Goal: Find contact information: Find contact information

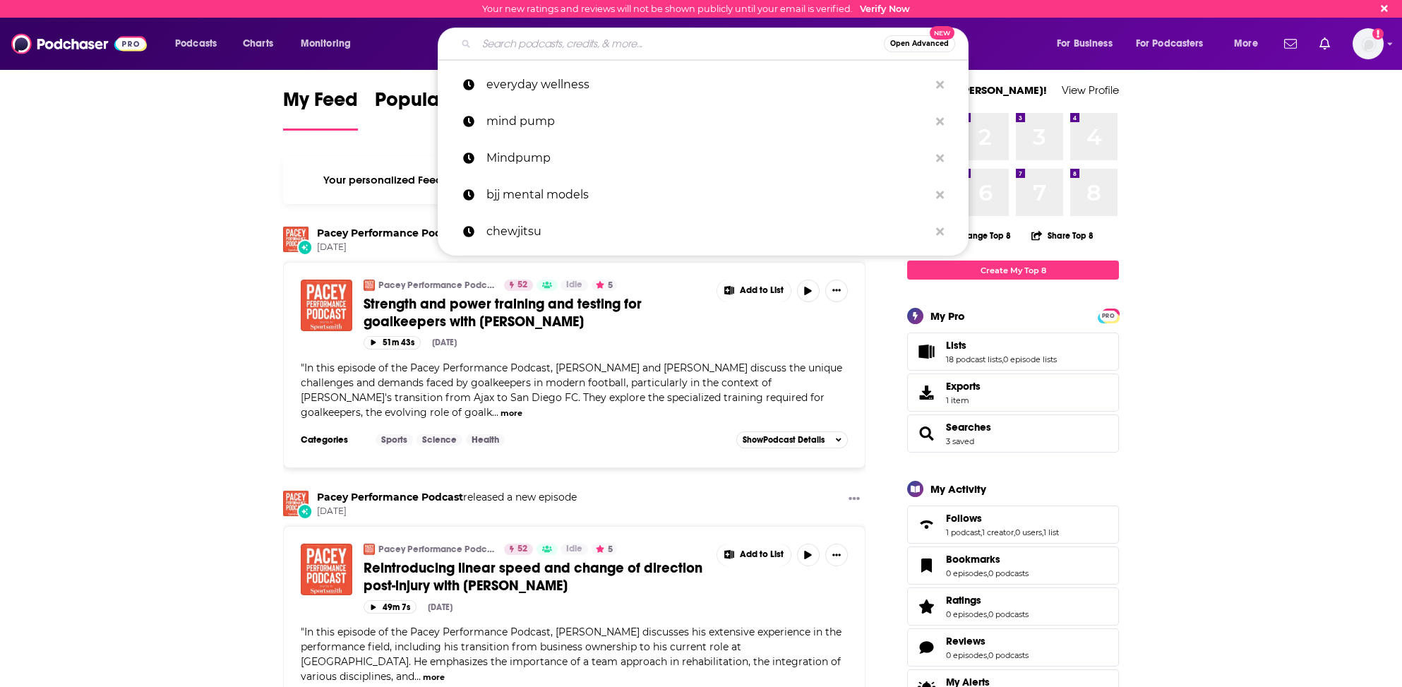
click at [510, 44] on input "Search podcasts, credits, & more..." at bounding box center [680, 43] width 407 height 23
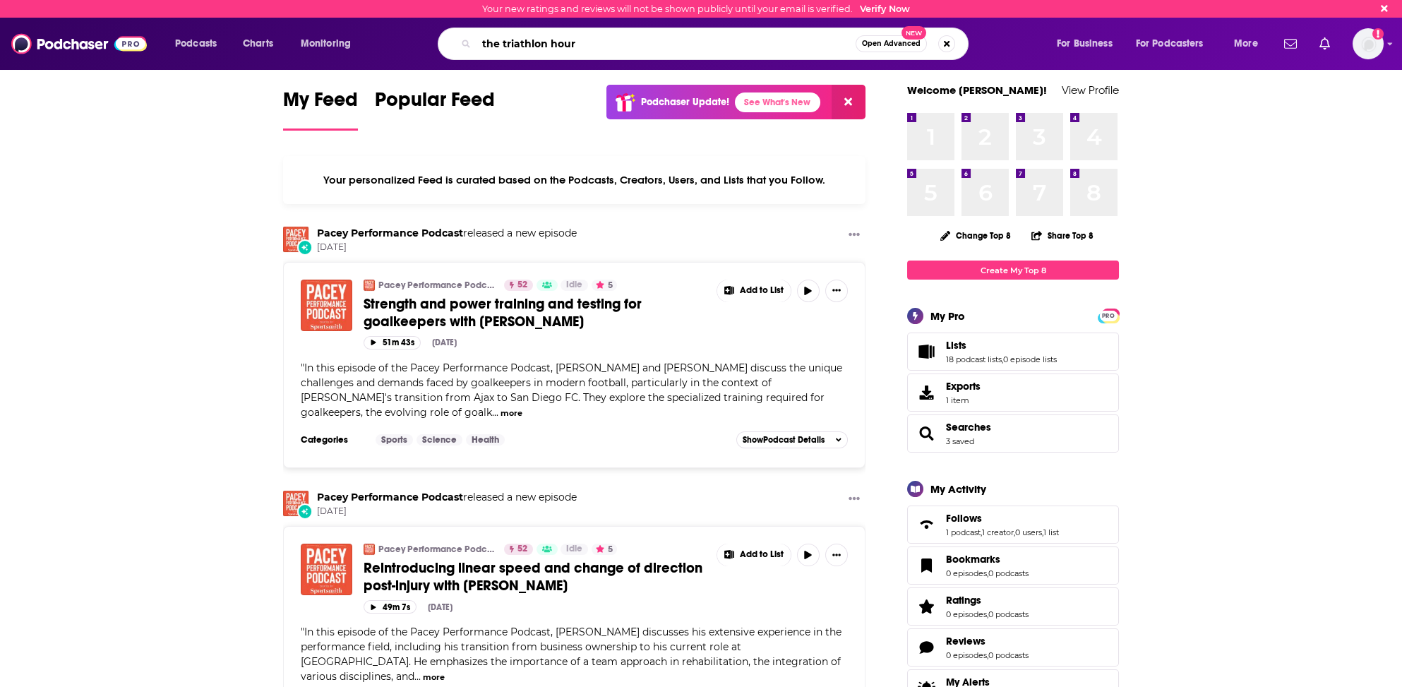
type input "the triathlon hour"
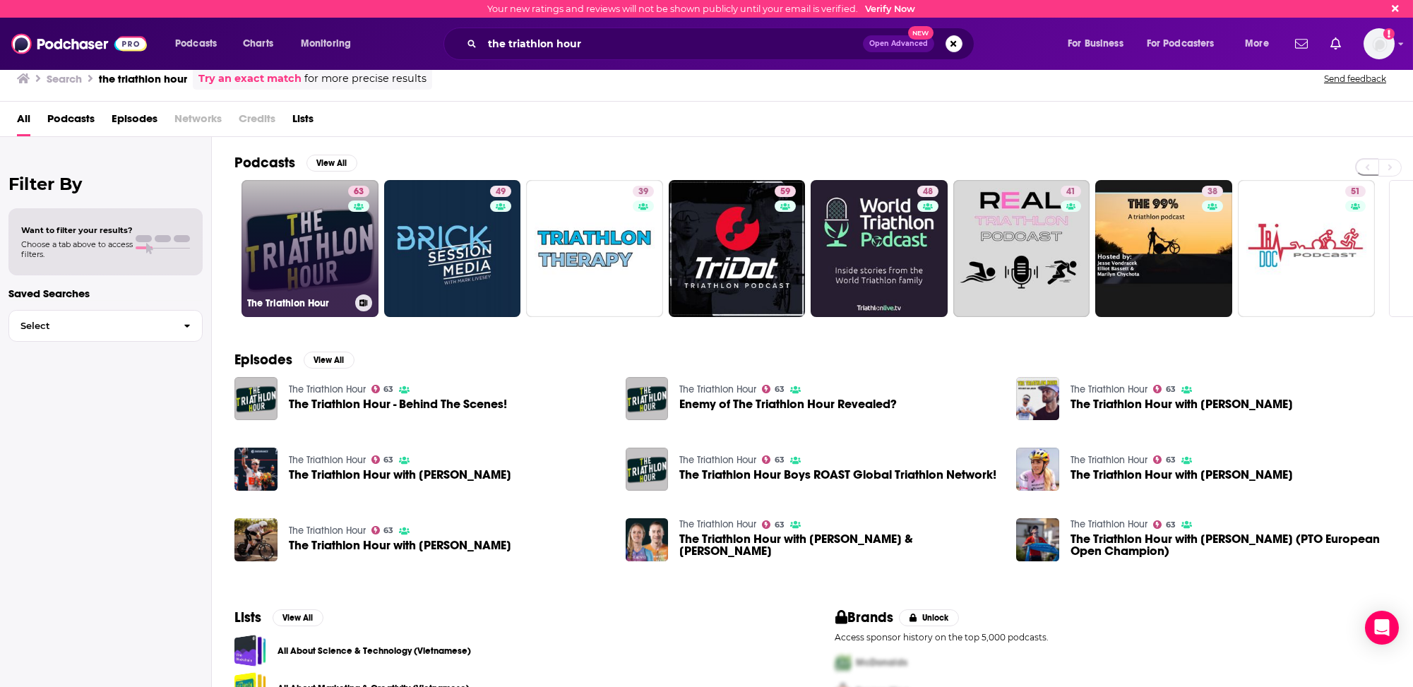
click at [277, 267] on link "63 The Triathlon Hour" at bounding box center [309, 248] width 137 height 137
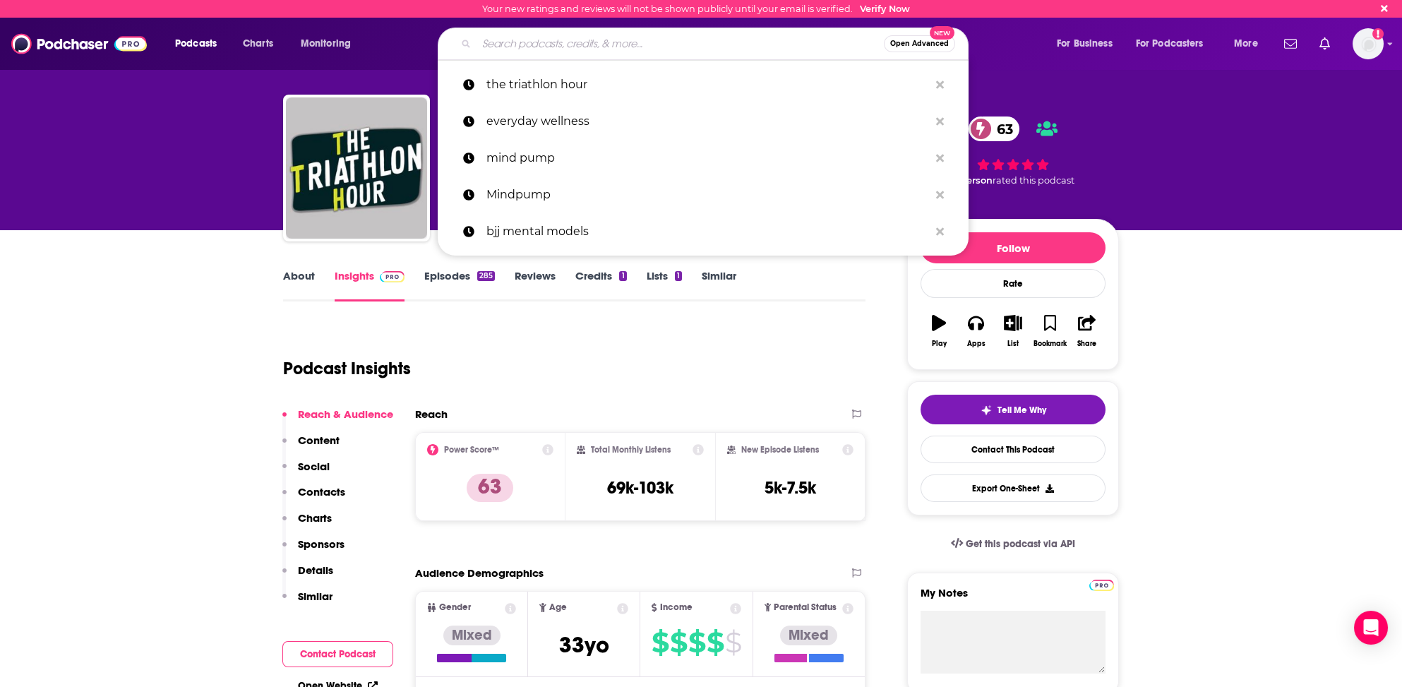
click at [523, 45] on input "Search podcasts, credits, & more..." at bounding box center [680, 43] width 407 height 23
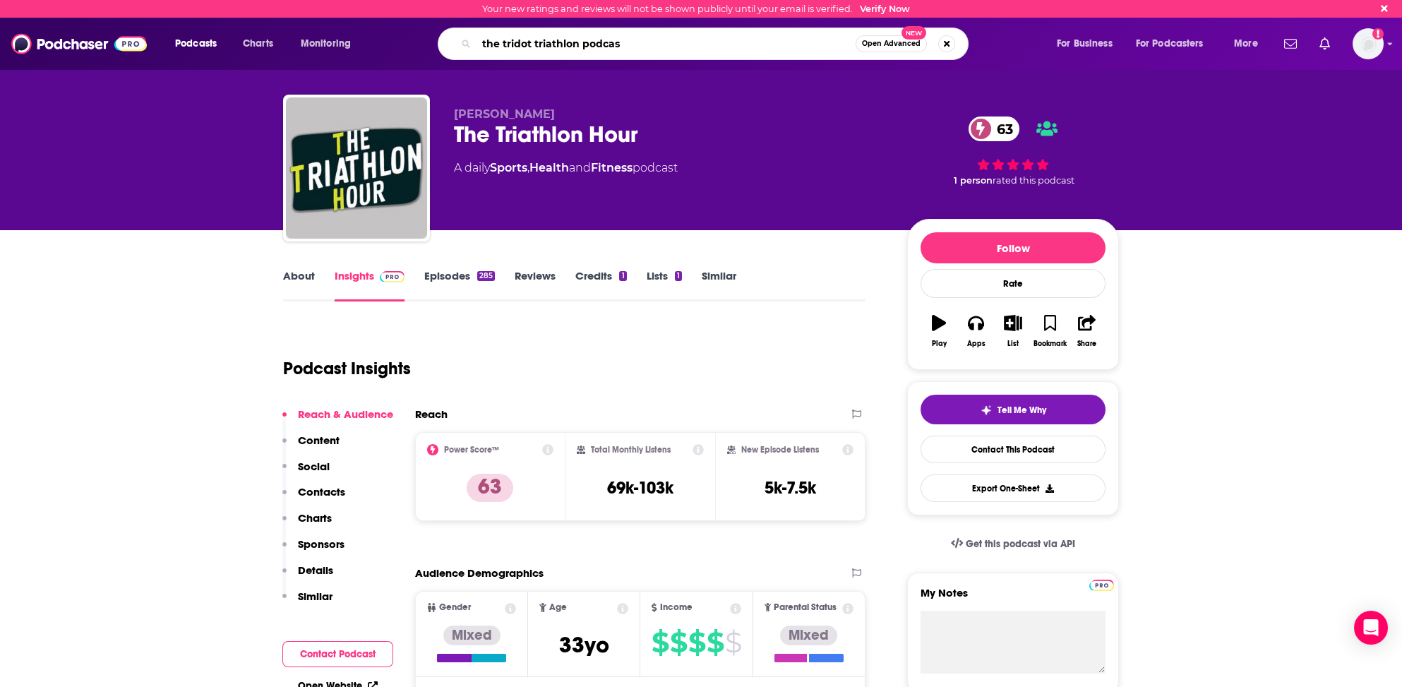
type input "the tridot triathlon podcast"
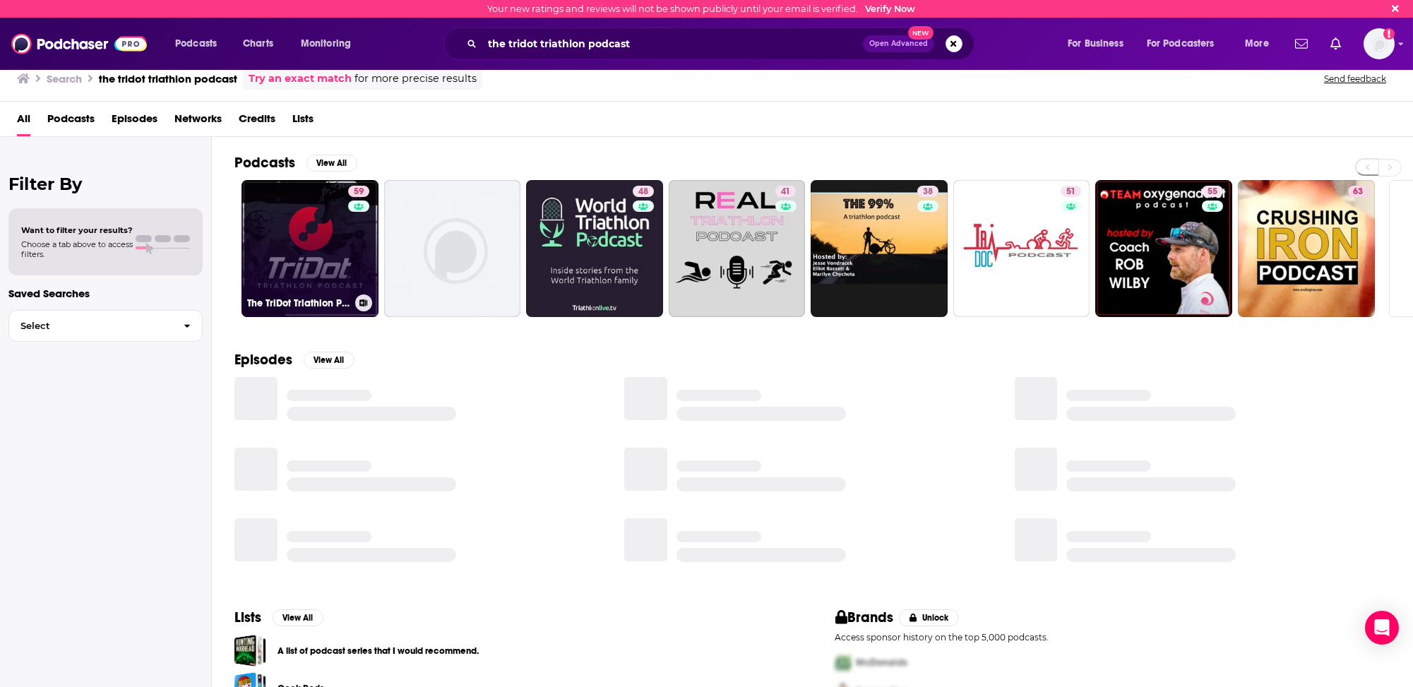
click at [280, 275] on link "59 The TriDot Triathlon Podcast" at bounding box center [309, 248] width 137 height 137
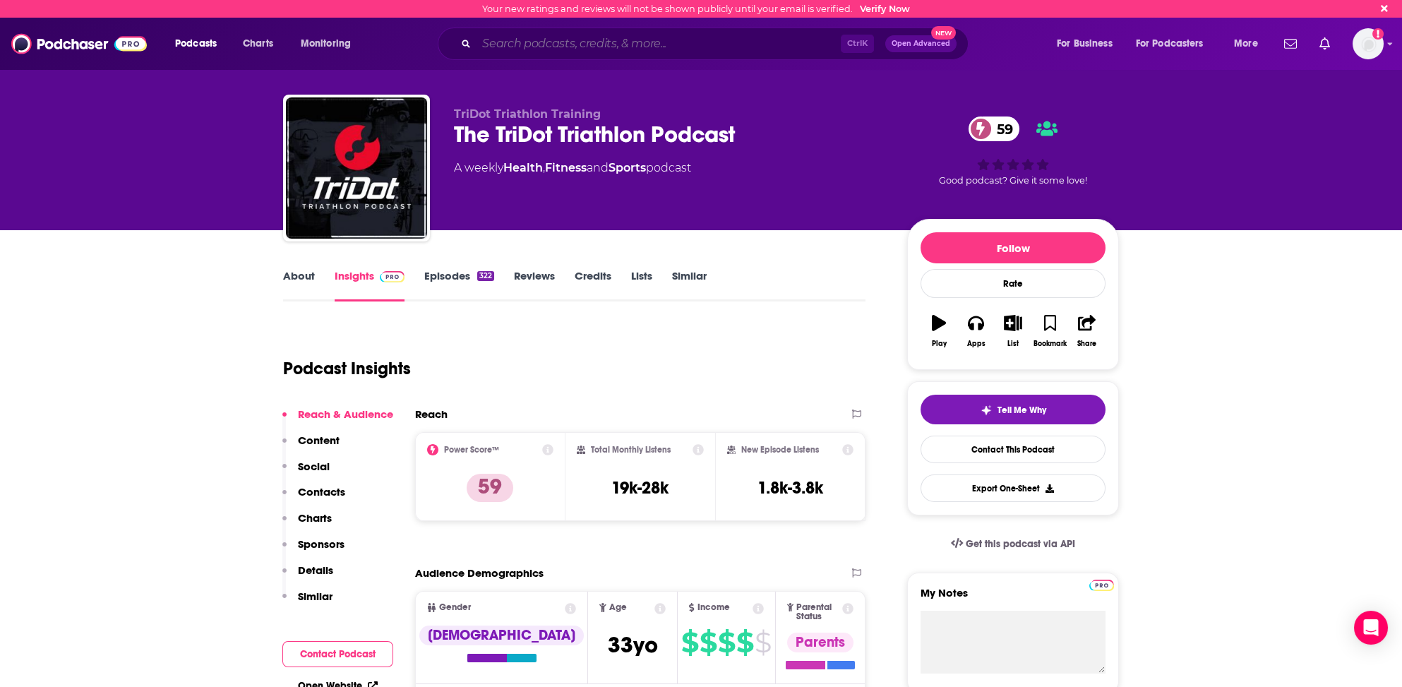
click at [505, 42] on input "Search podcasts, credits, & more..." at bounding box center [659, 43] width 364 height 23
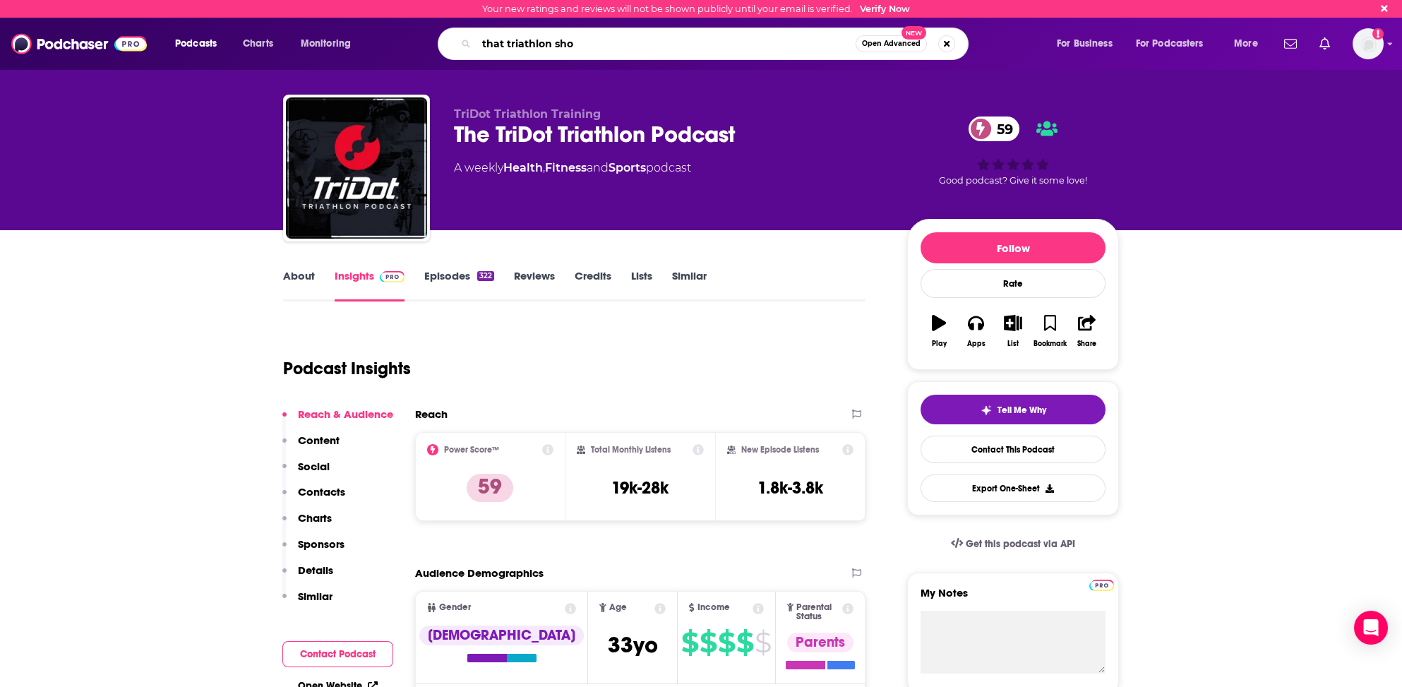
type input "that triathlon show"
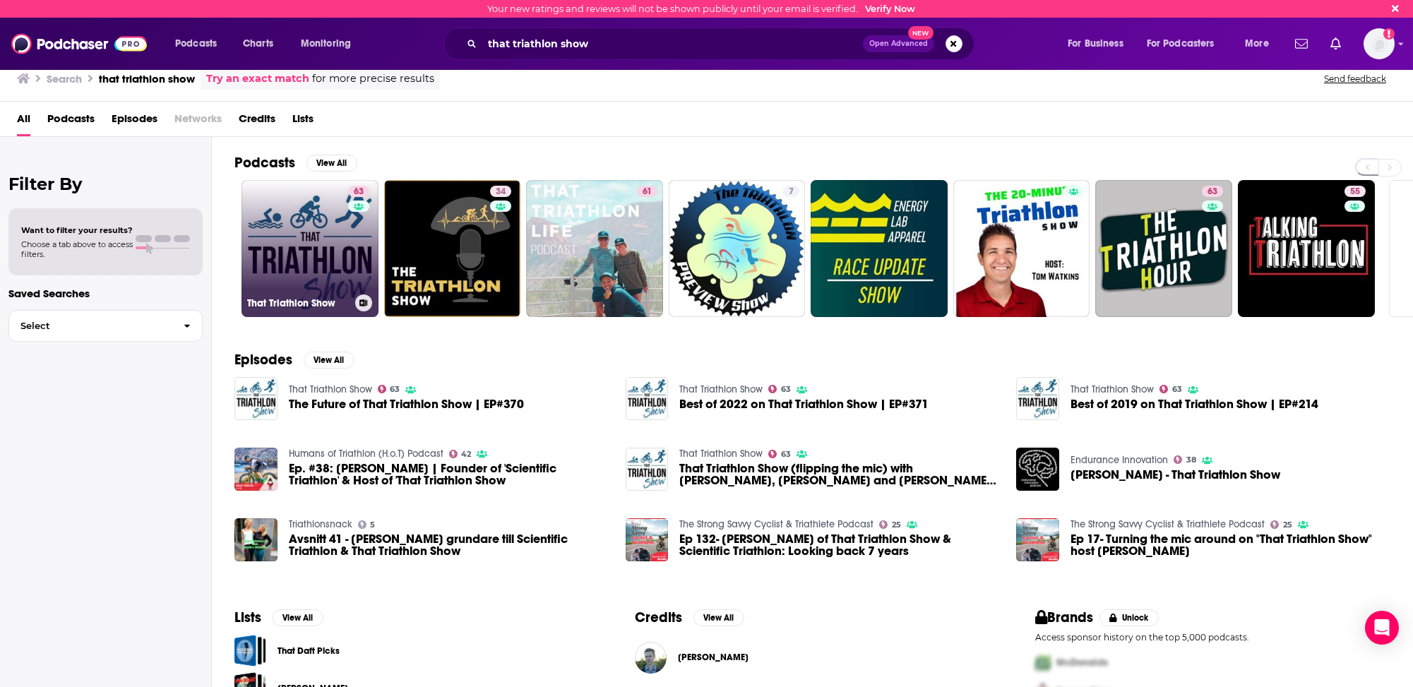
click at [289, 240] on link "63 That Triathlon Show" at bounding box center [309, 248] width 137 height 137
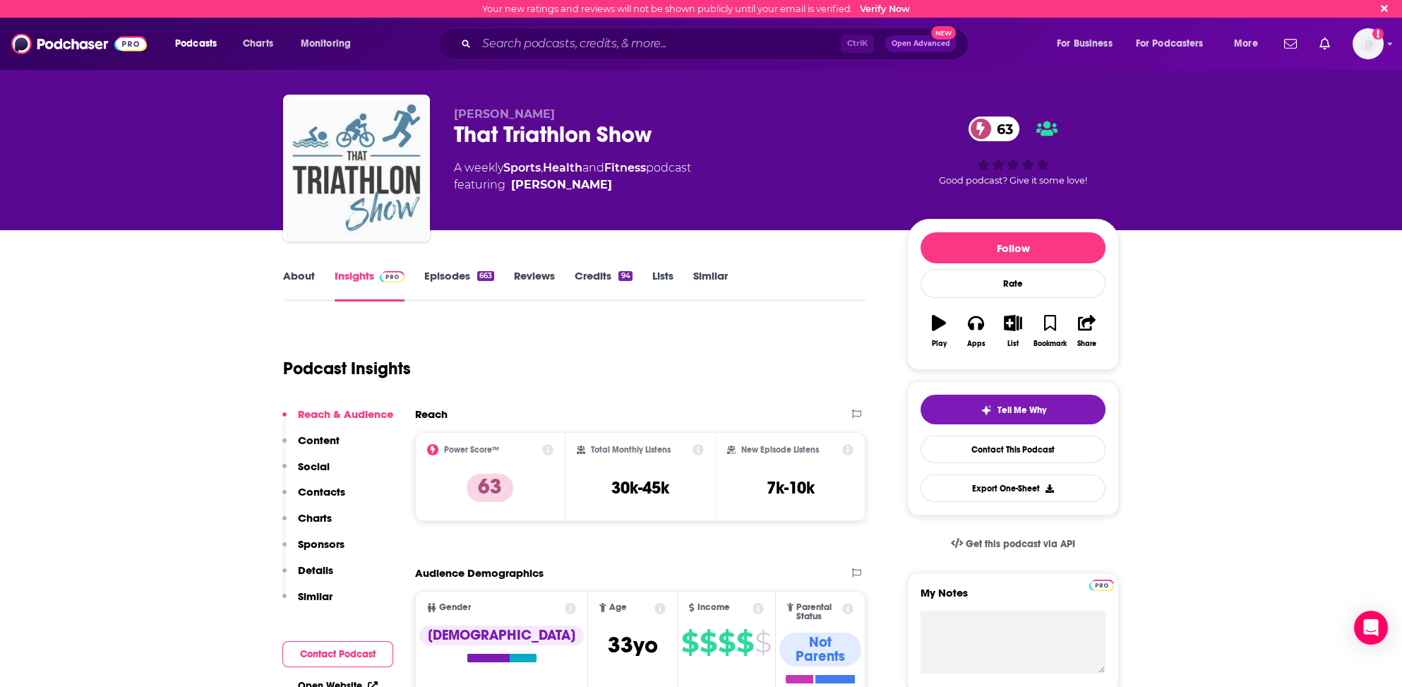
click at [336, 175] on img "That Triathlon Show" at bounding box center [356, 167] width 141 height 141
click at [324, 489] on p "Contacts" at bounding box center [321, 491] width 47 height 13
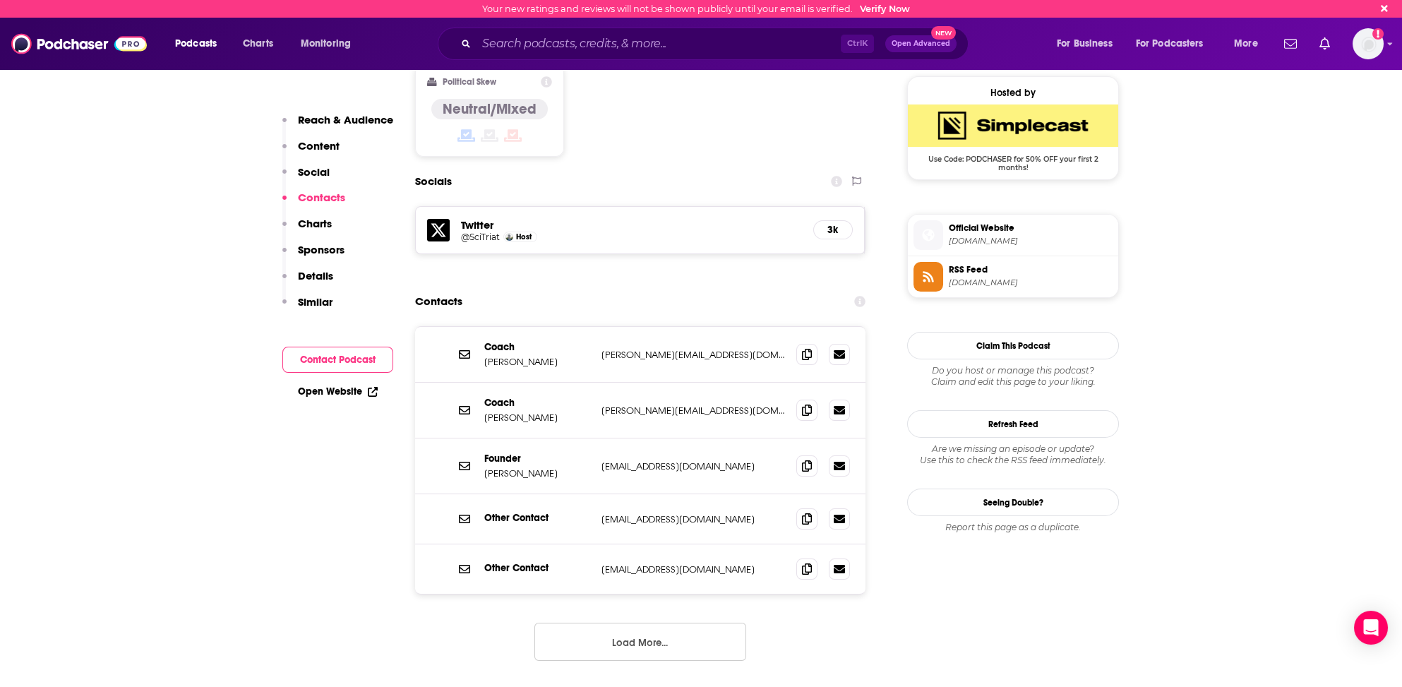
scroll to position [1130, 0]
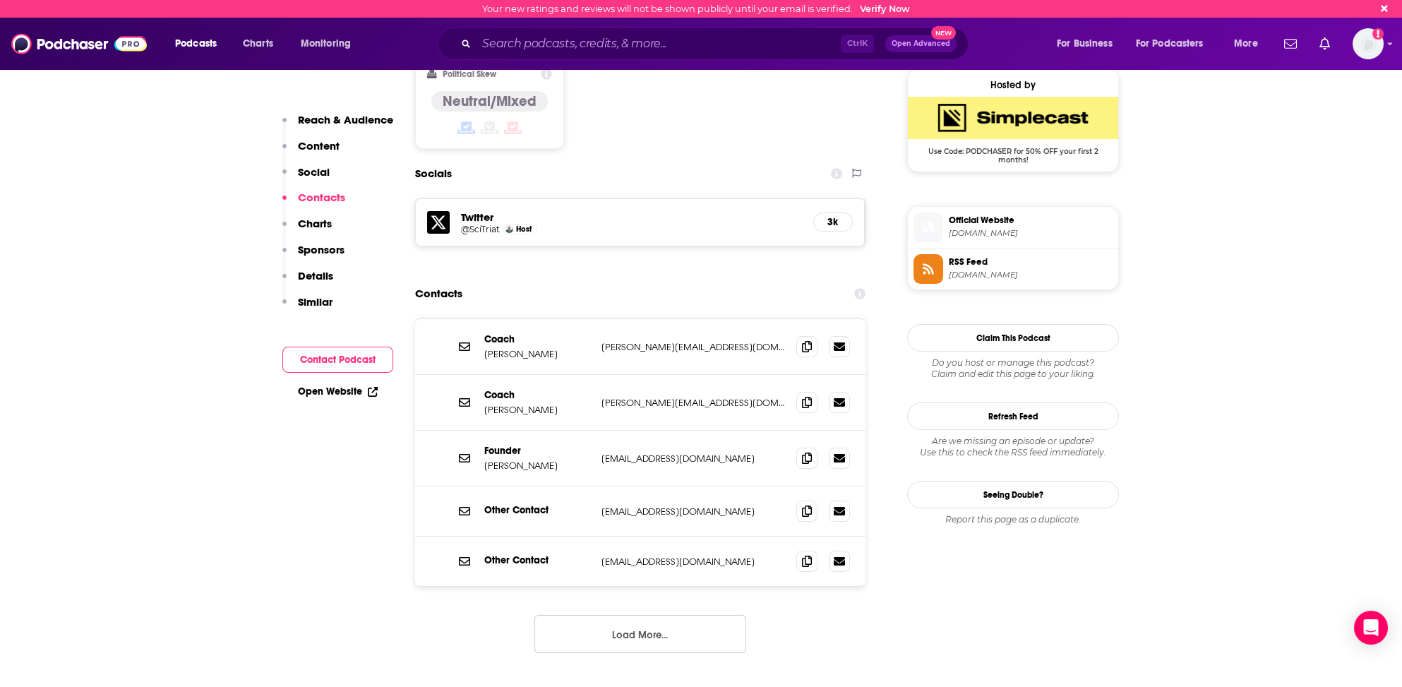
drag, startPoint x: 484, startPoint y: 376, endPoint x: 549, endPoint y: 378, distance: 65.0
click at [549, 460] on p "Mikael Eriksson" at bounding box center [537, 466] width 106 height 12
copy p "Mikael Eriksson"
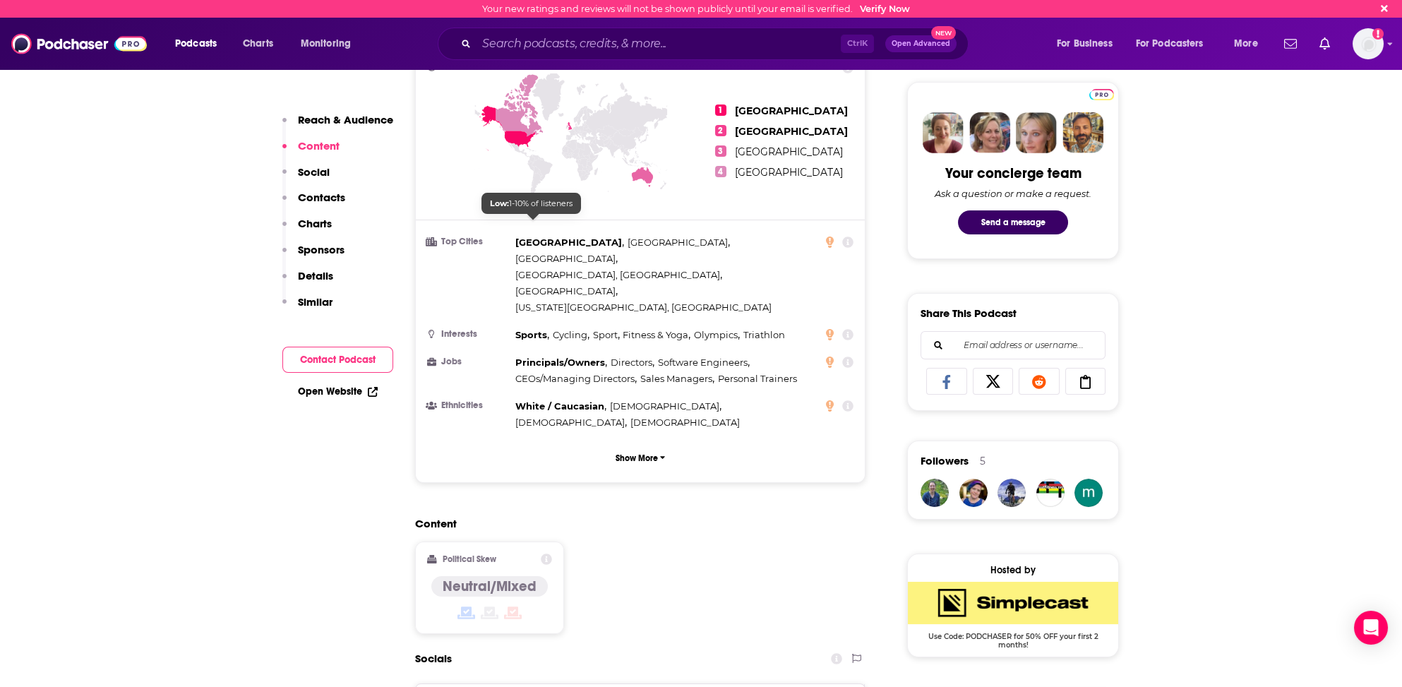
scroll to position [635, 0]
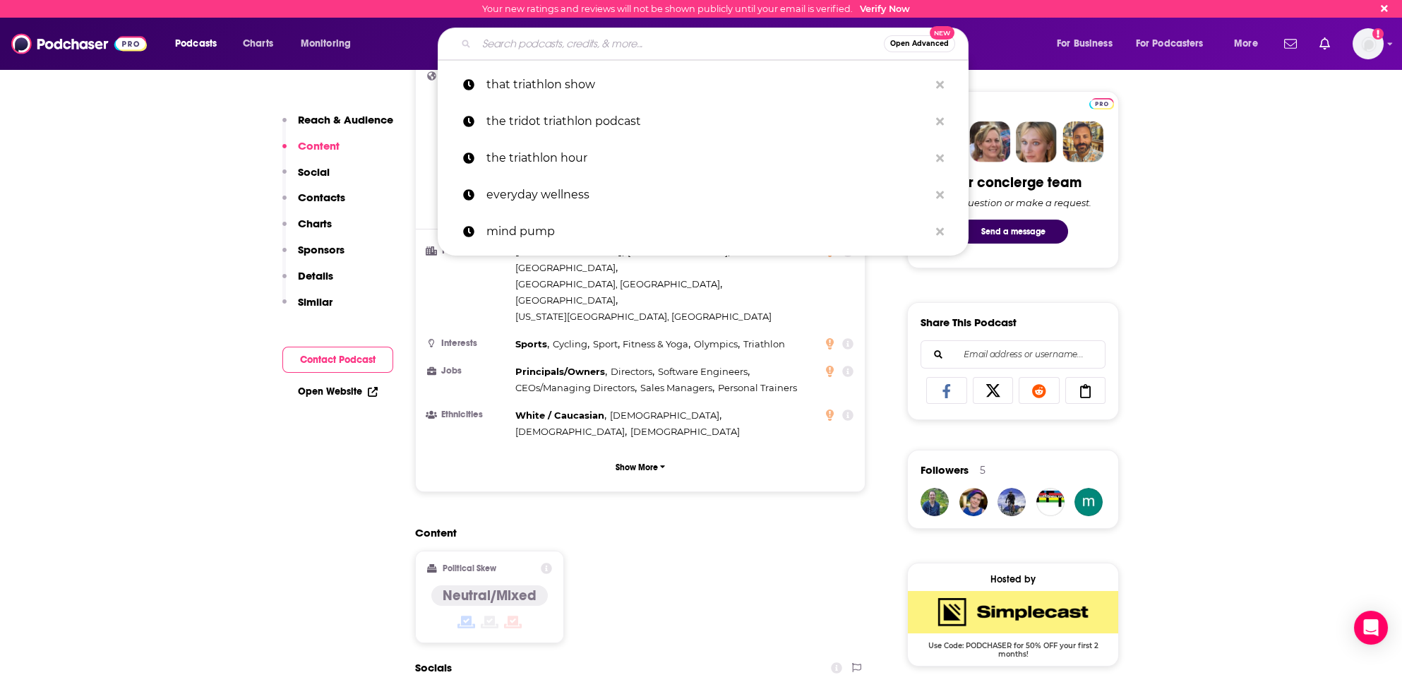
click at [504, 49] on input "Search podcasts, credits, & more..." at bounding box center [680, 43] width 407 height 23
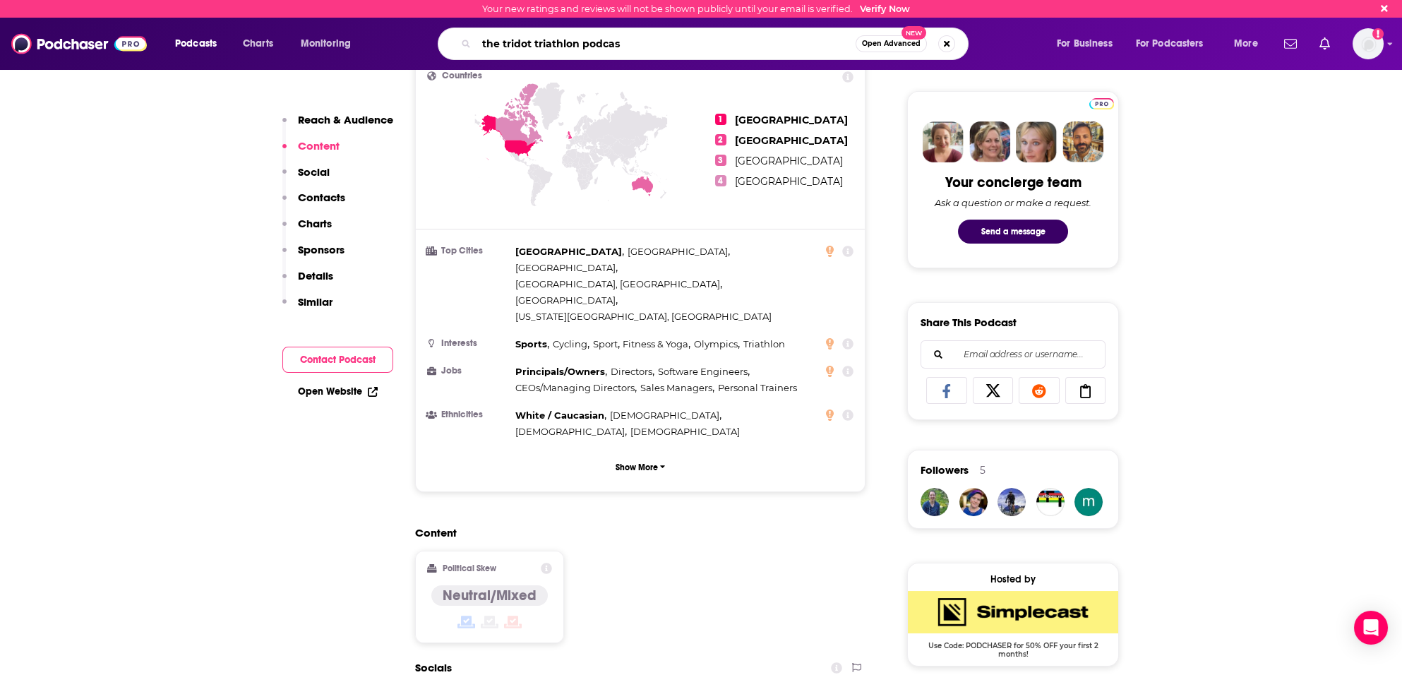
type input "the tridot triathlon podcast"
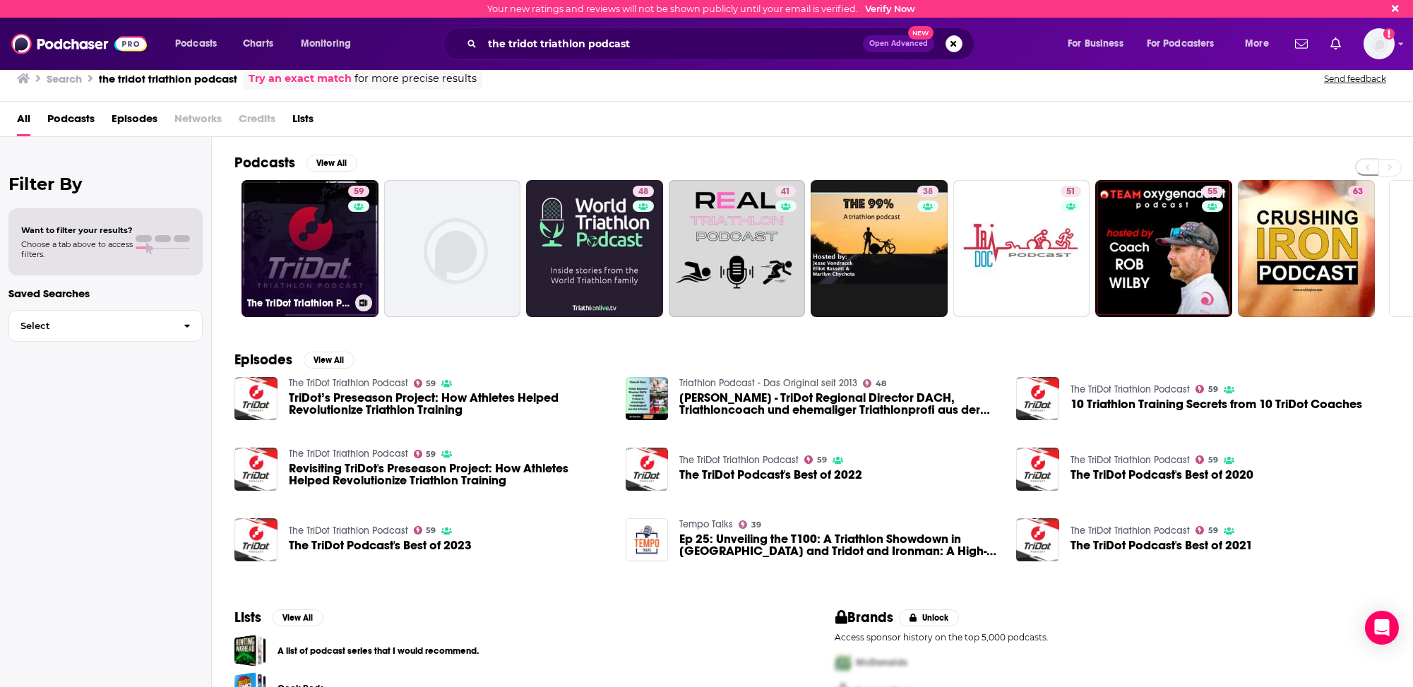
click at [287, 257] on link "59 The TriDot Triathlon Podcast" at bounding box center [309, 248] width 137 height 137
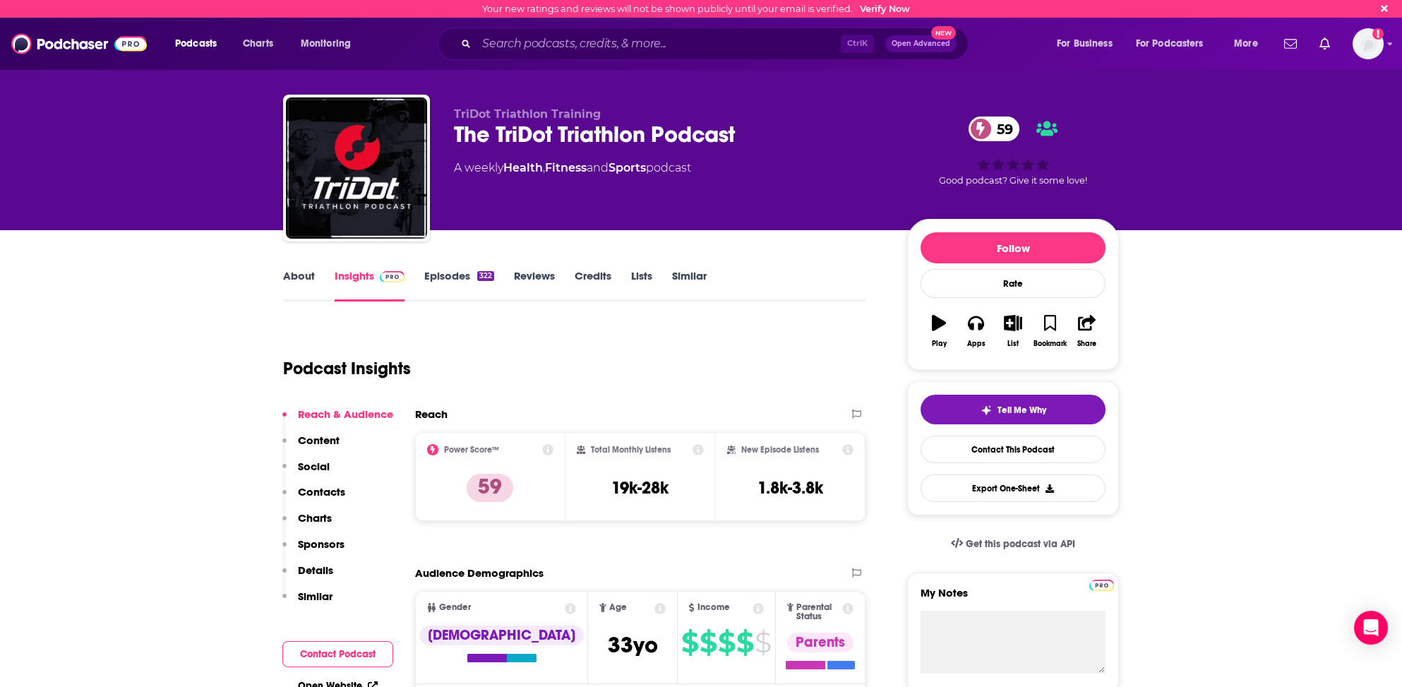
click at [329, 488] on p "Contacts" at bounding box center [321, 491] width 47 height 13
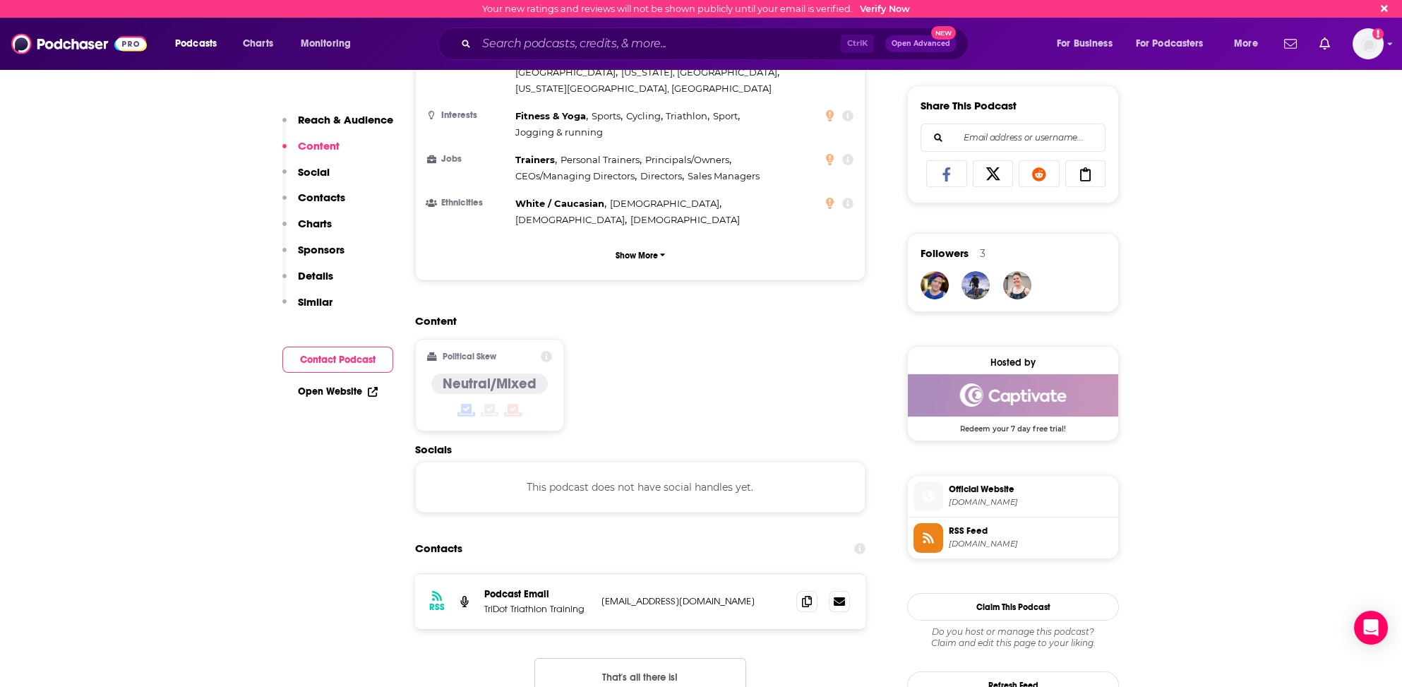
scroll to position [834, 0]
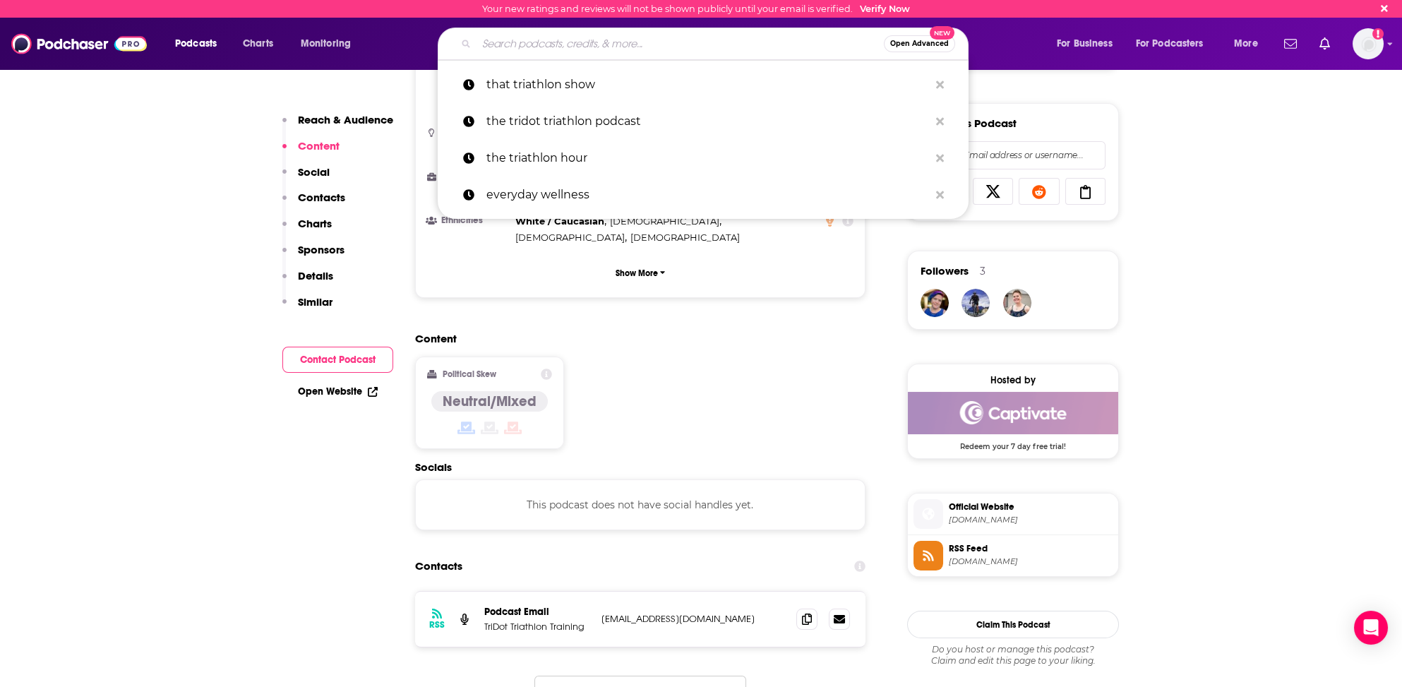
click at [545, 44] on input "Search podcasts, credits, & more..." at bounding box center [680, 43] width 407 height 23
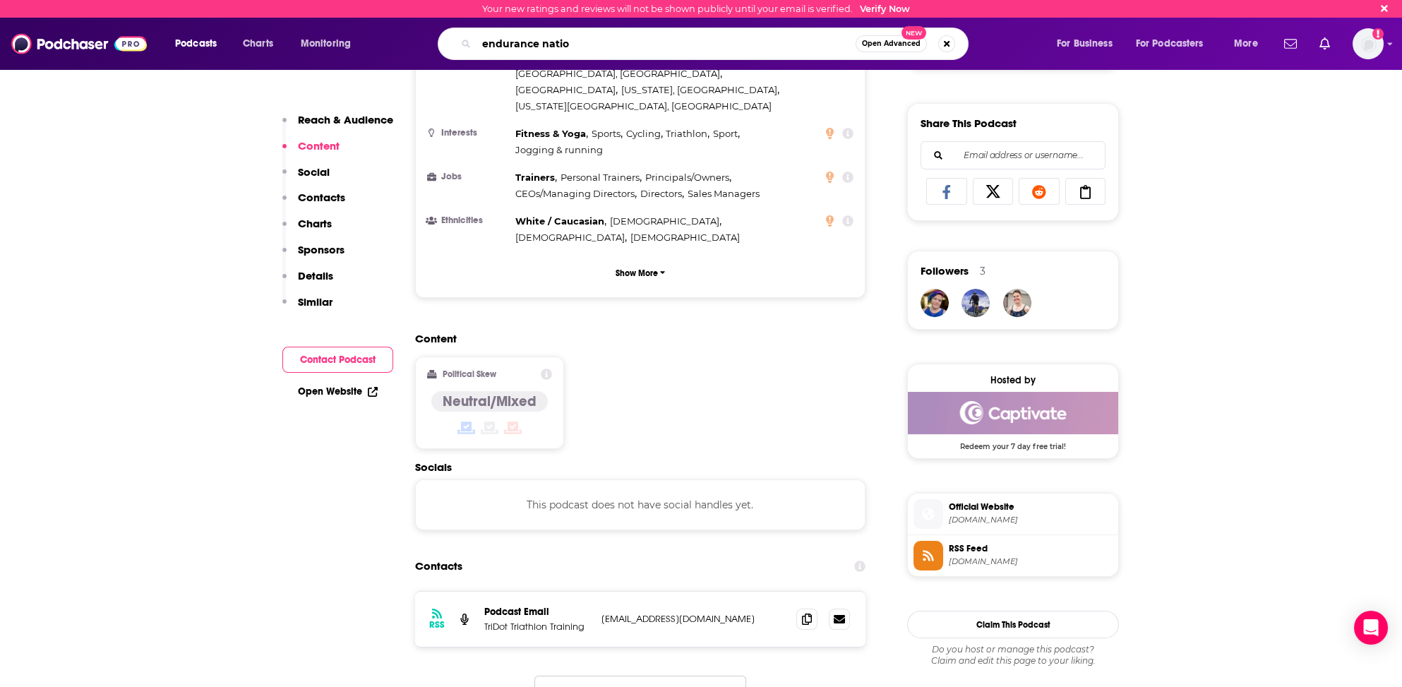
type input "endurance nation"
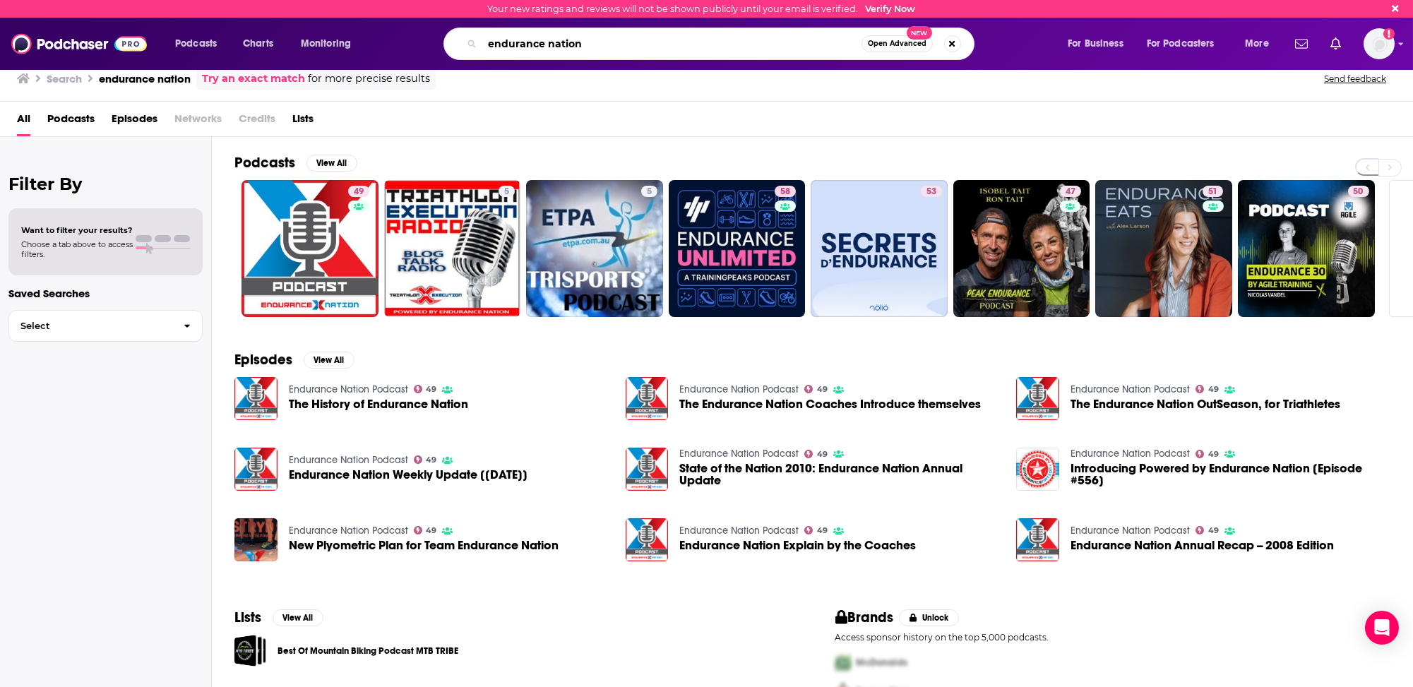
click at [536, 42] on input "endurance nation" at bounding box center [671, 43] width 379 height 23
click at [536, 41] on input "endurance nation" at bounding box center [671, 43] width 379 height 23
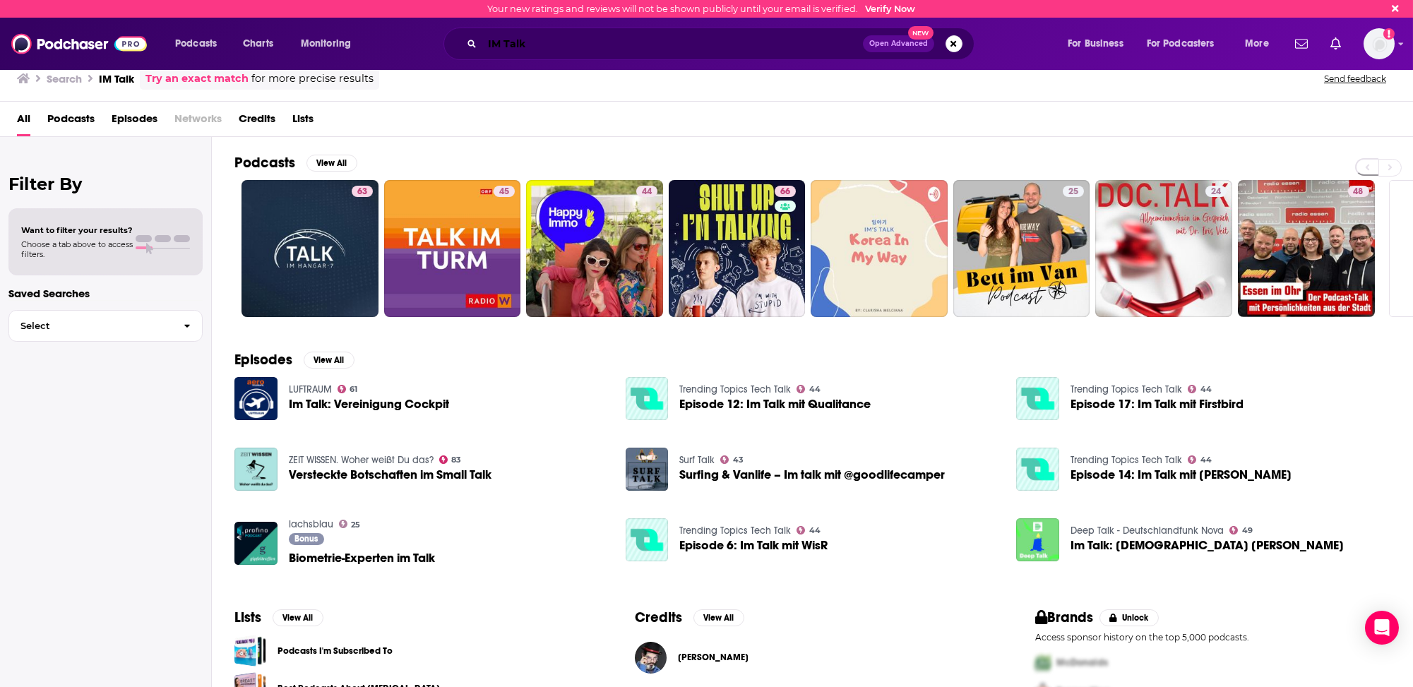
click at [504, 44] on input "IM Talk" at bounding box center [672, 43] width 381 height 23
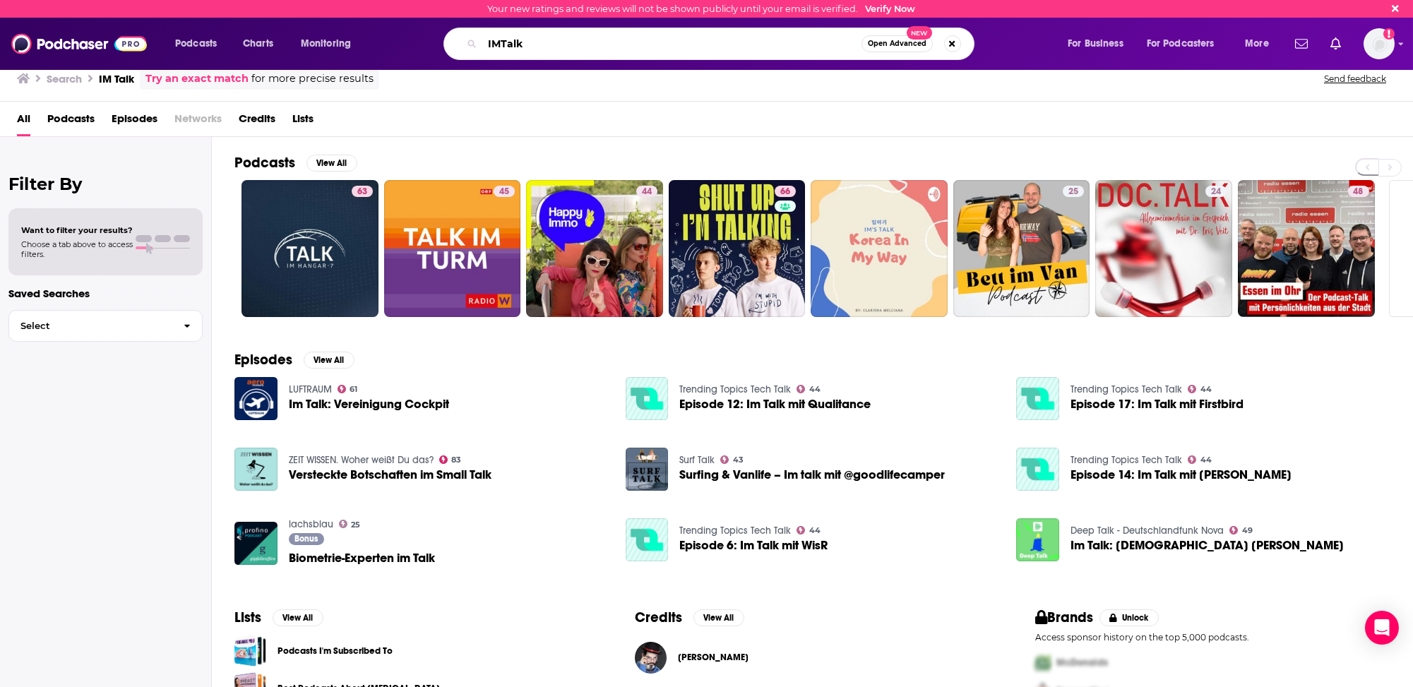
type input "IMTalk"
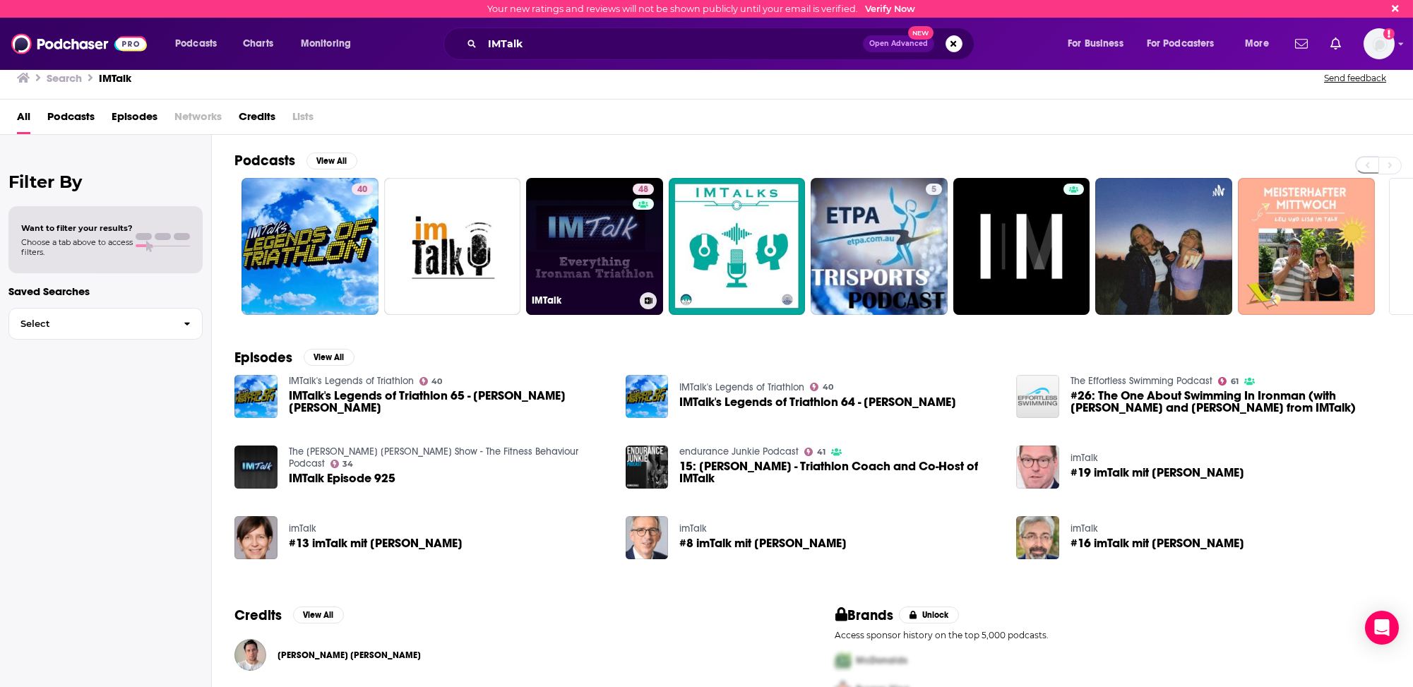
click at [568, 251] on link "48 IMTalk" at bounding box center [594, 246] width 137 height 137
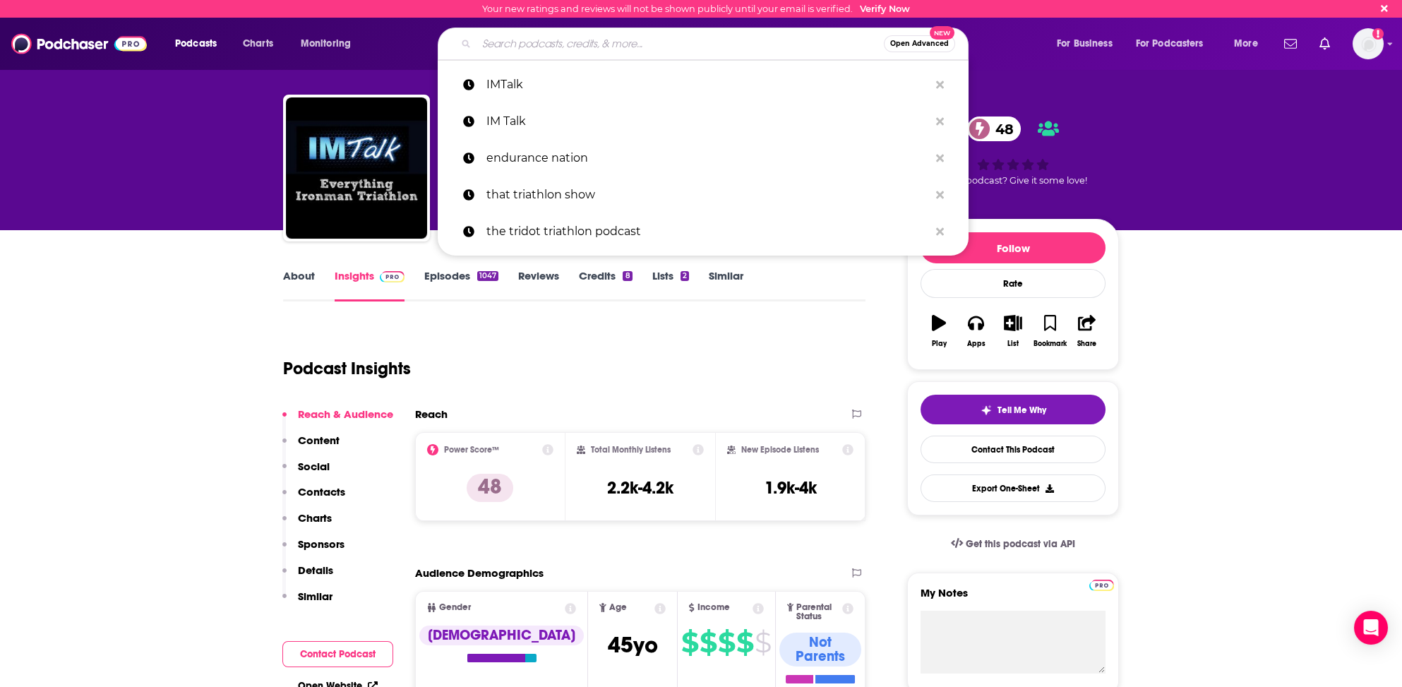
click at [493, 40] on input "Search podcasts, credits, & more..." at bounding box center [680, 43] width 407 height 23
paste input "Feisty Triathlon Podcast"
type input "Feisty Triathlon Podcast"
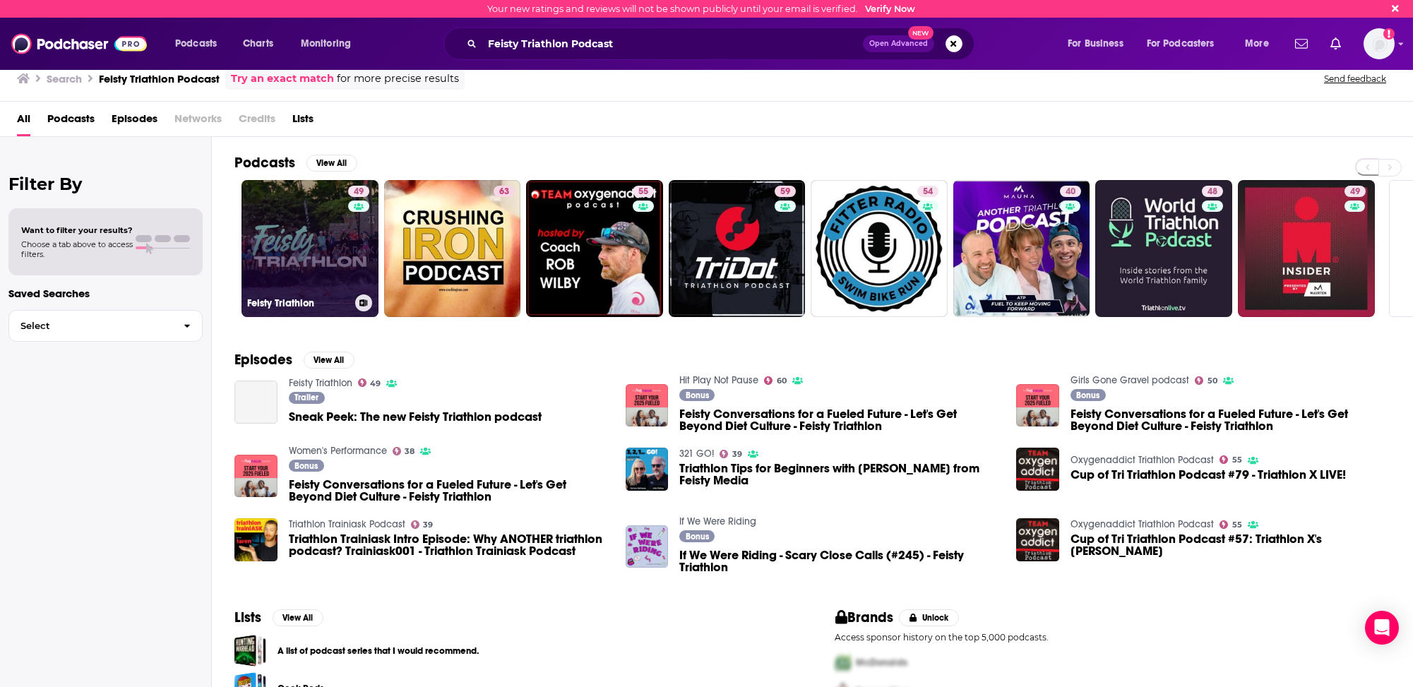
click at [278, 217] on link "49 Feisty Triathlon" at bounding box center [309, 248] width 137 height 137
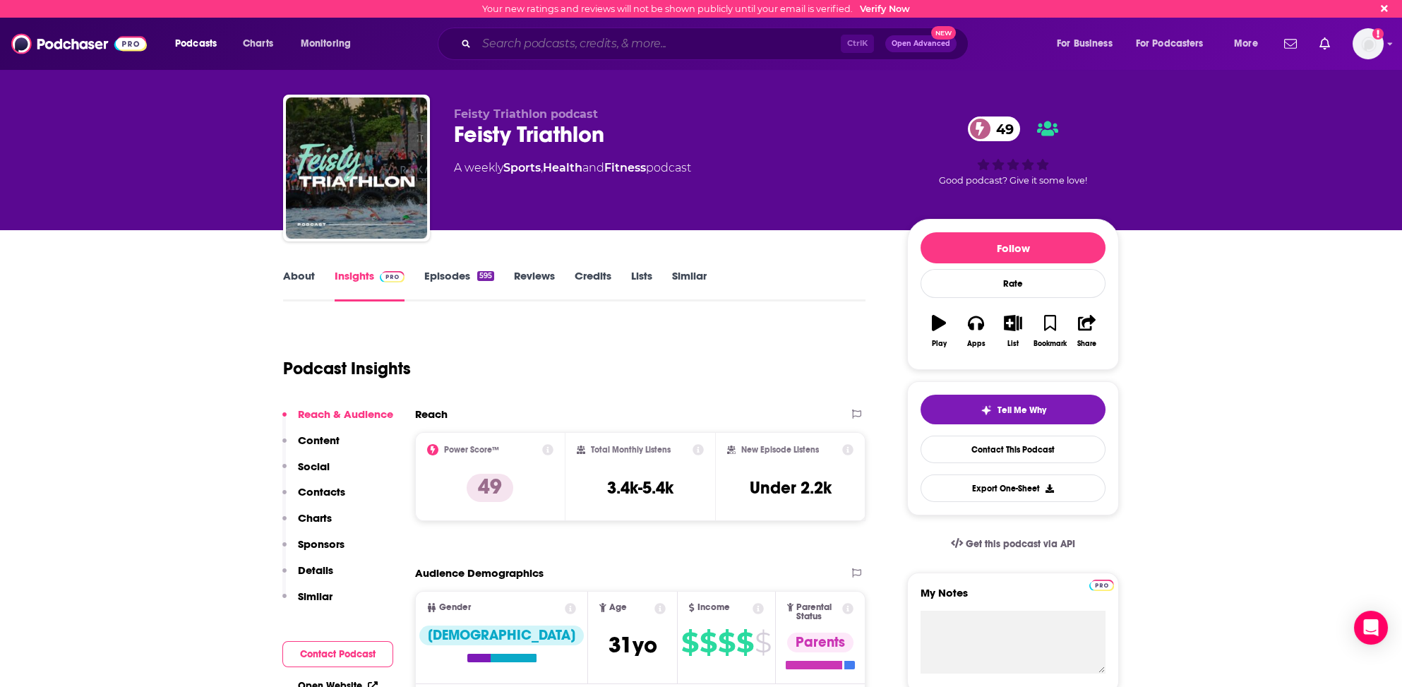
click at [524, 49] on input "Search podcasts, credits, & more..." at bounding box center [659, 43] width 364 height 23
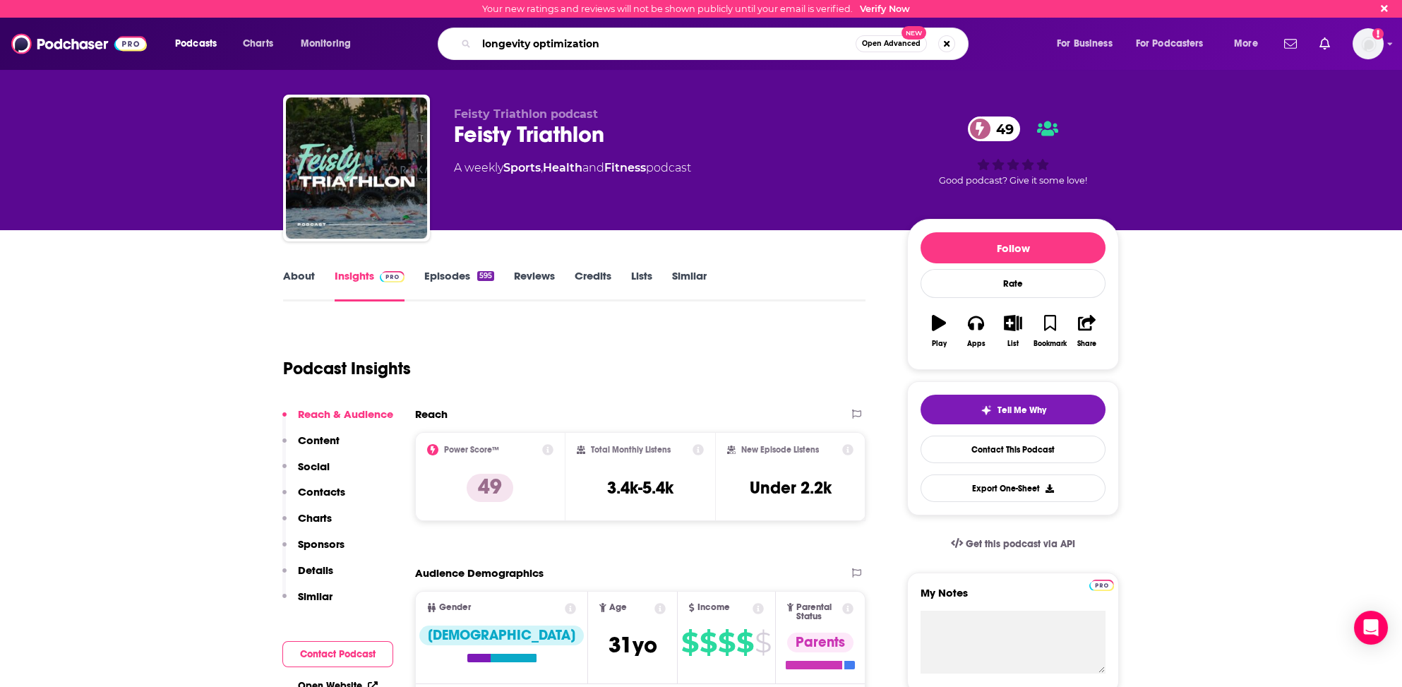
type input "longevity optimization"
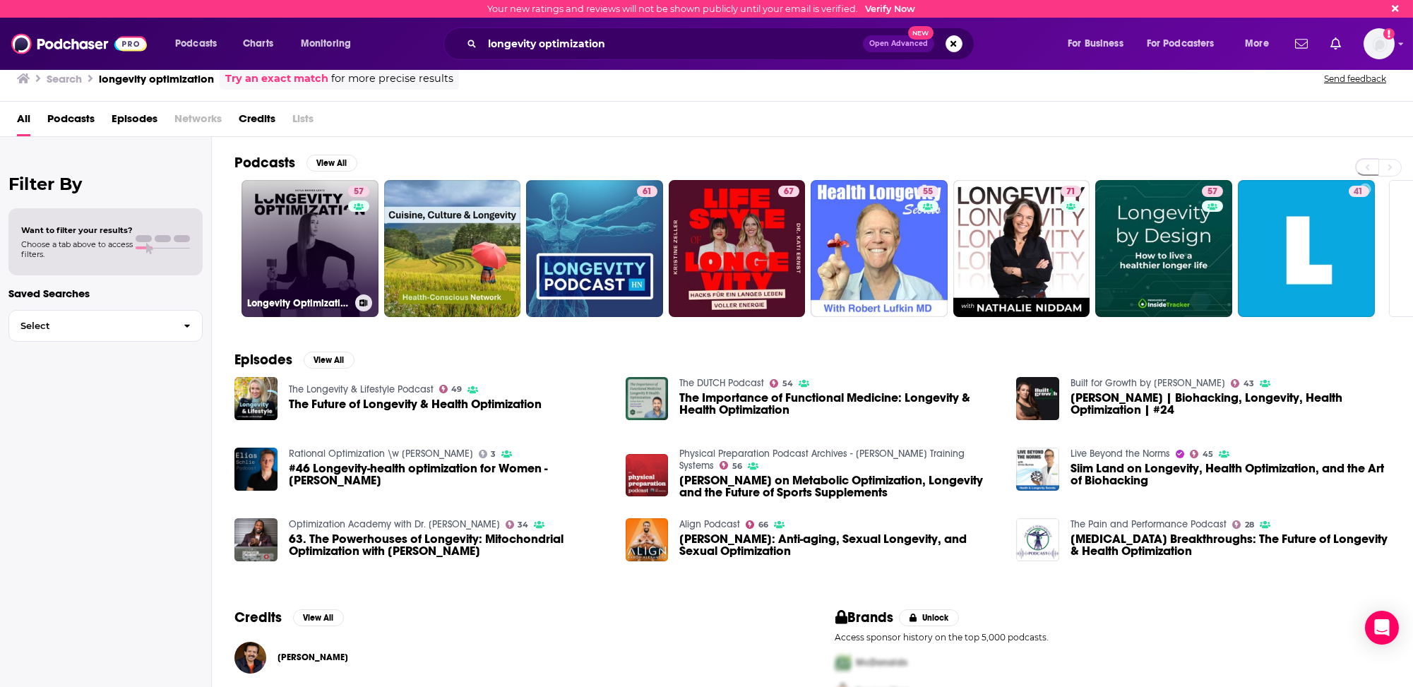
click at [294, 265] on link "57 Longevity Optimization with Kayla Barnes-Lentz" at bounding box center [309, 248] width 137 height 137
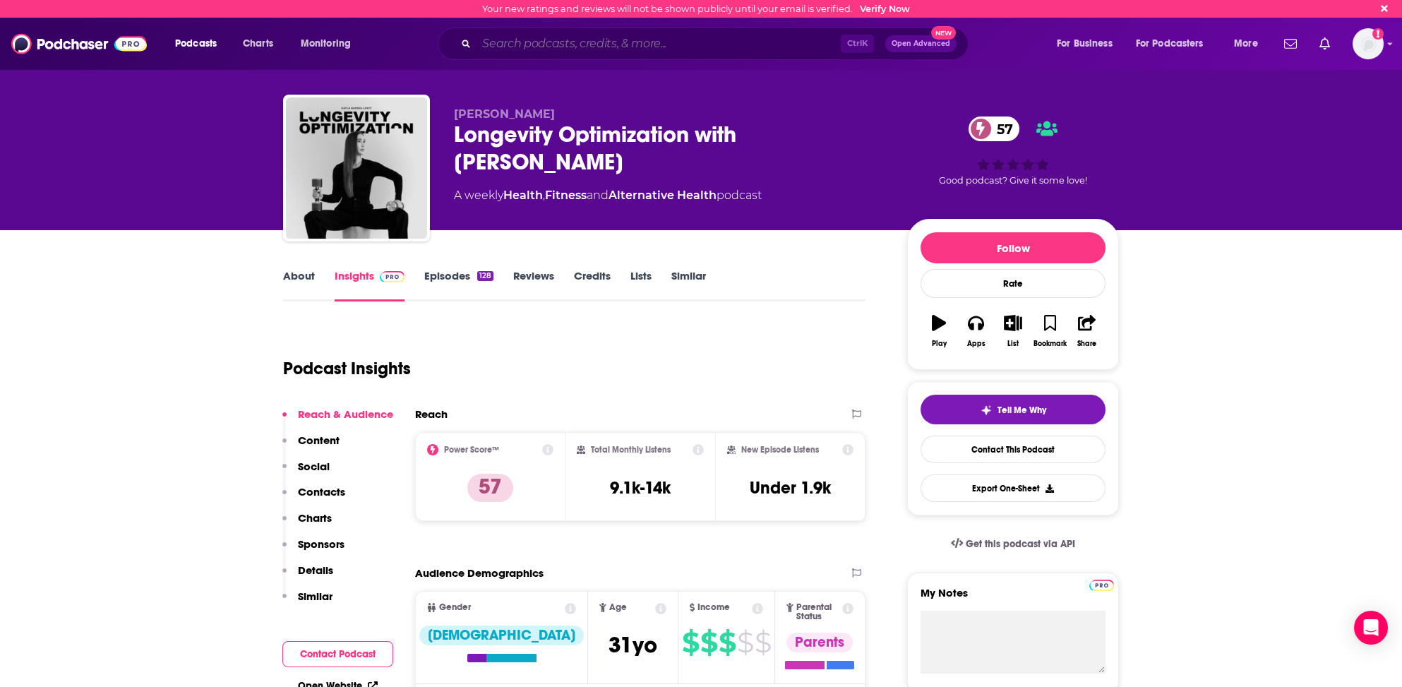
click at [513, 45] on input "Search podcasts, credits, & more..." at bounding box center [659, 43] width 364 height 23
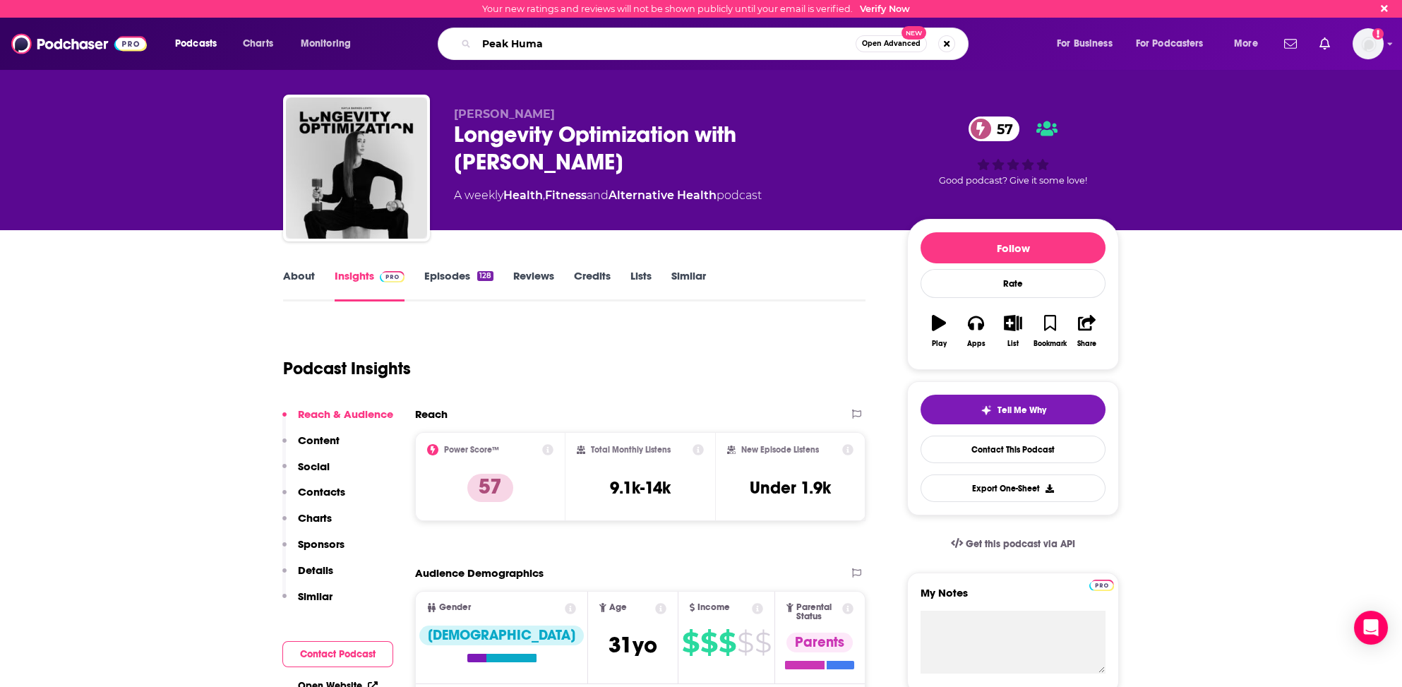
type input "Peak Human"
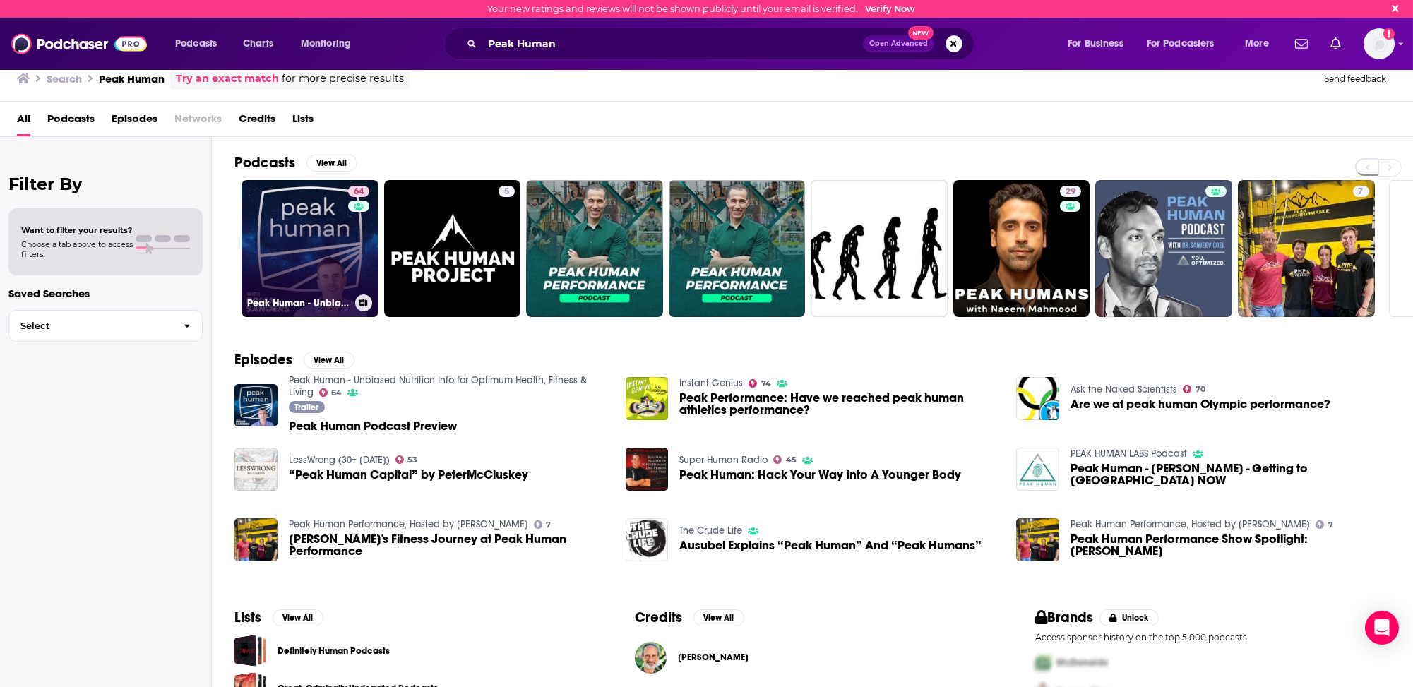
click at [258, 249] on link "64 Peak Human - Unbiased Nutrition Info for Optimum Health, Fitness & Living" at bounding box center [309, 248] width 137 height 137
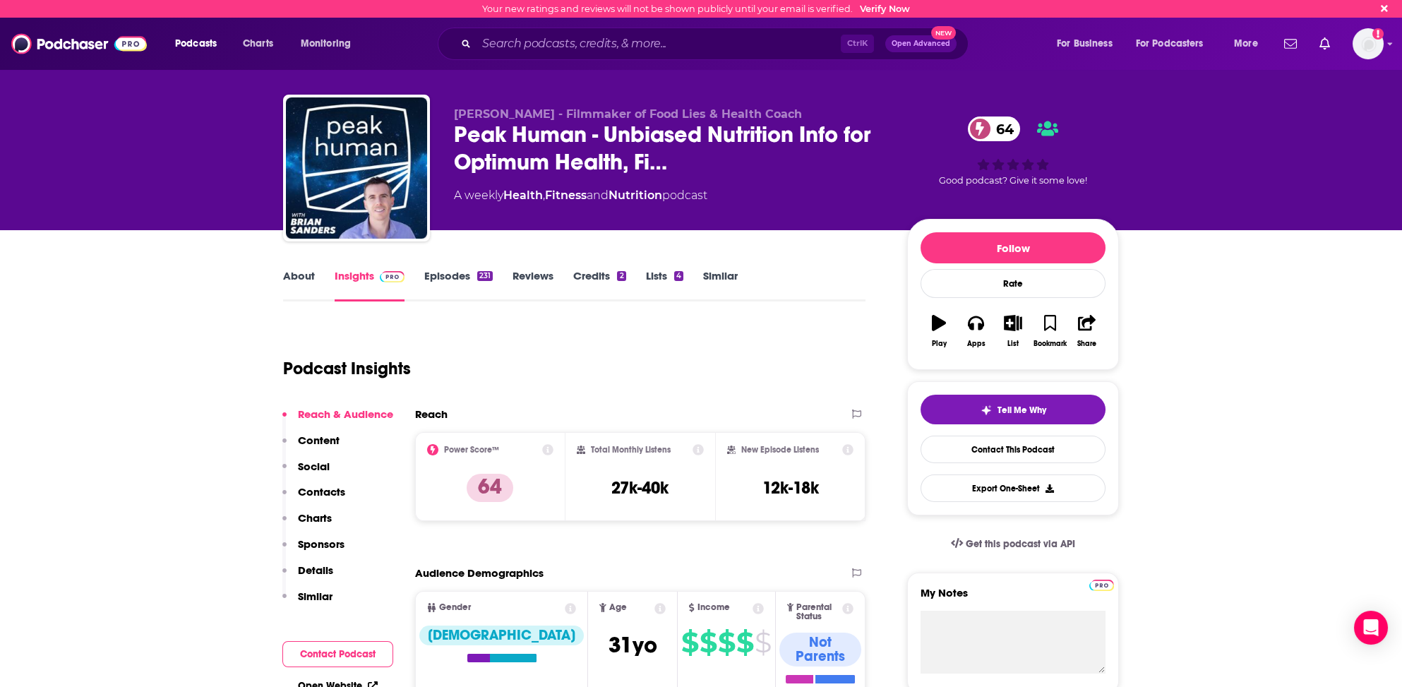
click at [329, 490] on p "Contacts" at bounding box center [321, 491] width 47 height 13
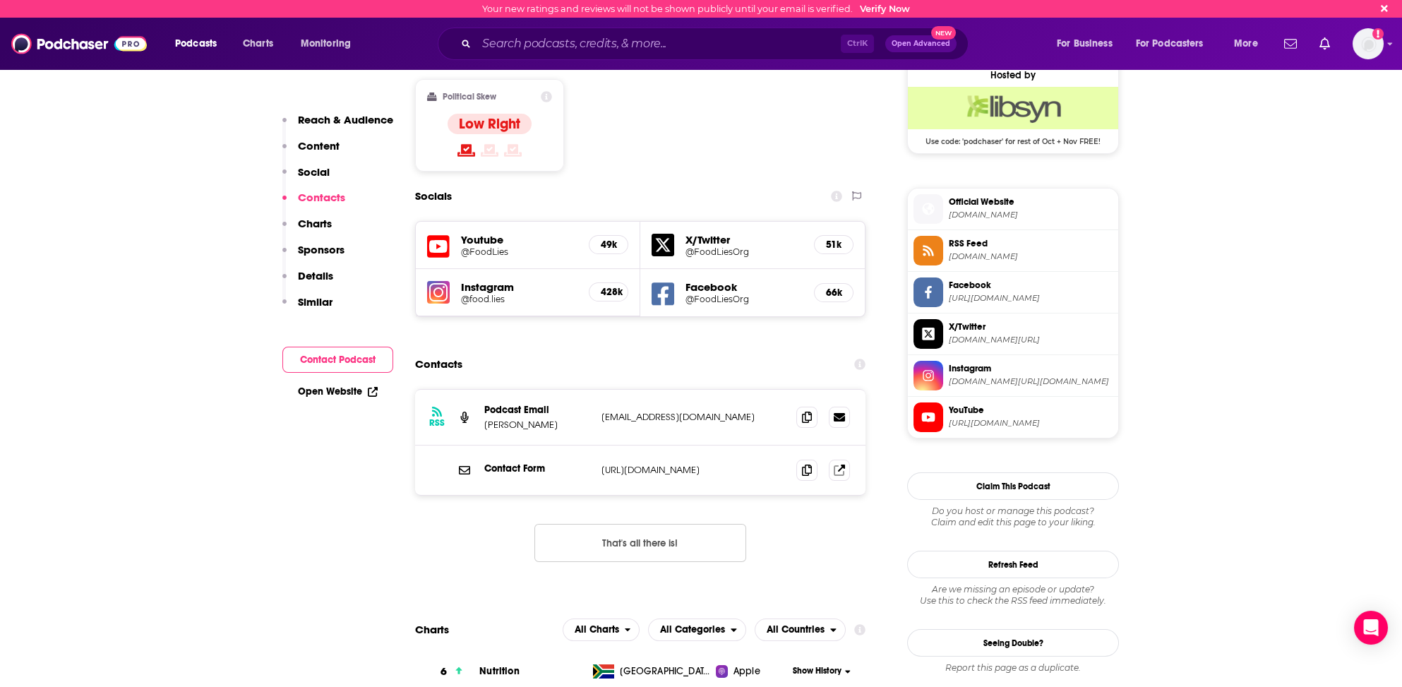
scroll to position [1067, 0]
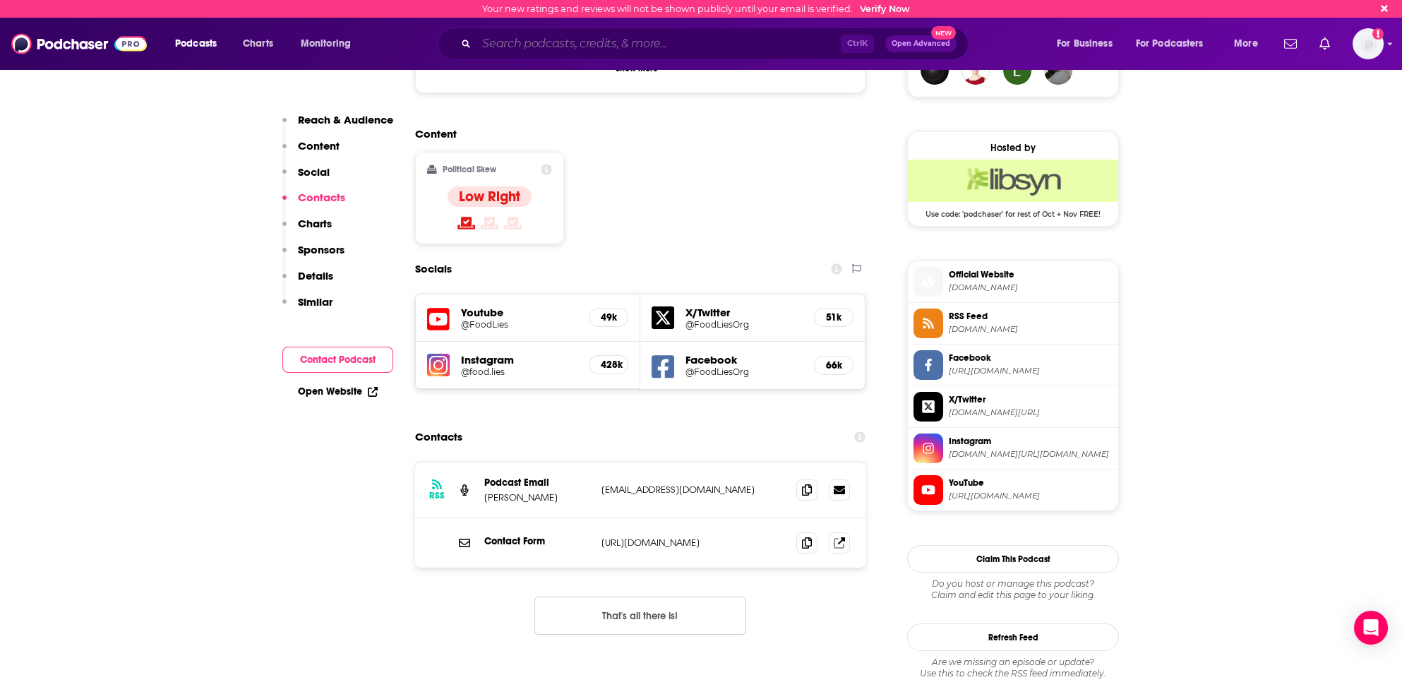
click at [507, 42] on input "Search podcasts, credits, & more..." at bounding box center [659, 43] width 364 height 23
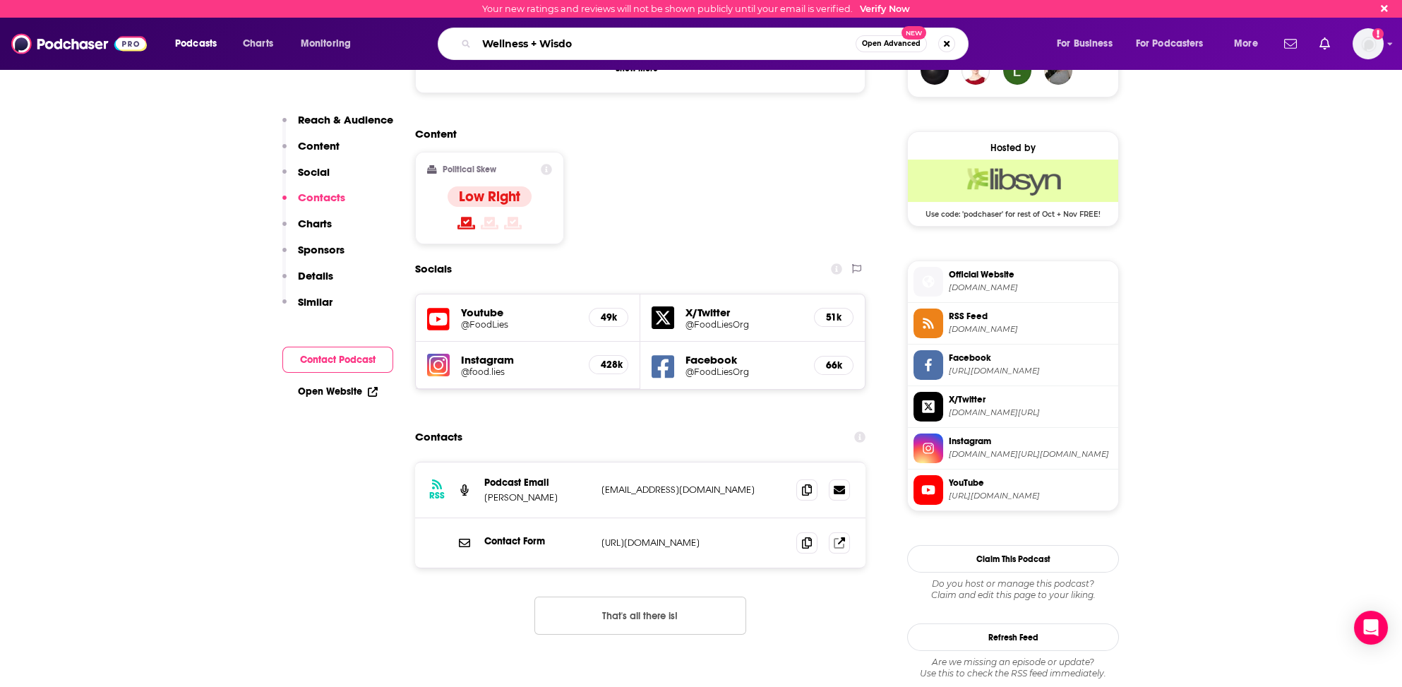
type input "Wellness + Wisdom"
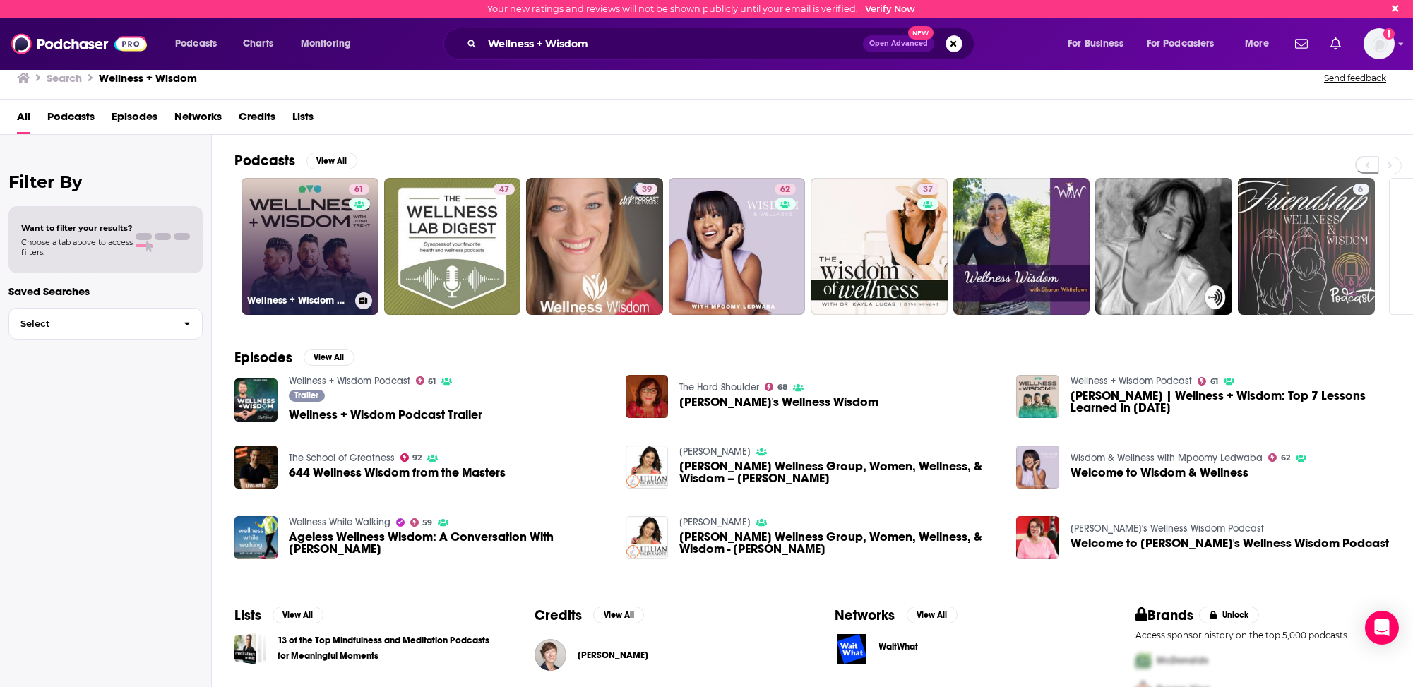
click at [294, 273] on link "61 Wellness + Wisdom Podcast" at bounding box center [309, 246] width 137 height 137
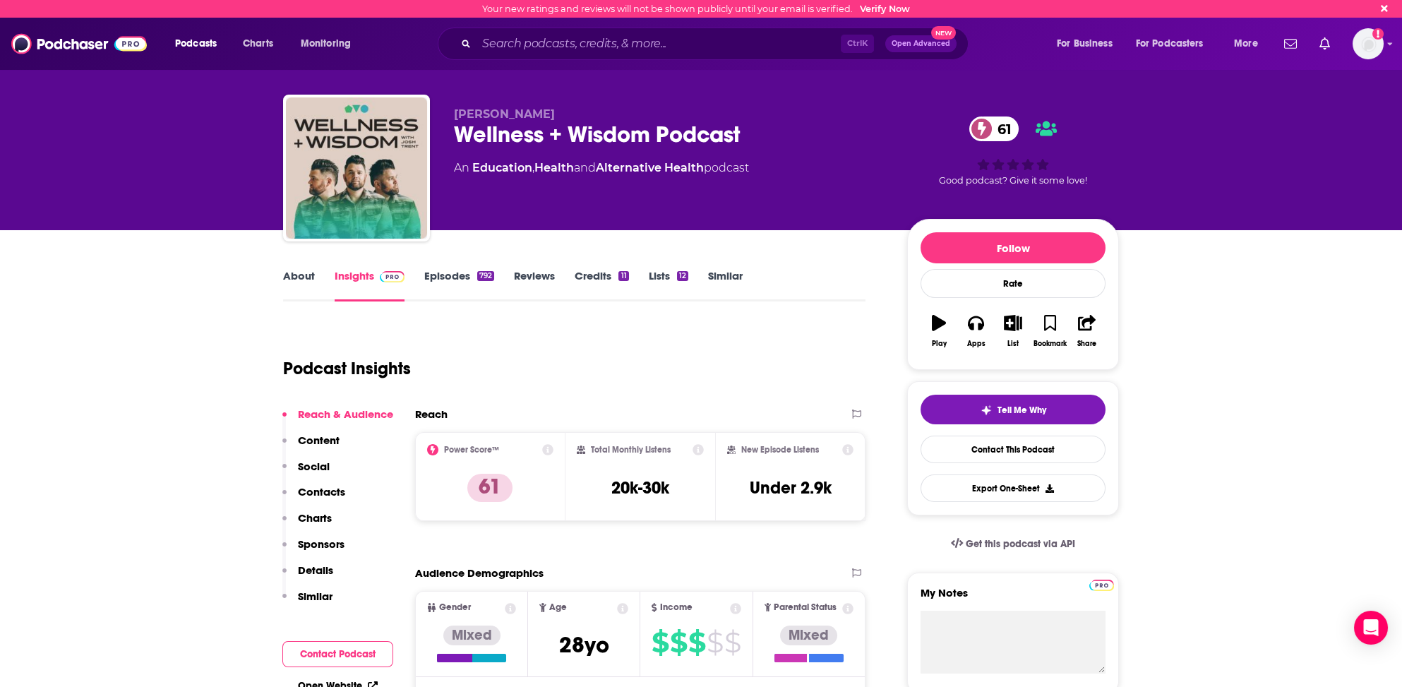
click at [322, 487] on p "Contacts" at bounding box center [321, 491] width 47 height 13
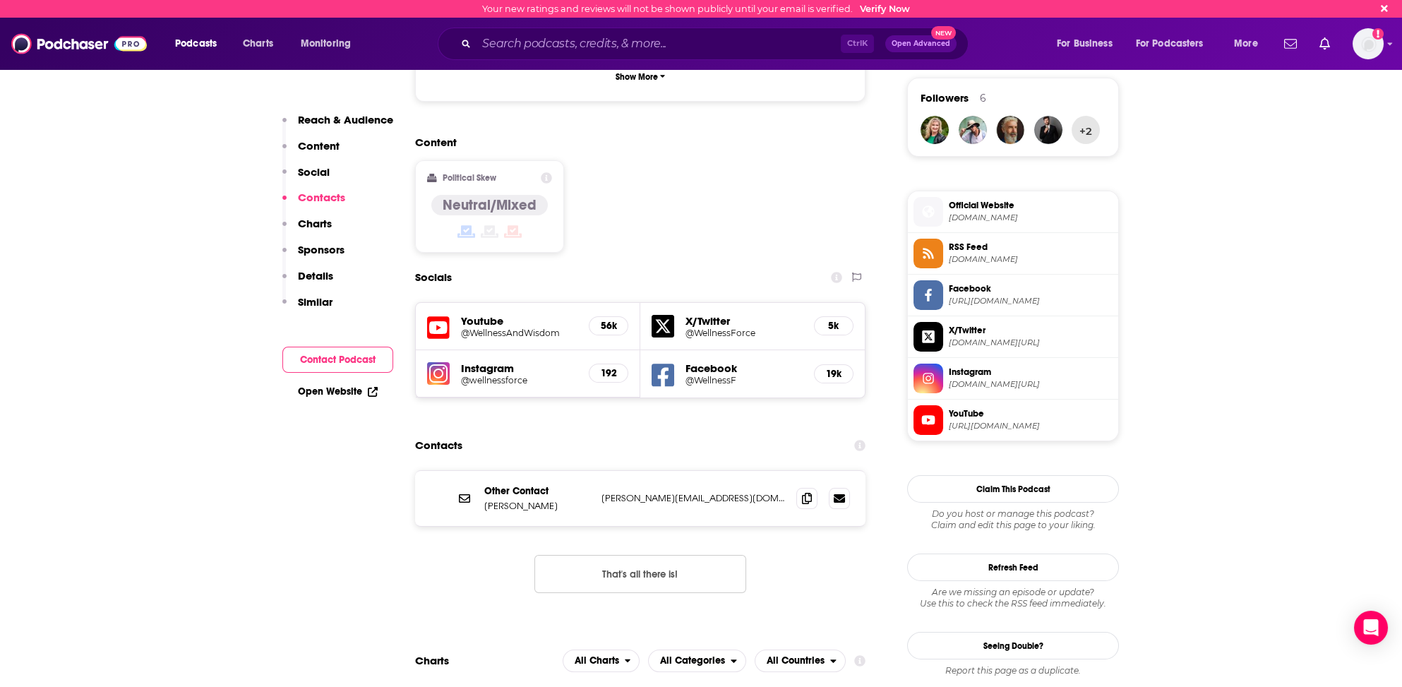
scroll to position [981, 0]
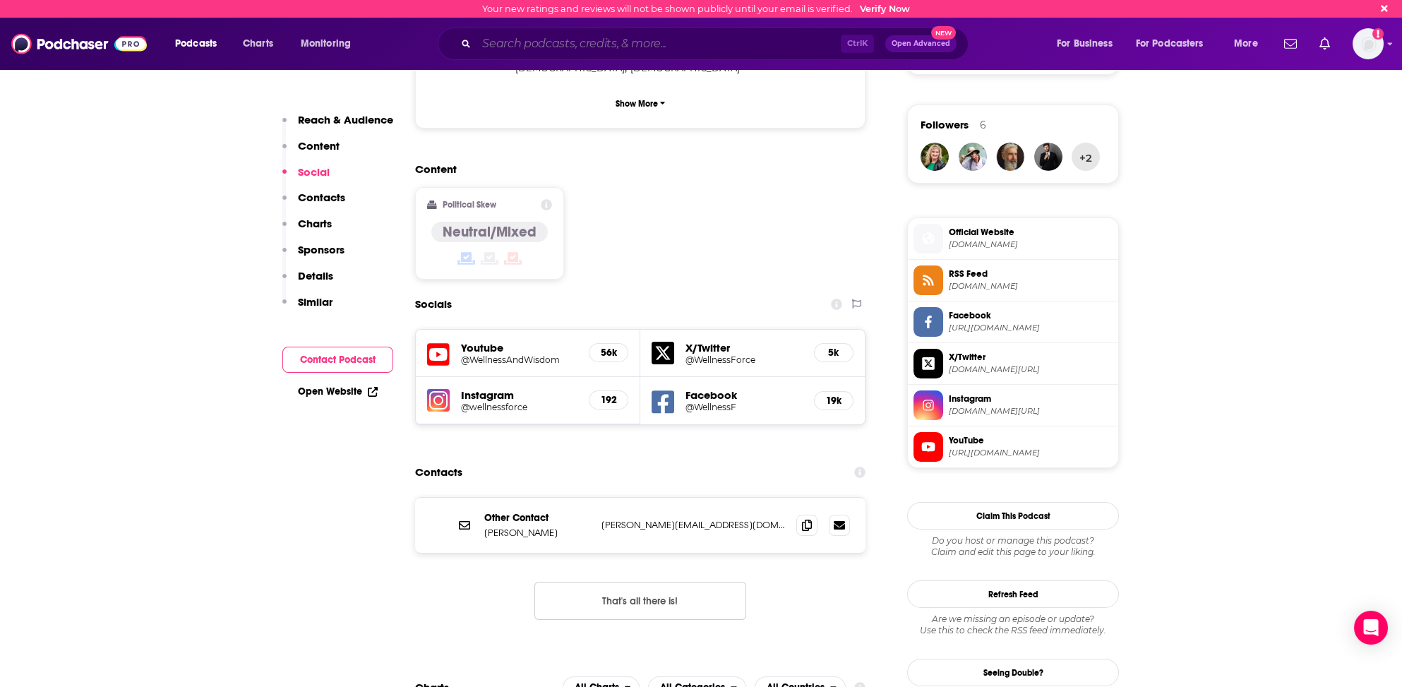
click at [489, 40] on input "Search podcasts, credits, & more..." at bounding box center [659, 43] width 364 height 23
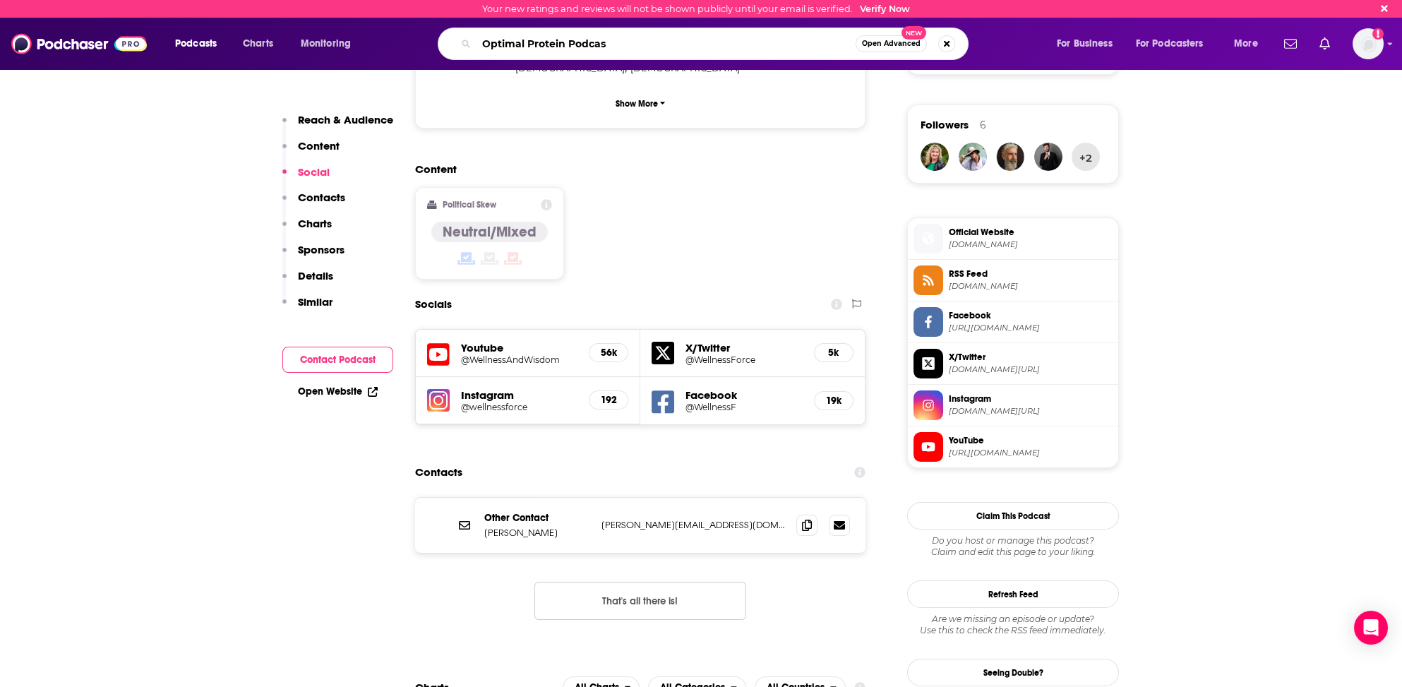
type input "Optimal Protein Podcast"
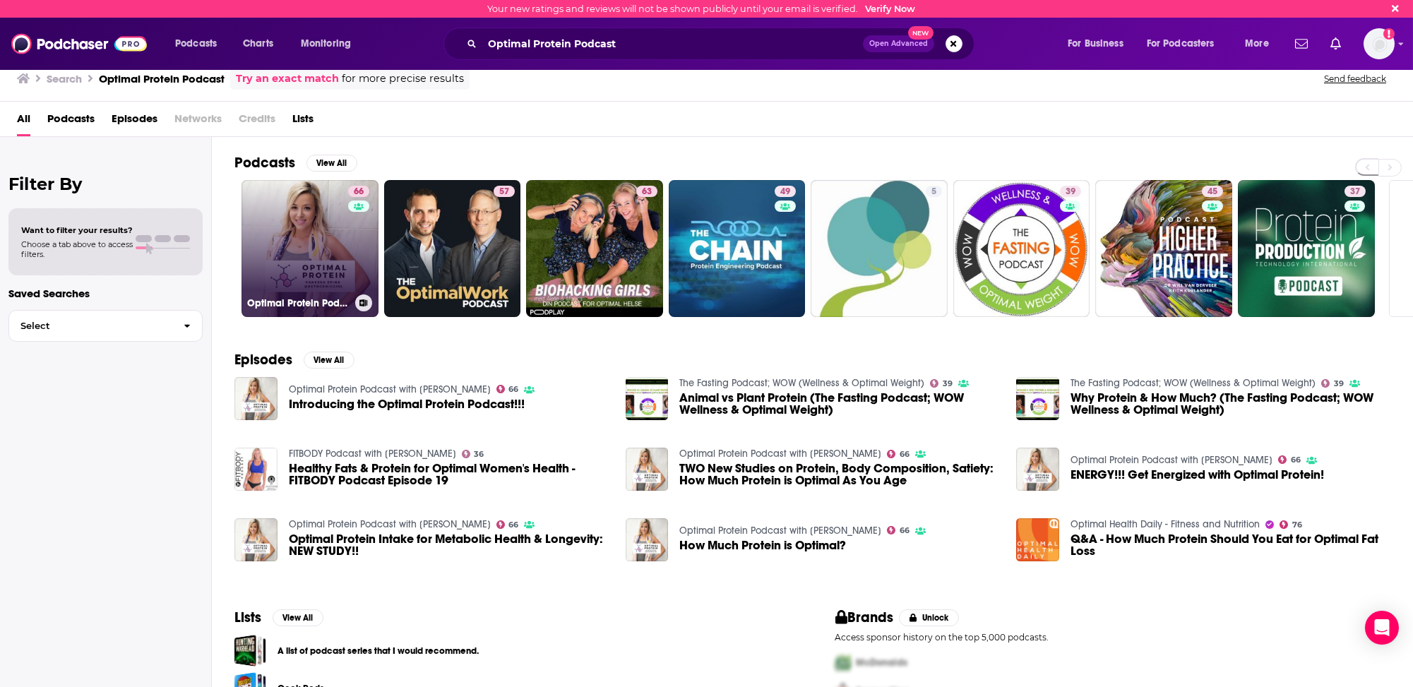
click at [288, 270] on link "66 Optimal Protein Podcast with Vanessa Spina" at bounding box center [309, 248] width 137 height 137
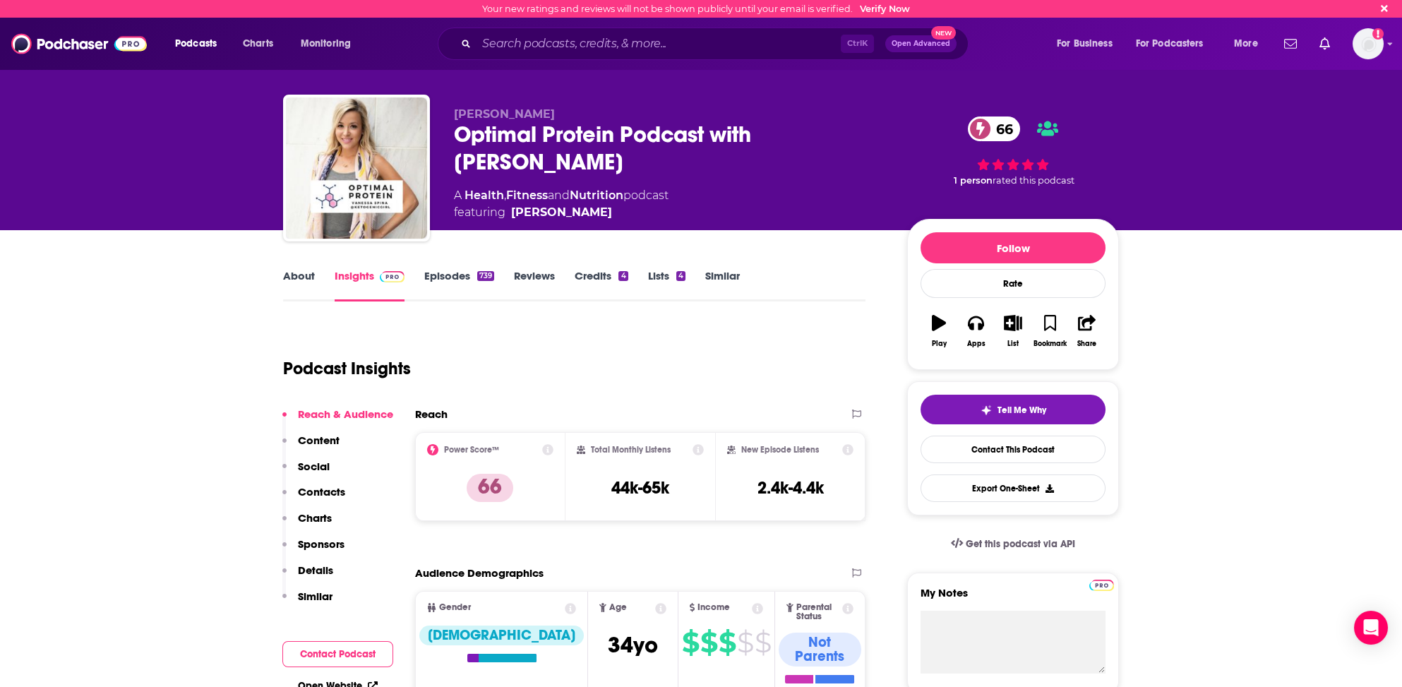
click at [300, 273] on link "About" at bounding box center [299, 285] width 32 height 32
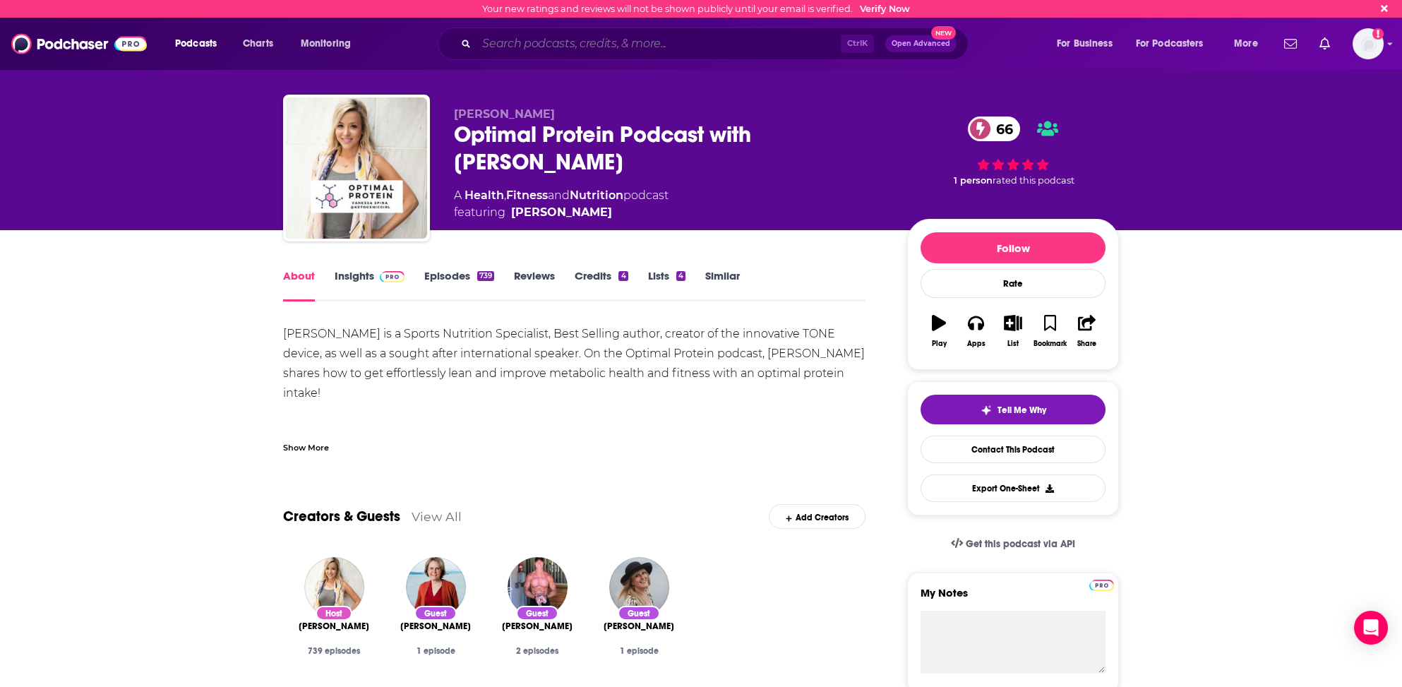
click at [507, 46] on input "Search podcasts, credits, & more..." at bounding box center [659, 43] width 364 height 23
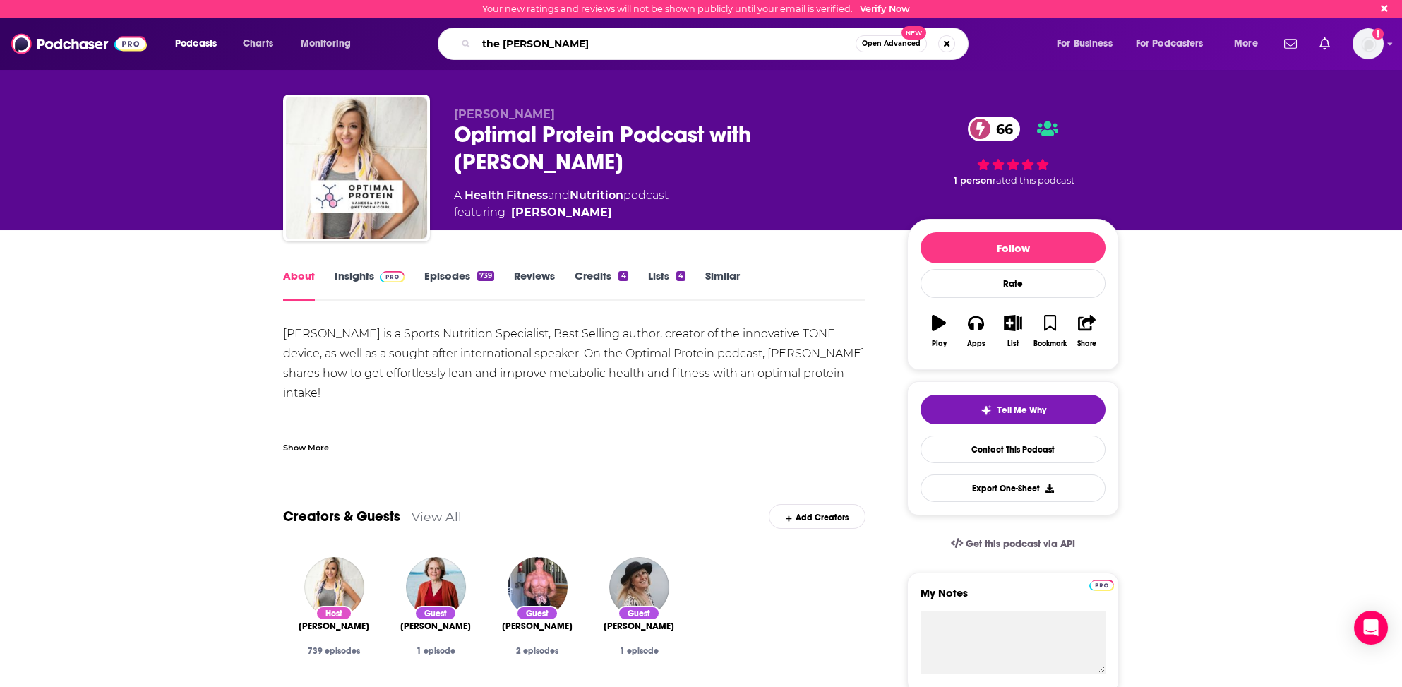
type input "the Dan John Podcast"
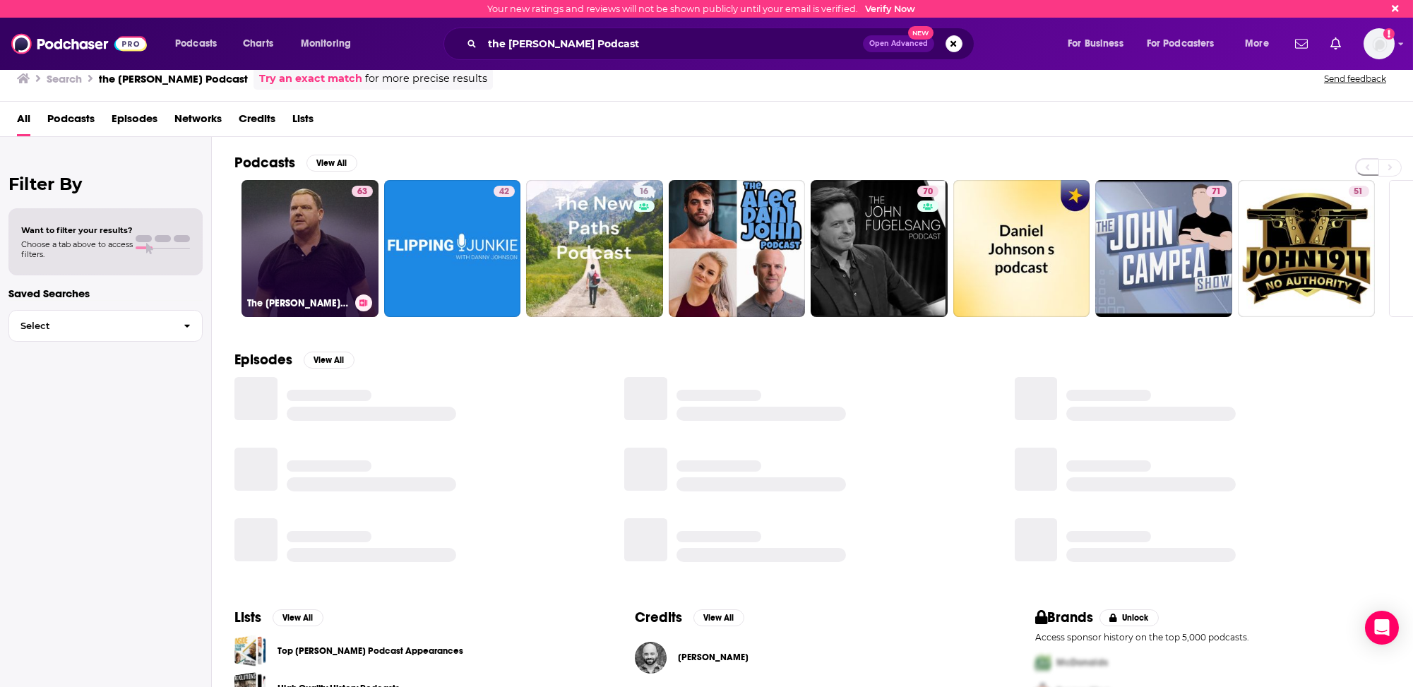
click at [278, 235] on link "63 The Dan John Podcast" at bounding box center [309, 248] width 137 height 137
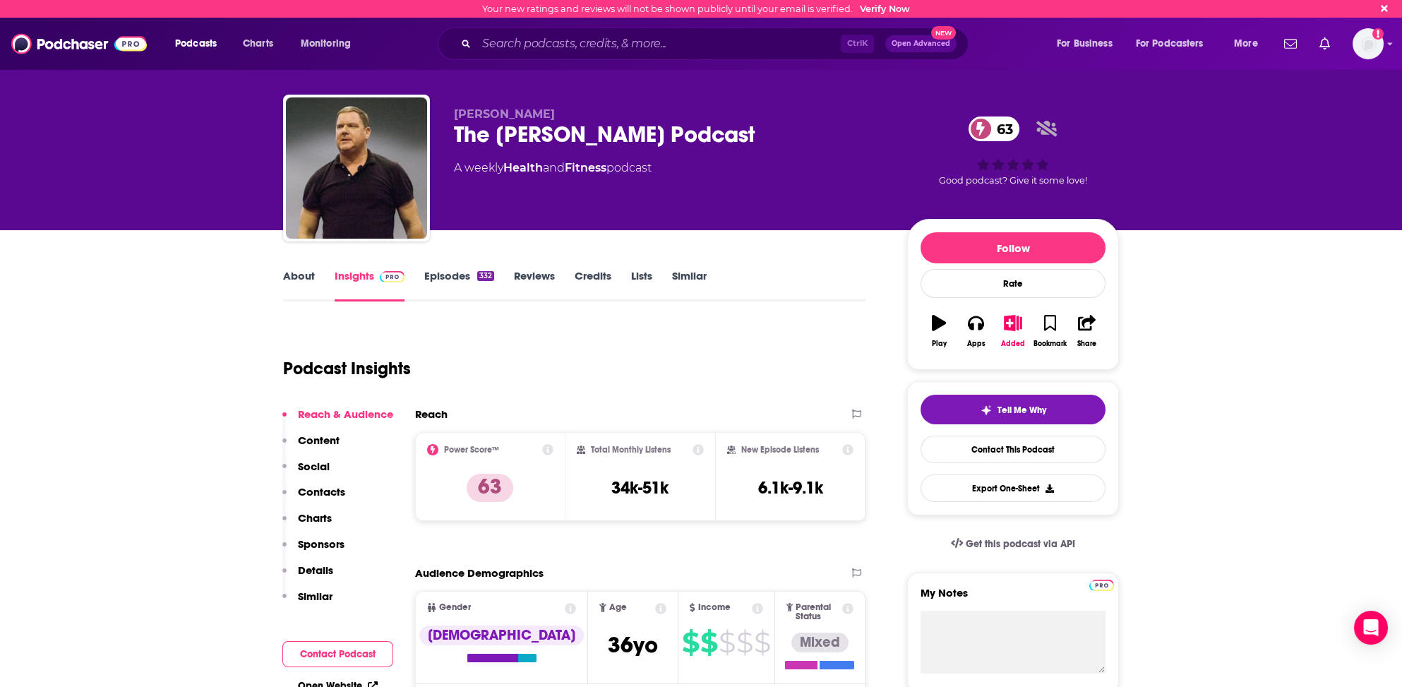
click at [665, 412] on div "Reach Power Score™ 63 Total Monthly Listens 34k-51k New Episode Listens 6.1k-9.…" at bounding box center [640, 469] width 450 height 125
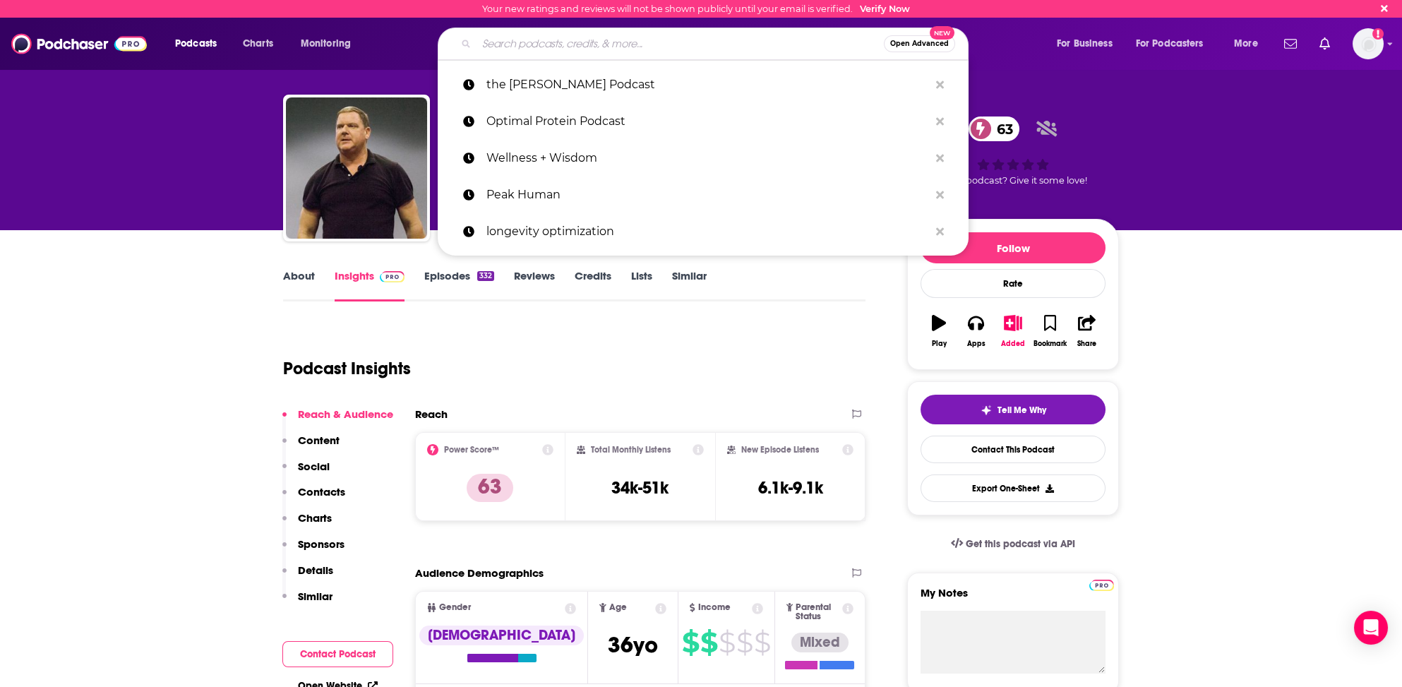
click at [486, 44] on input "Search podcasts, credits, & more..." at bounding box center [680, 43] width 407 height 23
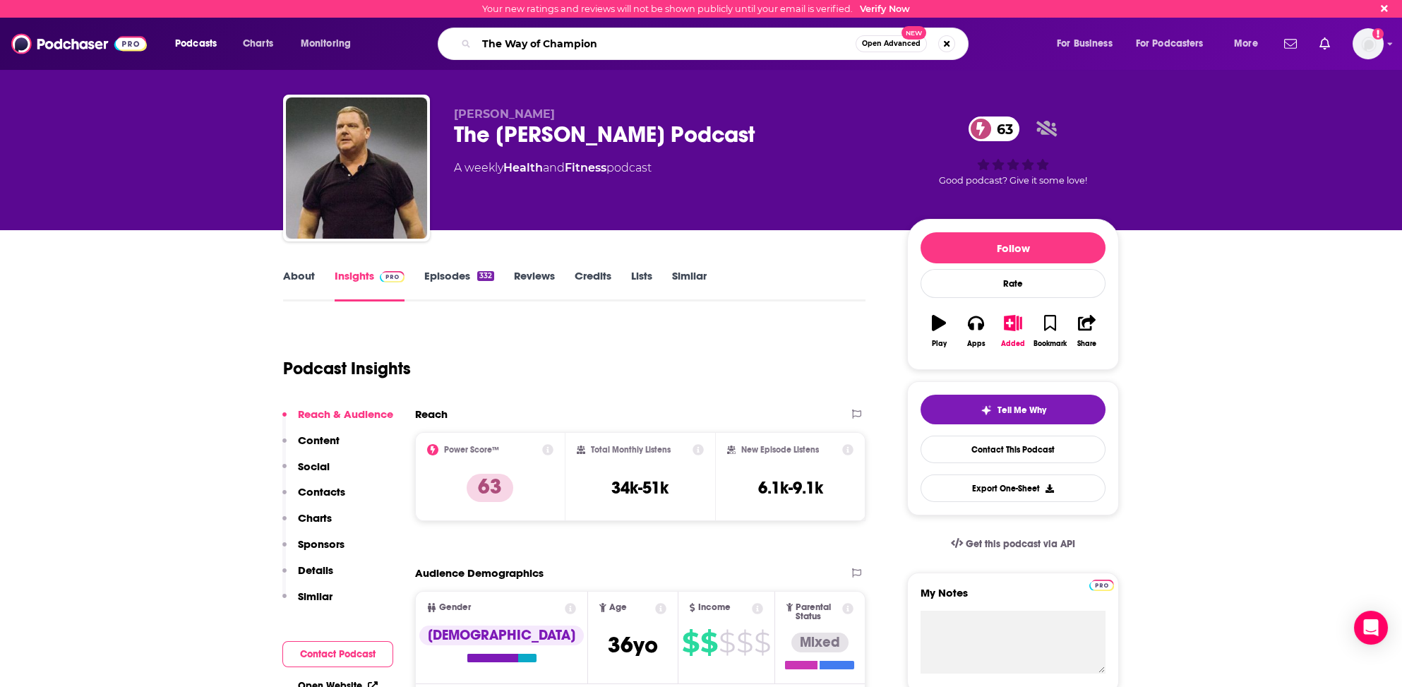
type input "The Way of Champions"
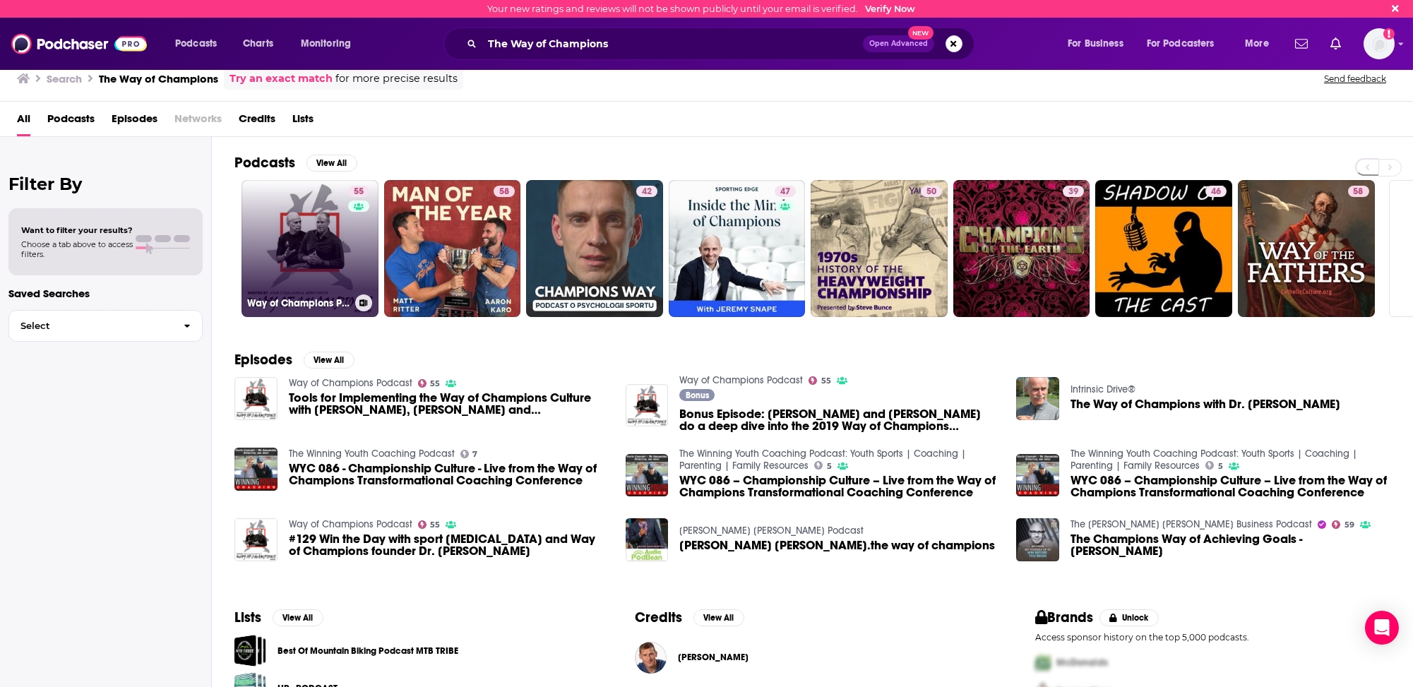
click at [307, 263] on link "55 Way of Champions Podcast" at bounding box center [309, 248] width 137 height 137
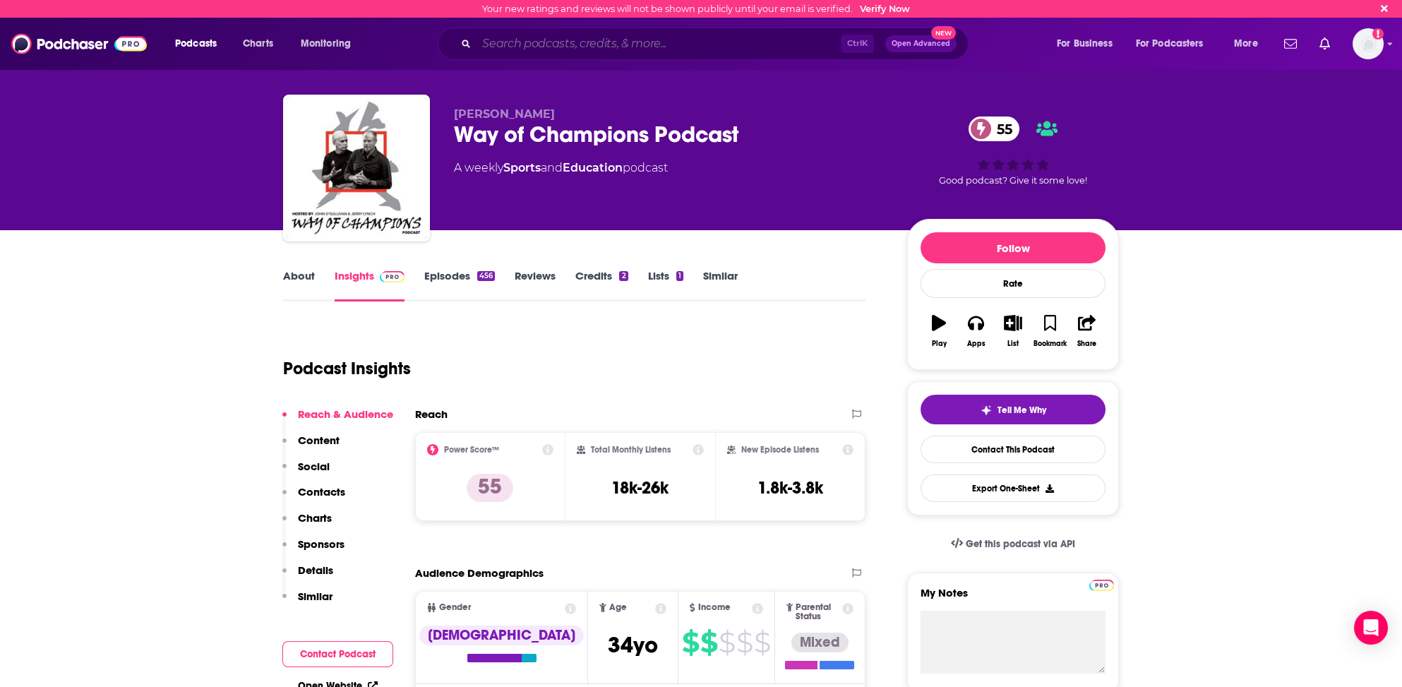
click at [486, 46] on input "Search podcasts, credits, & more..." at bounding box center [659, 43] width 364 height 23
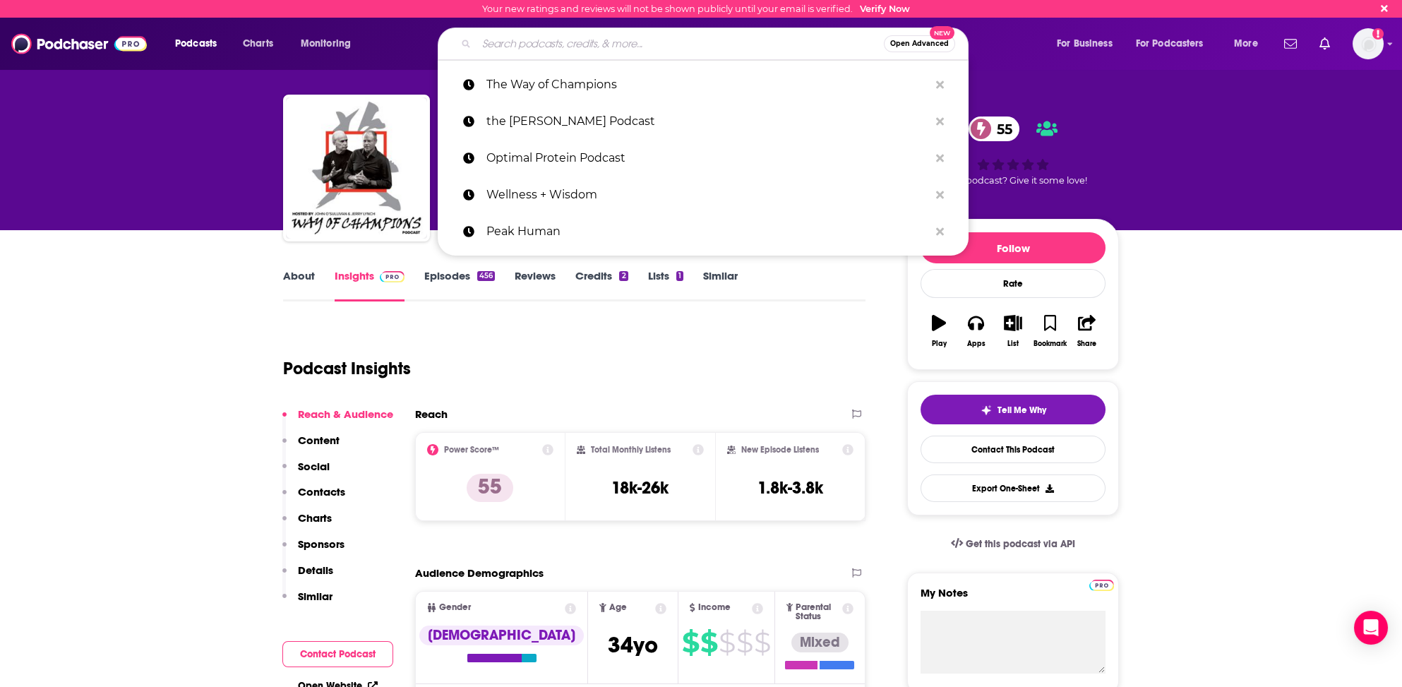
paste input "The STRONG Life Podcast"
type input "The STRONG Life Podcast"
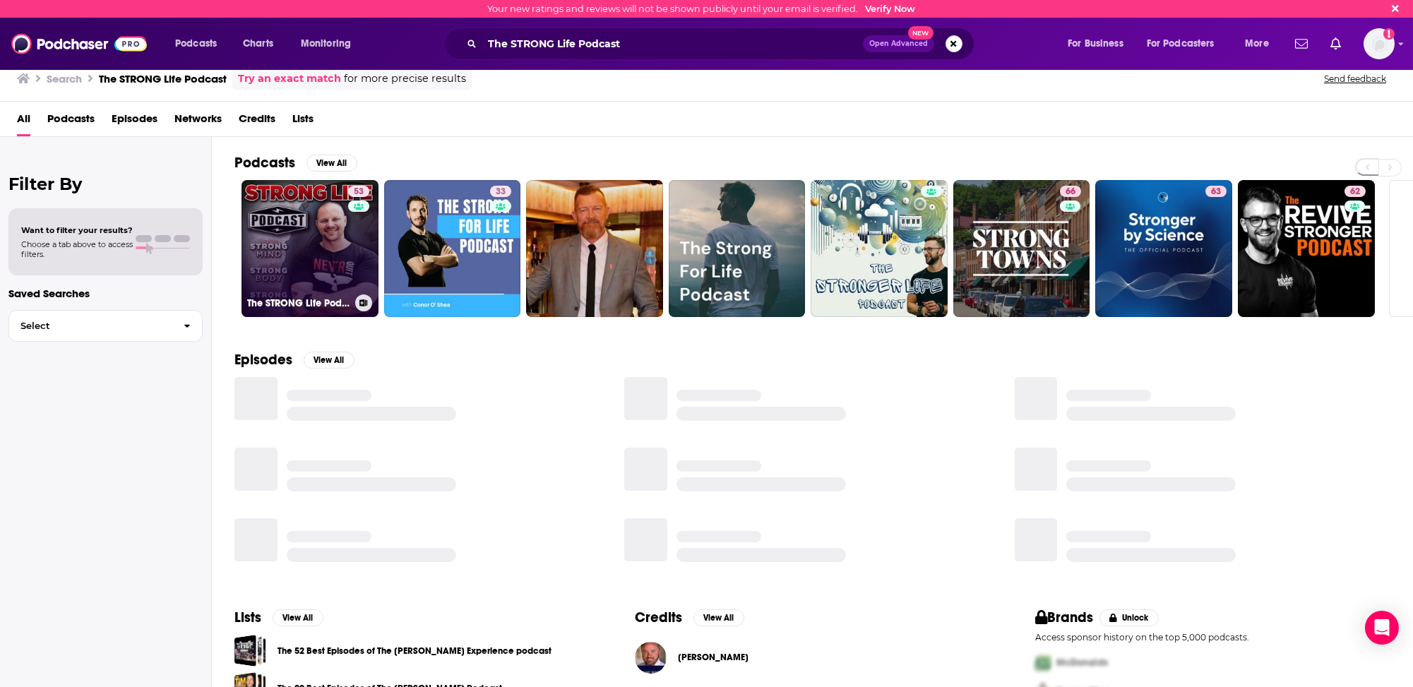
click at [323, 260] on link "53 The STRONG Life Podcast with Zach Even - Esh" at bounding box center [309, 248] width 137 height 137
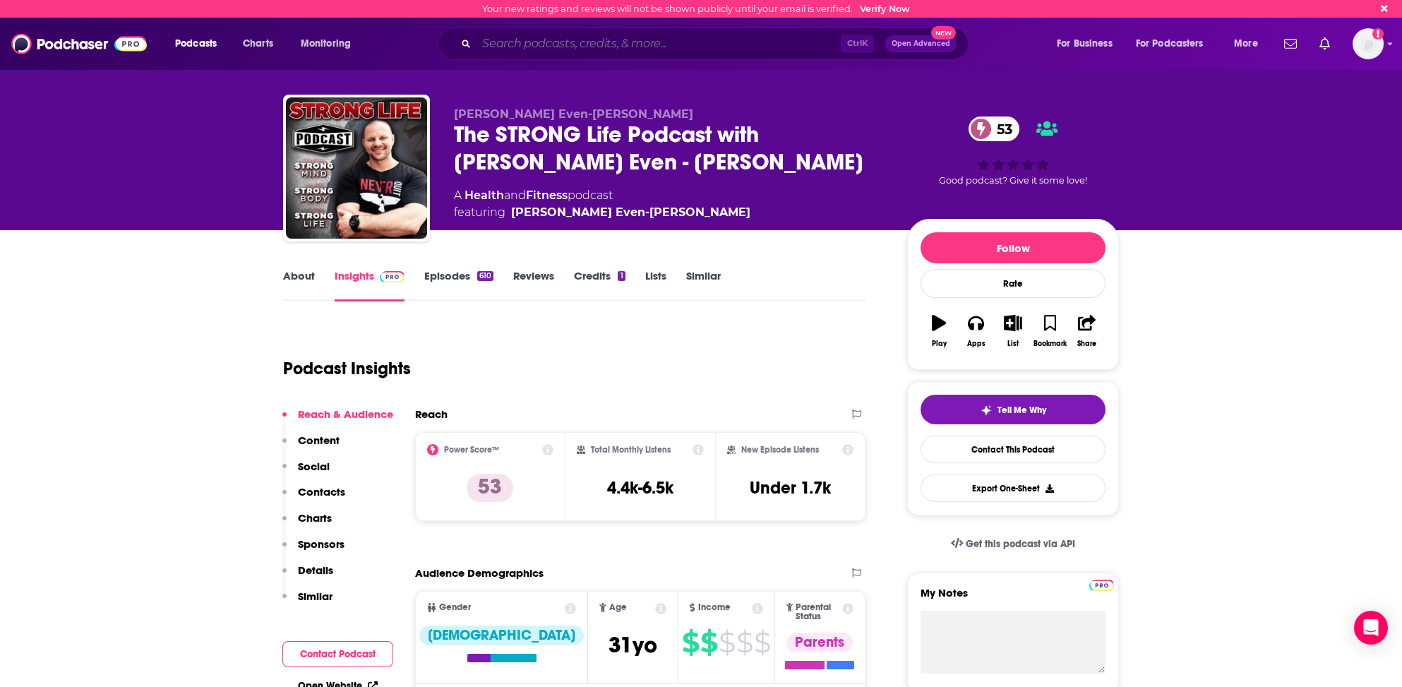
click at [549, 42] on input "Search podcasts, credits, & more..." at bounding box center [659, 43] width 364 height 23
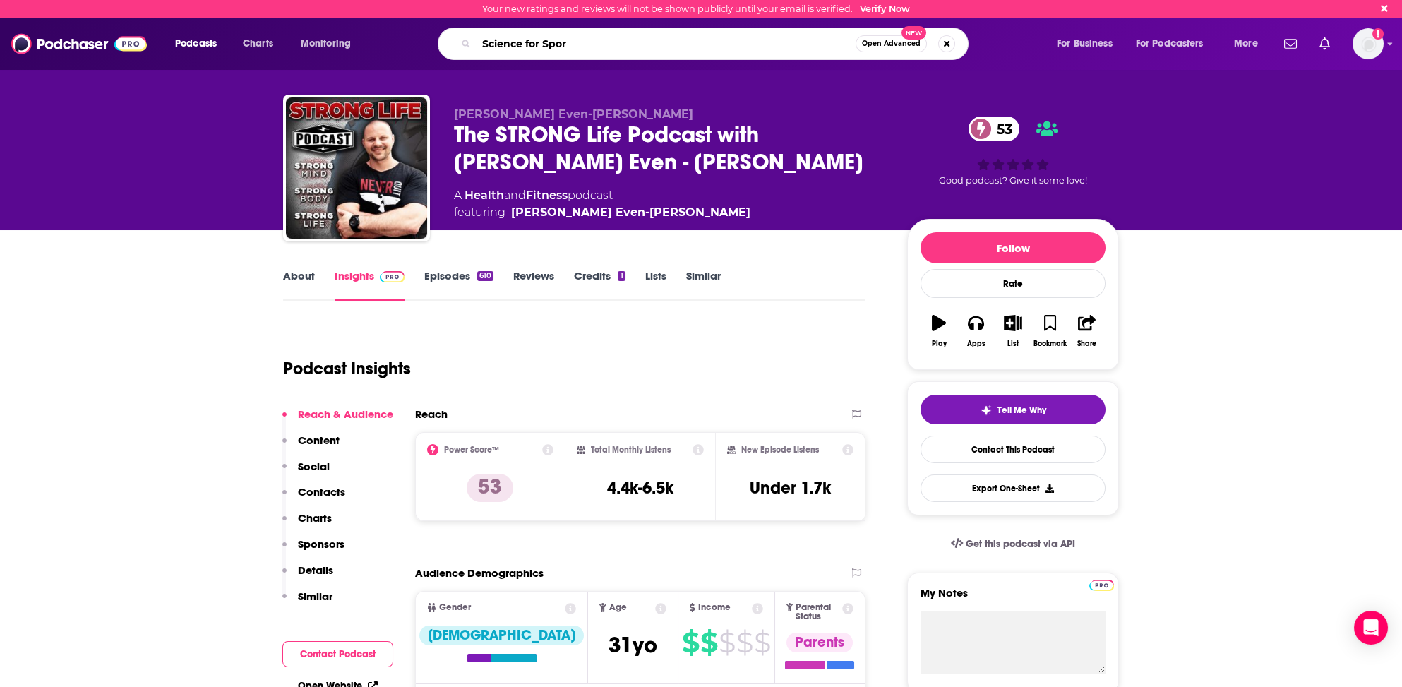
type input "Science for Sport"
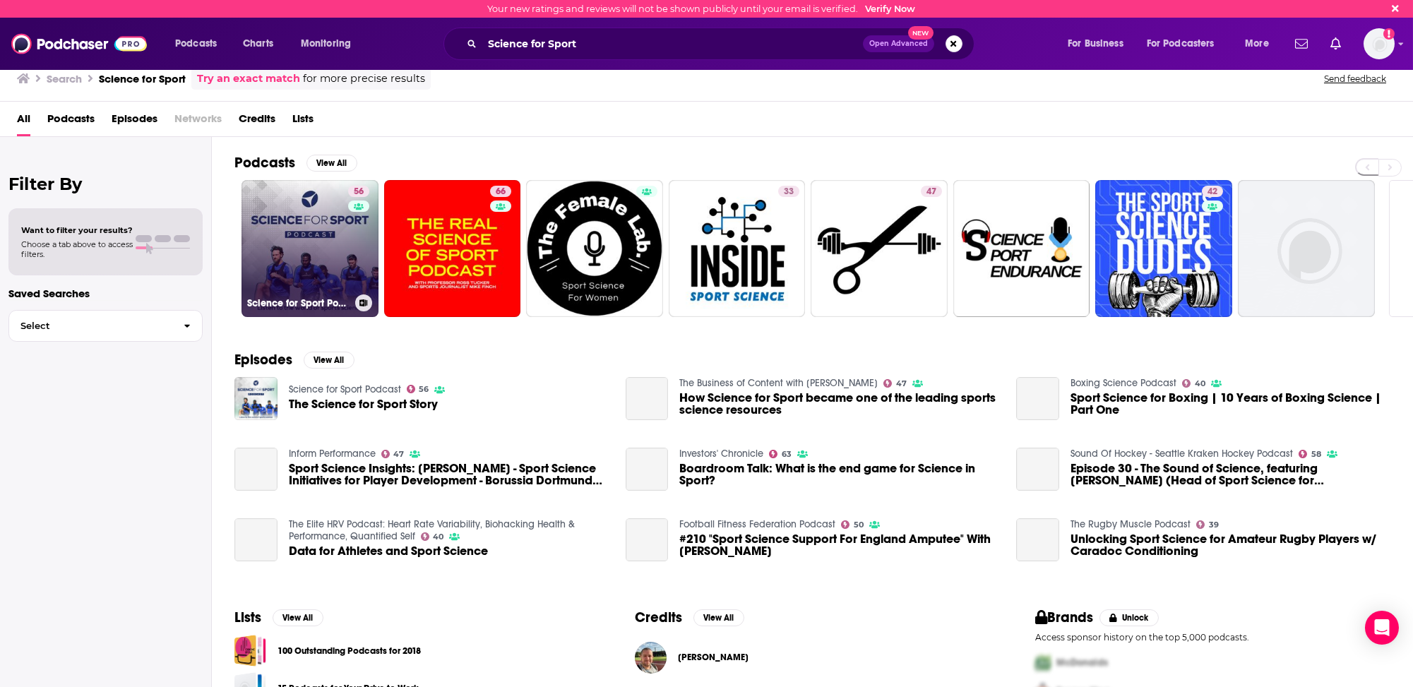
click at [312, 254] on link "56 Science for Sport Podcast" at bounding box center [309, 248] width 137 height 137
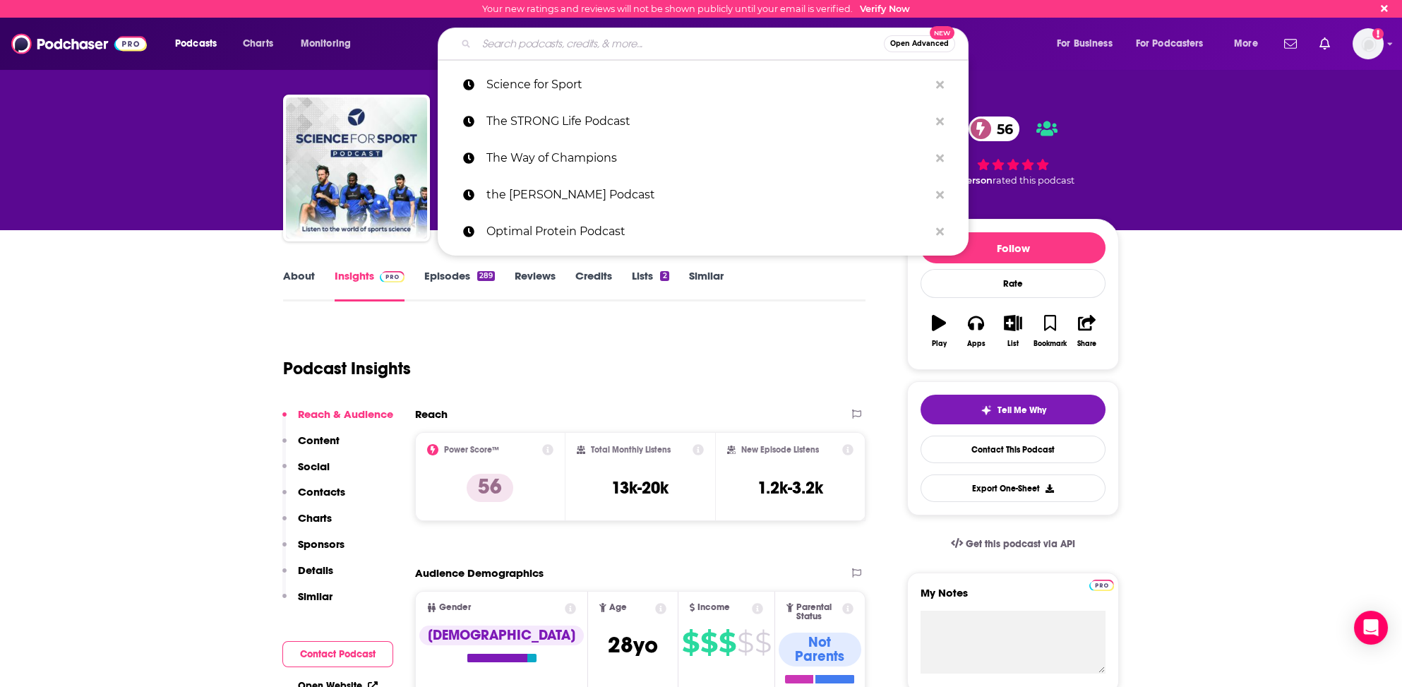
paste input "Get With The Programming"
type input "Get With The Programming"
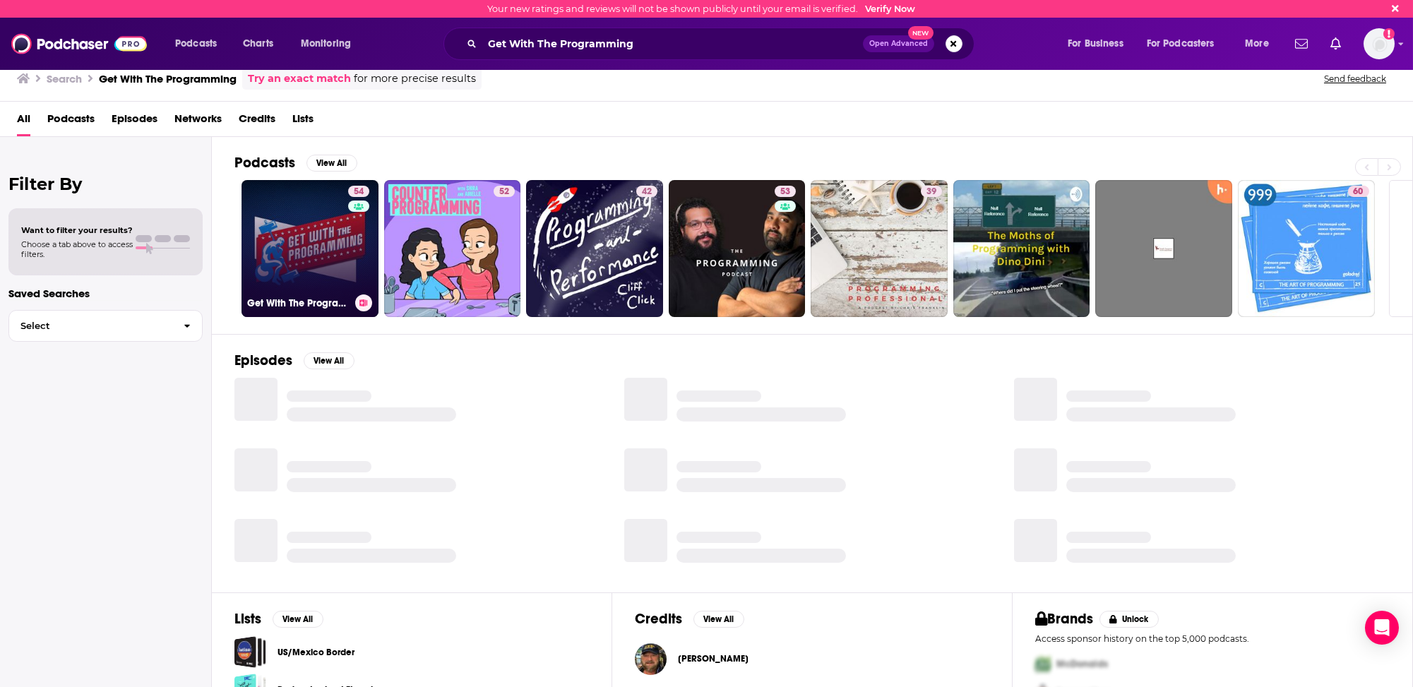
click at [322, 248] on link "54 Get With The Programming" at bounding box center [309, 248] width 137 height 137
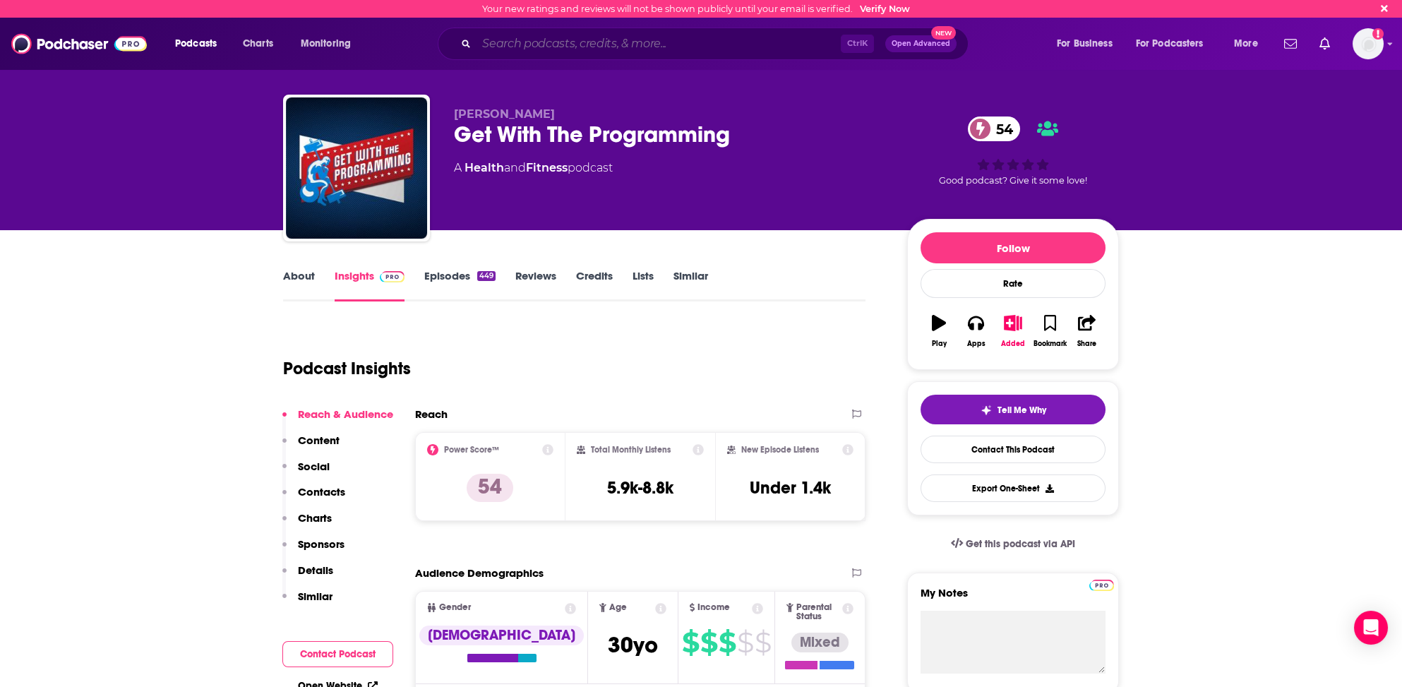
click at [525, 40] on input "Search podcasts, credits, & more..." at bounding box center [659, 43] width 364 height 23
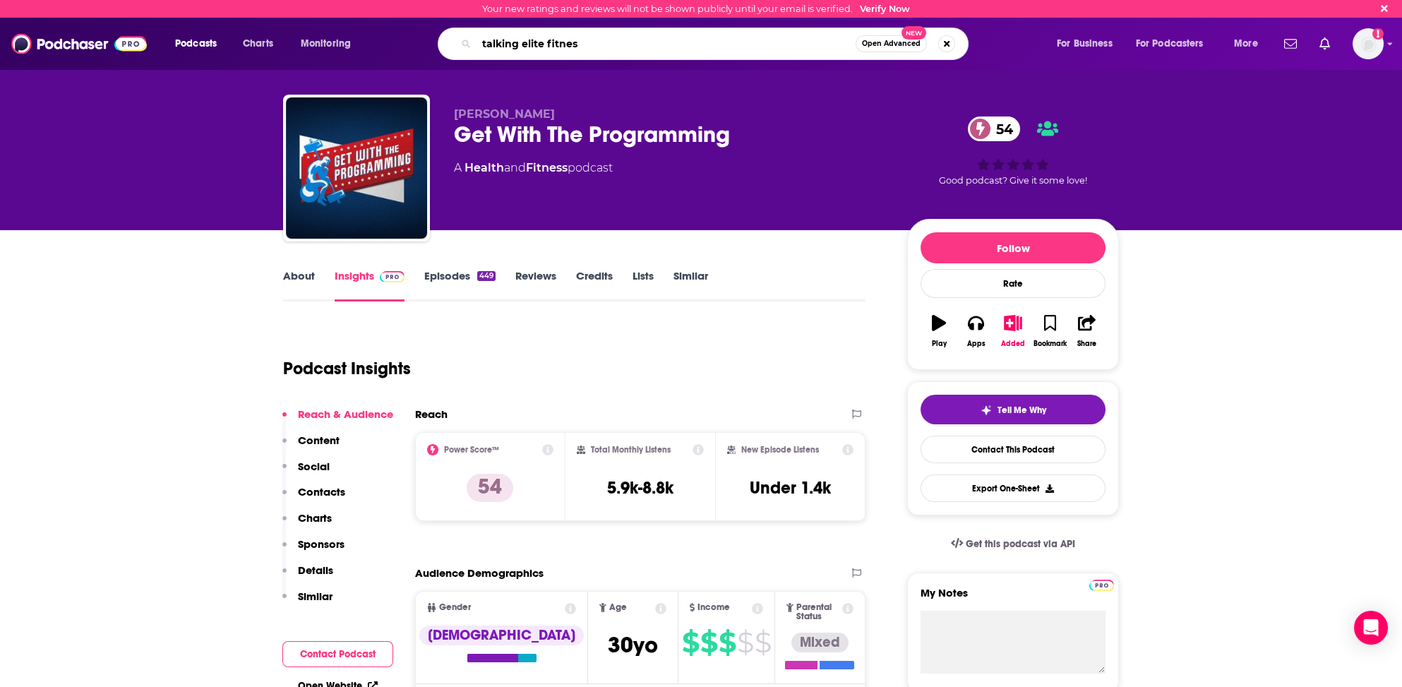
type input "talking elite fitness"
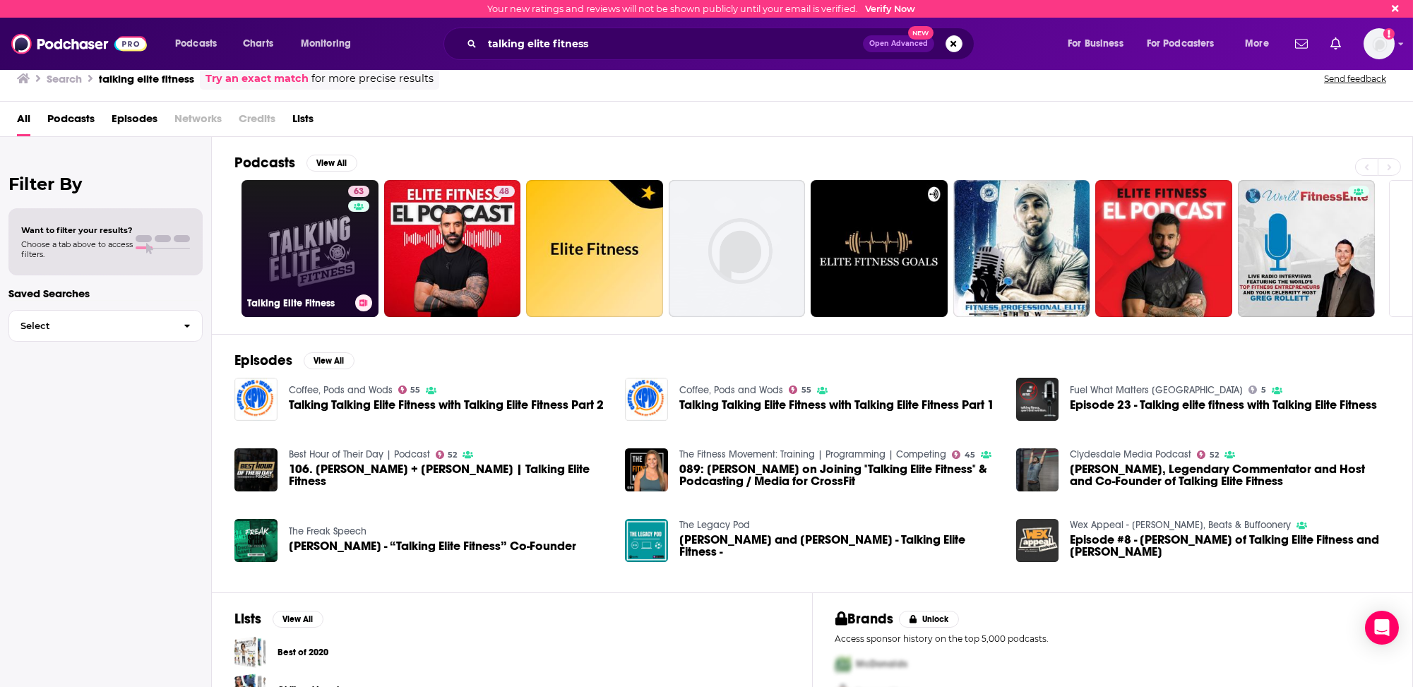
click at [259, 249] on link "63 Talking Elite Fitness" at bounding box center [309, 248] width 137 height 137
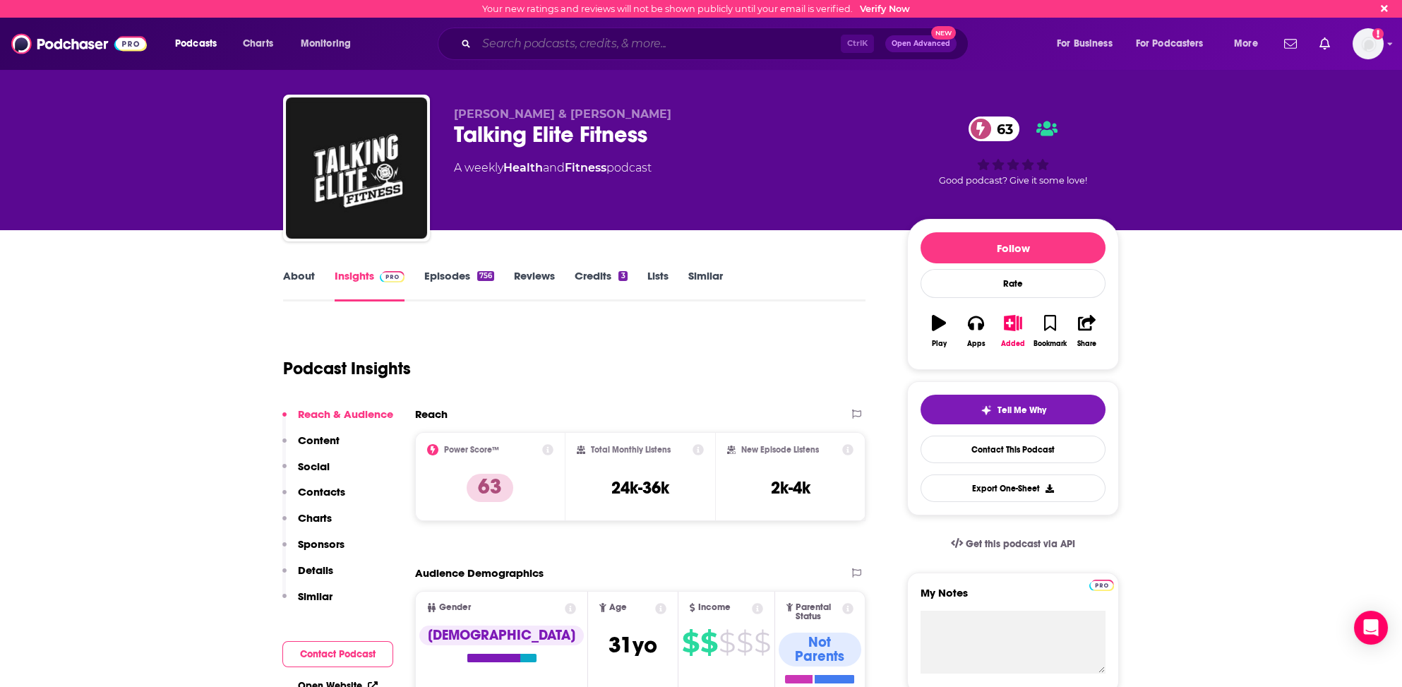
click at [503, 46] on input "Search podcasts, credits, & more..." at bounding box center [659, 43] width 364 height 23
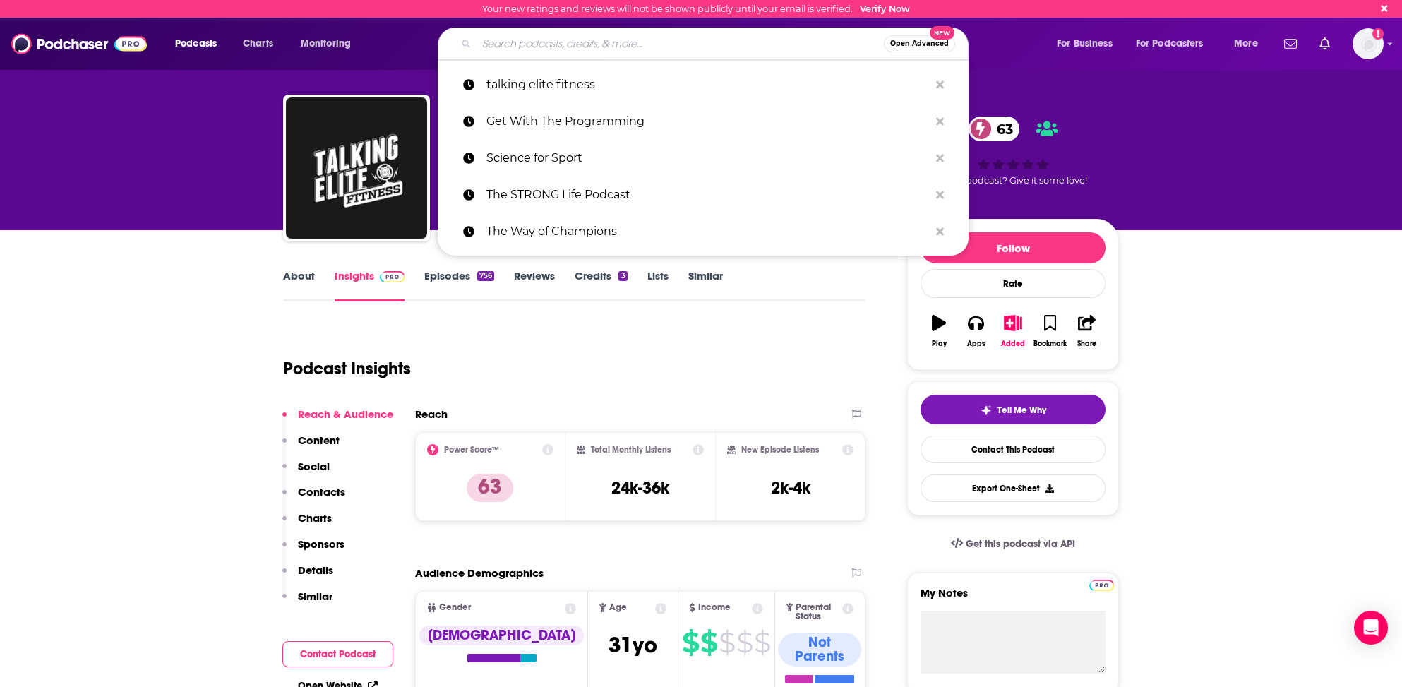
paste input "Coffee, Pods, and Wods"
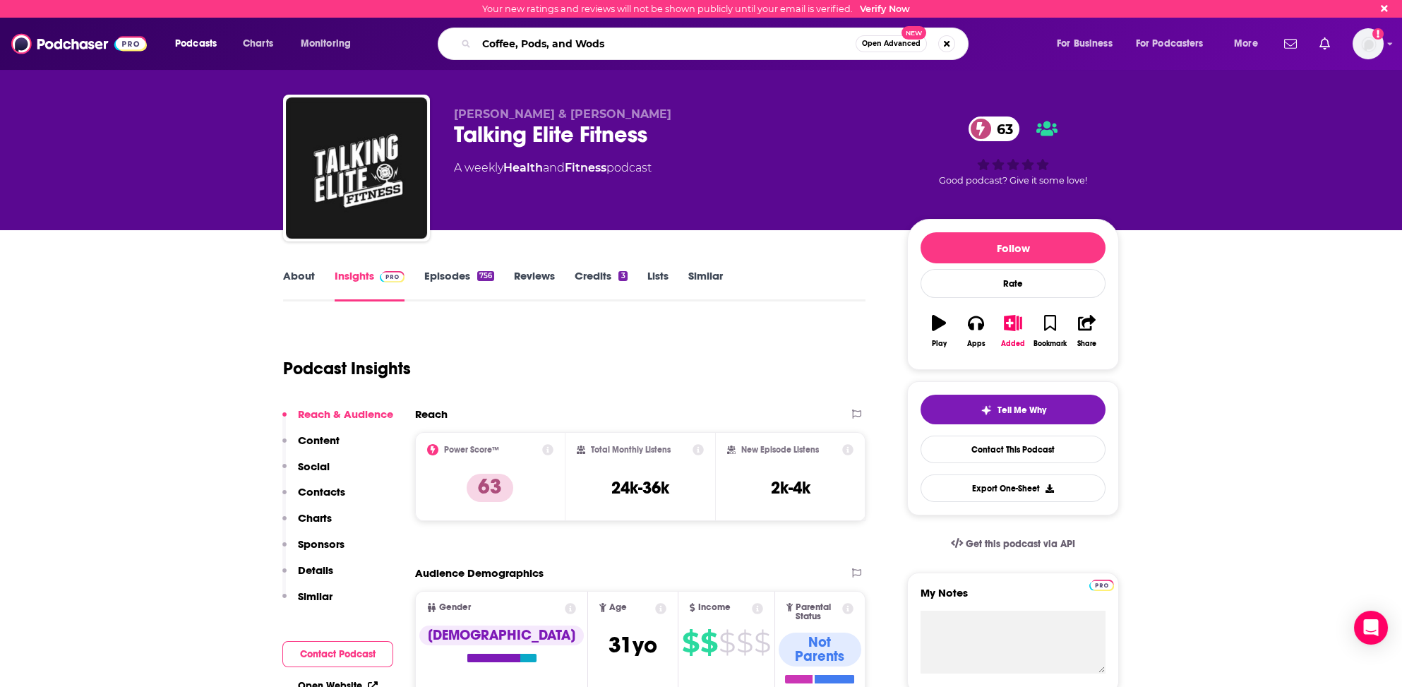
type input "Coffee, Pods, and Wods \"
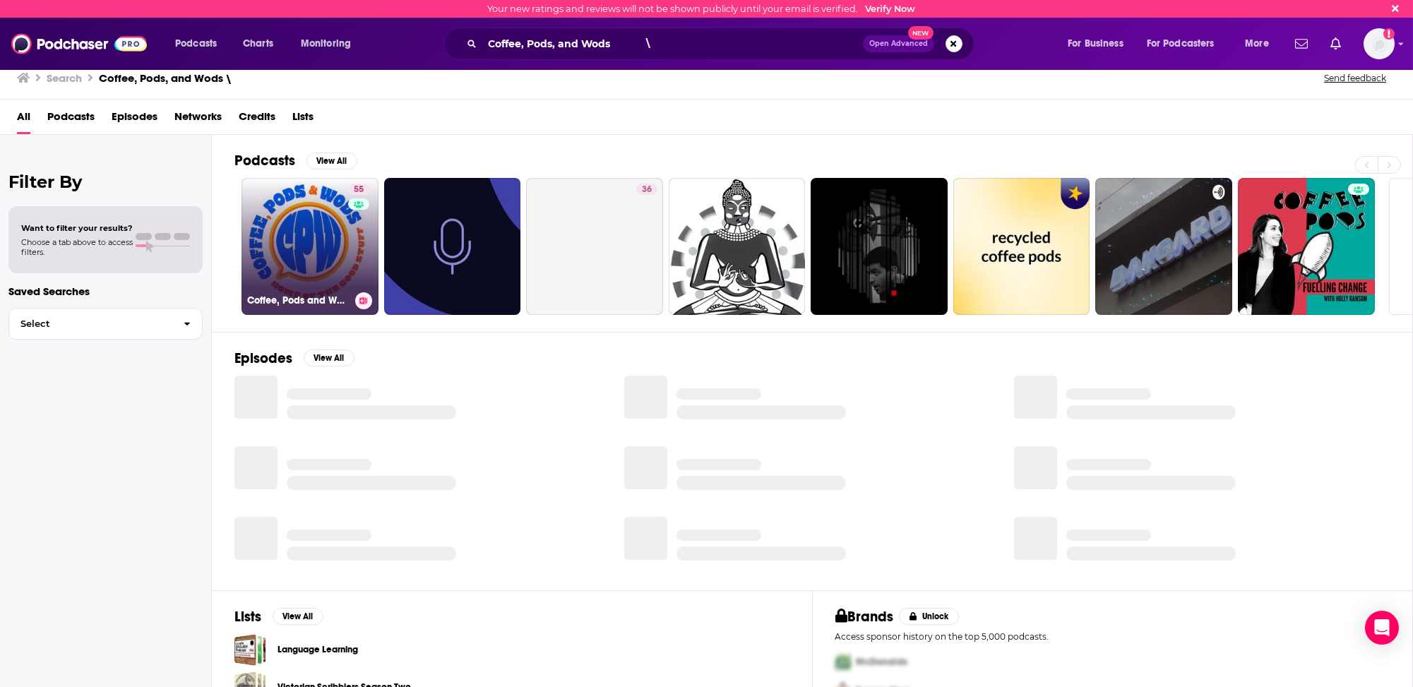
click at [277, 261] on link "55 Coffee, Pods and Wods" at bounding box center [309, 246] width 137 height 137
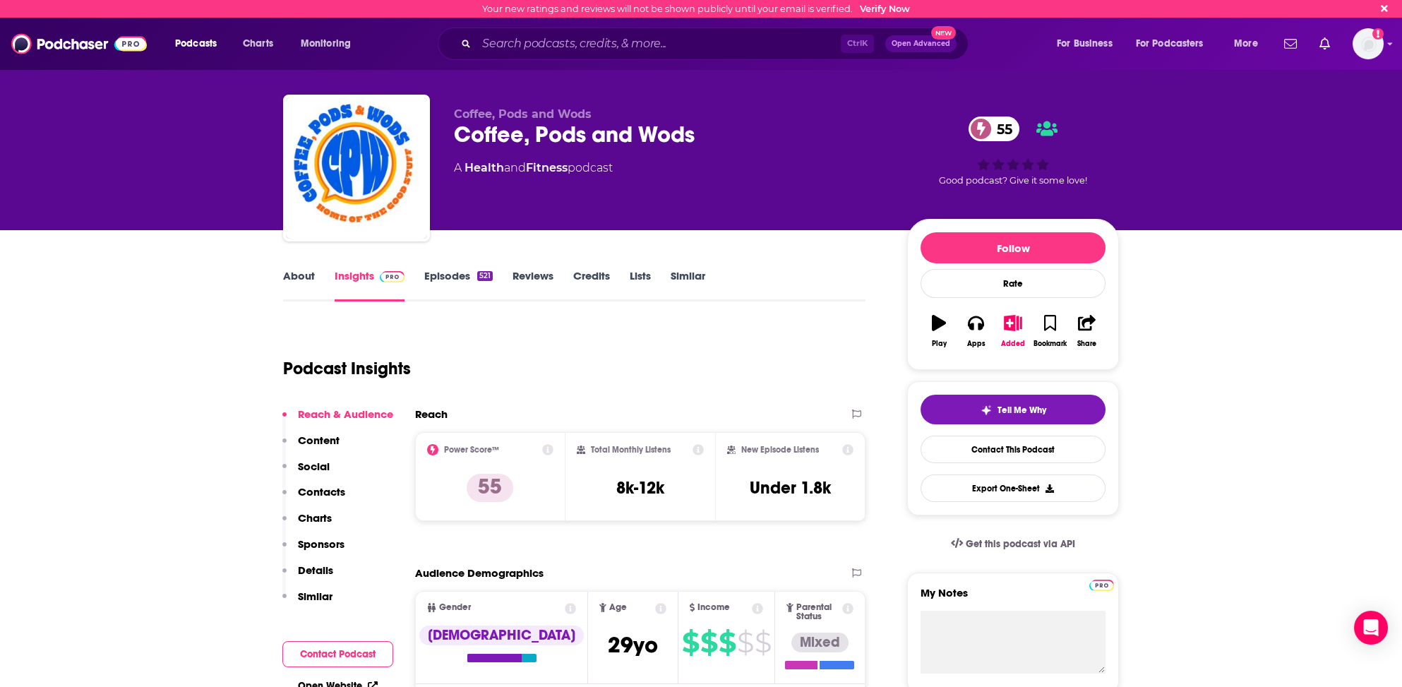
click at [325, 486] on p "Contacts" at bounding box center [321, 491] width 47 height 13
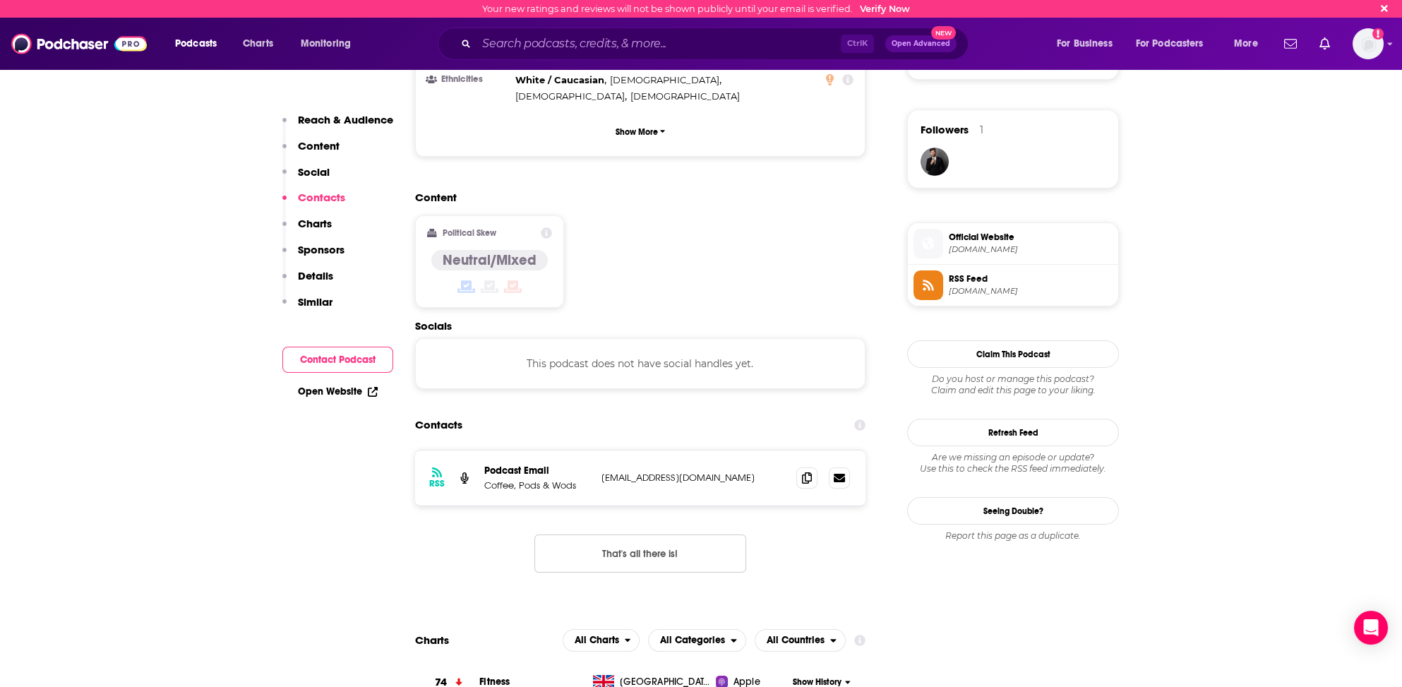
scroll to position [905, 0]
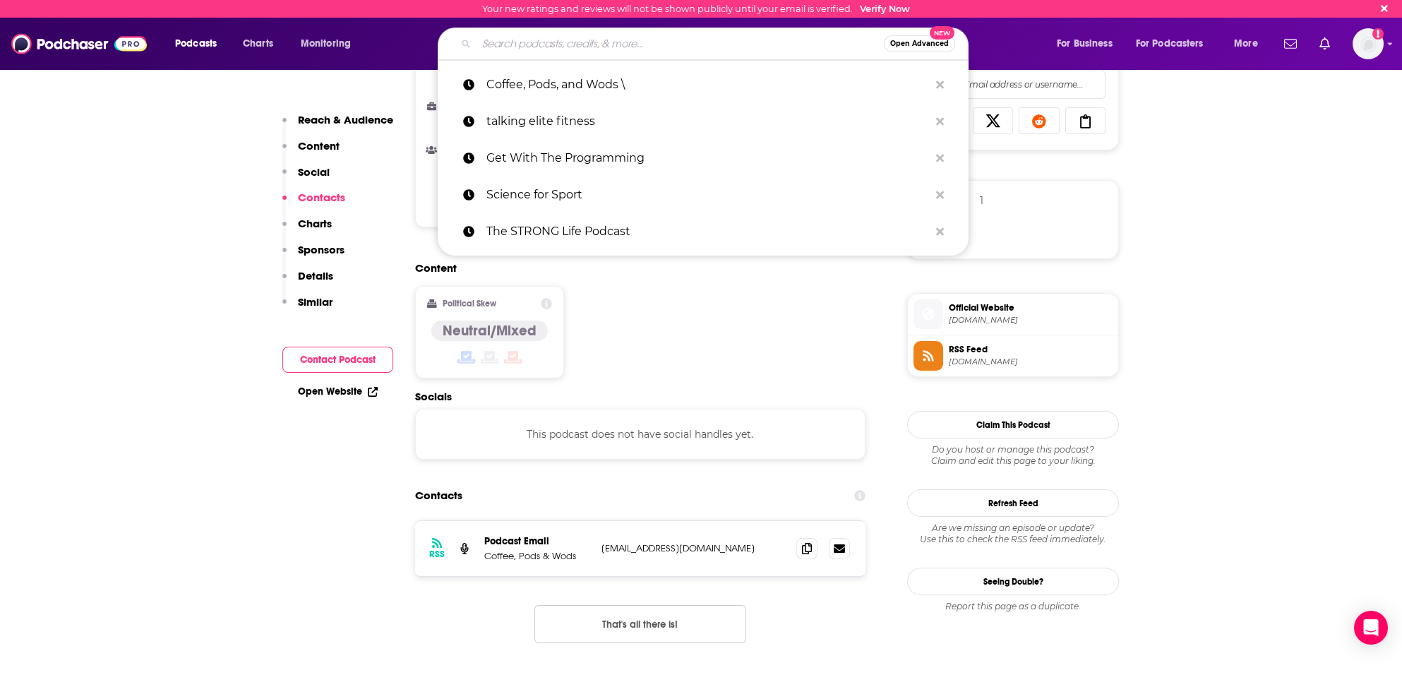
paste input "The Crossfit Podcast"
type input "The Crossfit Podcast"
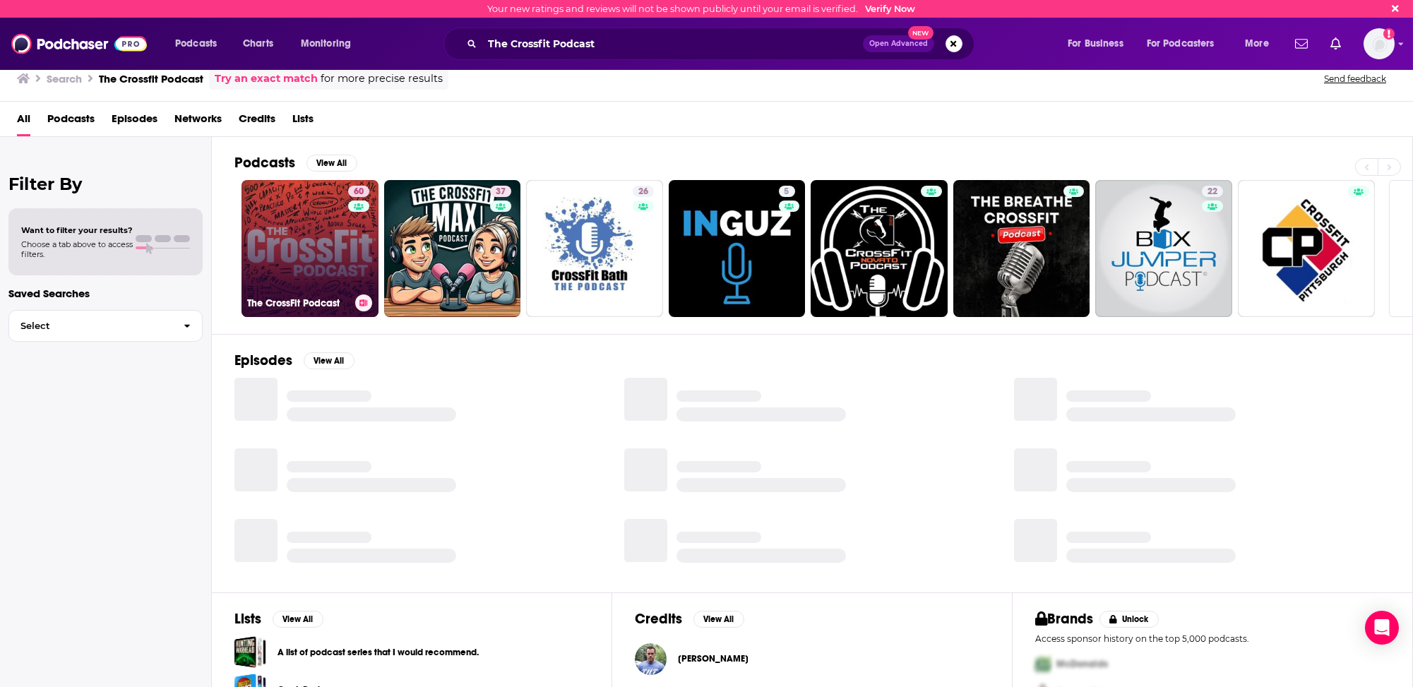
click at [262, 269] on link "60 The CrossFit Podcast" at bounding box center [309, 248] width 137 height 137
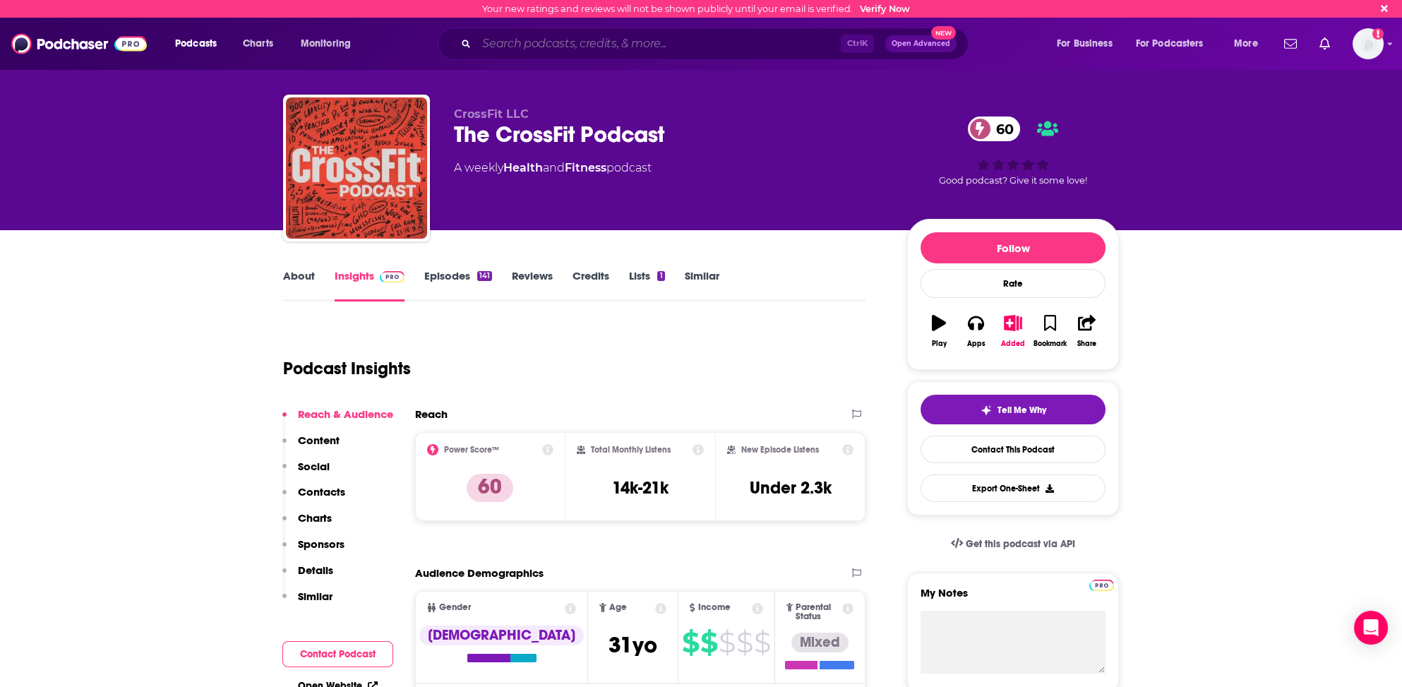
click at [539, 40] on input "Search podcasts, credits, & more..." at bounding box center [659, 43] width 364 height 23
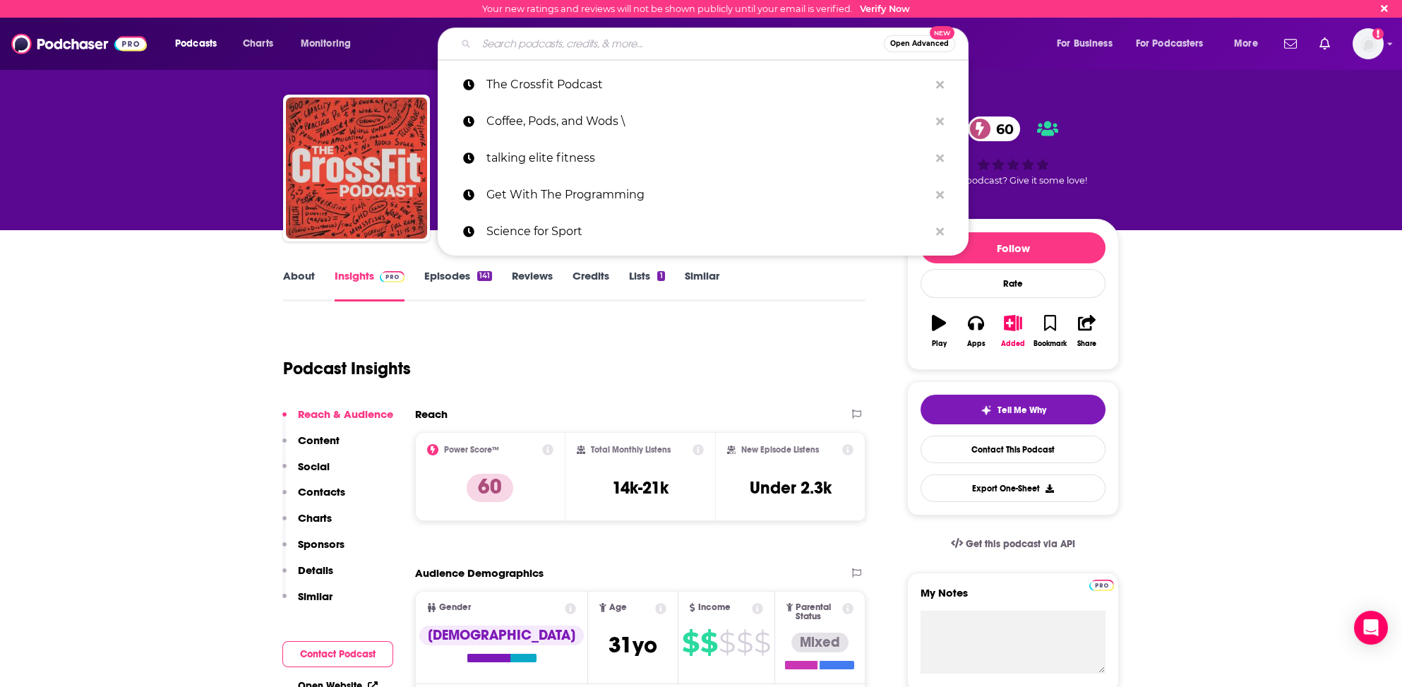
paste input "Science for Sport"
type input "Science for Sport"
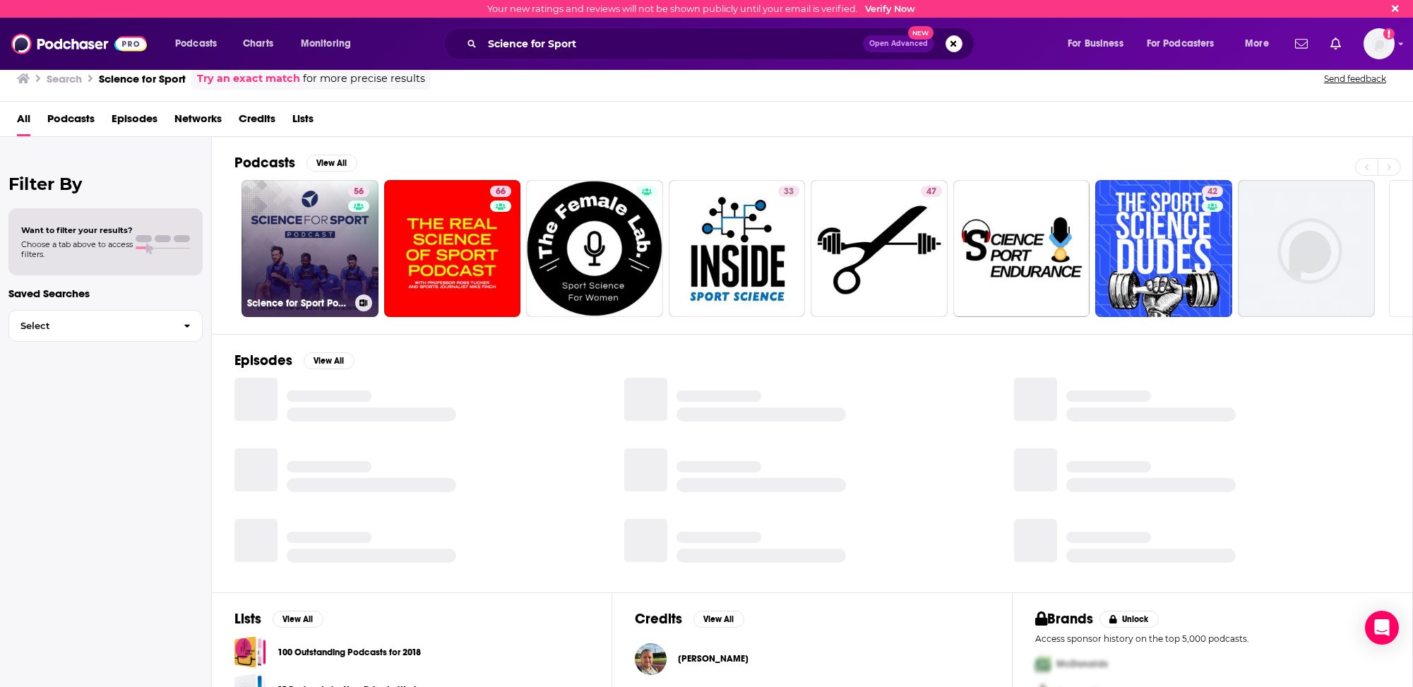
click at [278, 263] on link "56 Science for Sport Podcast" at bounding box center [309, 248] width 137 height 137
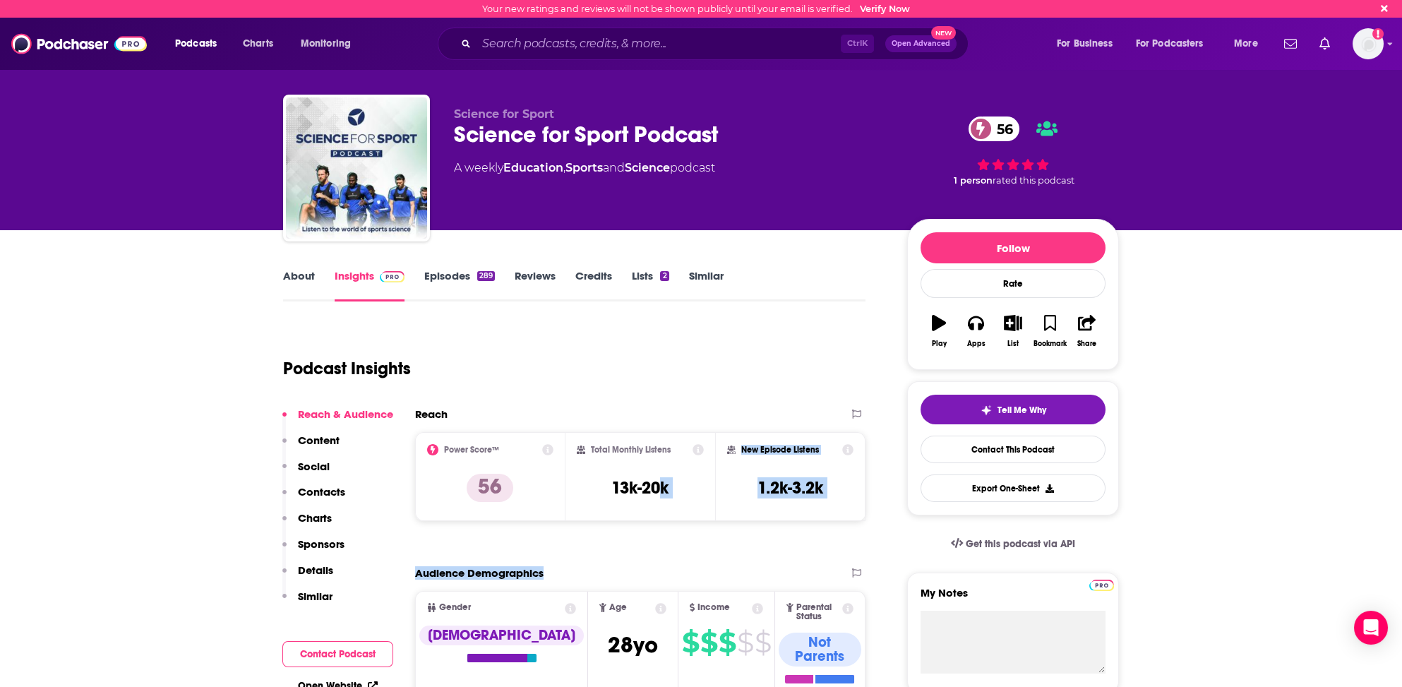
click at [579, 44] on input "Search podcasts, credits, & more..." at bounding box center [659, 43] width 364 height 23
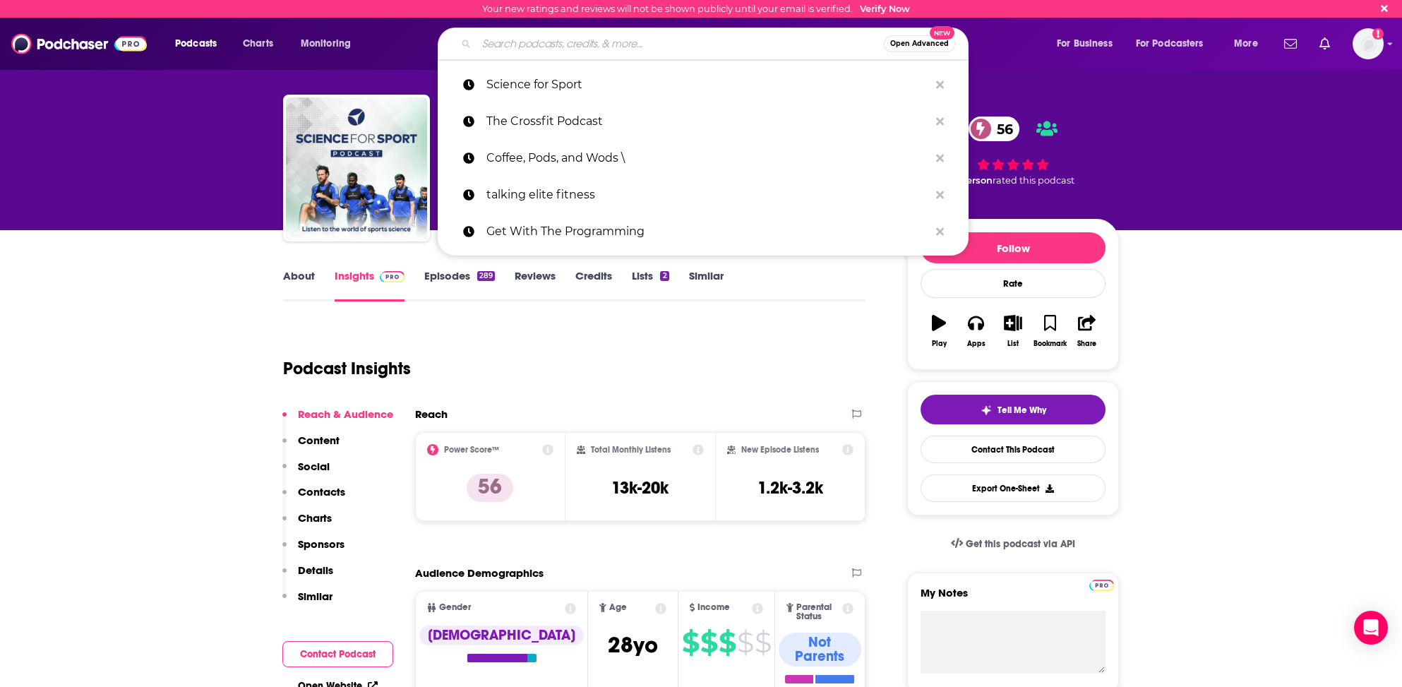
paste input "Clydesdale Media Podcast"
type input "Clydesdale Media Podcast"
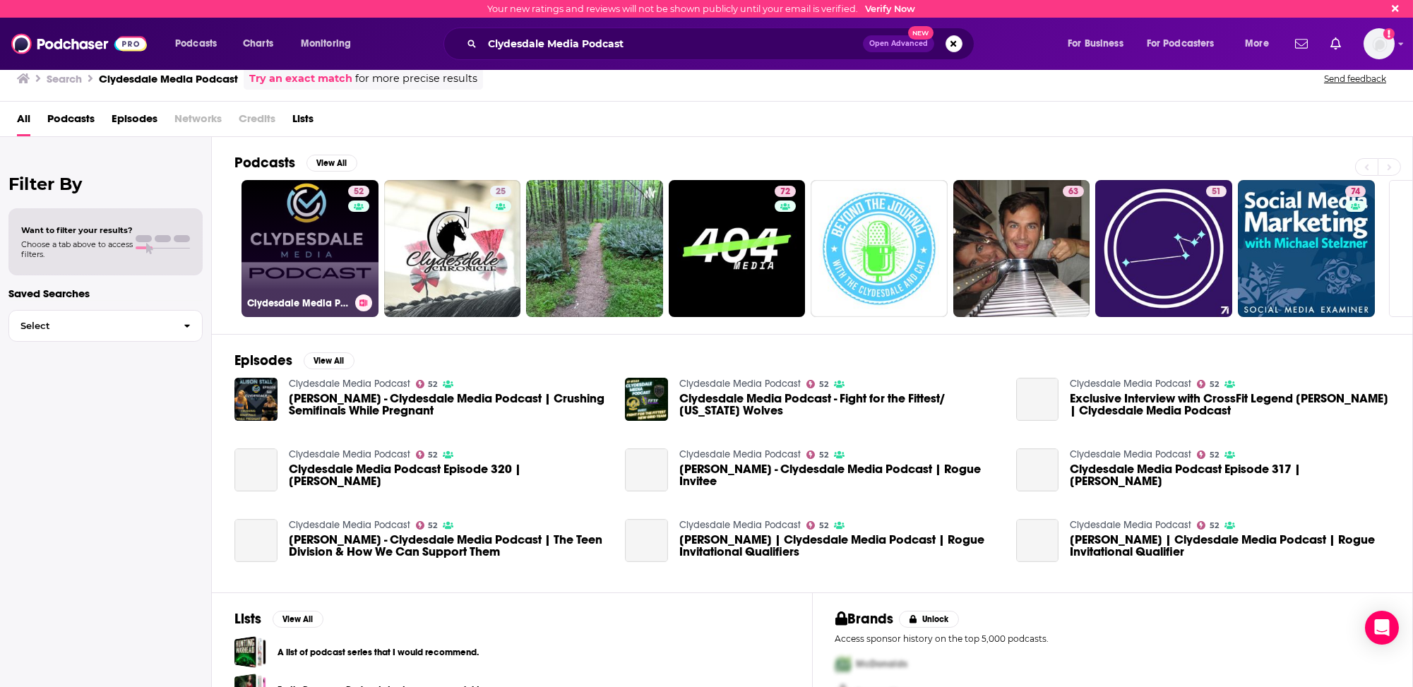
click at [277, 231] on link "52 Clydesdale Media Podcast" at bounding box center [309, 248] width 137 height 137
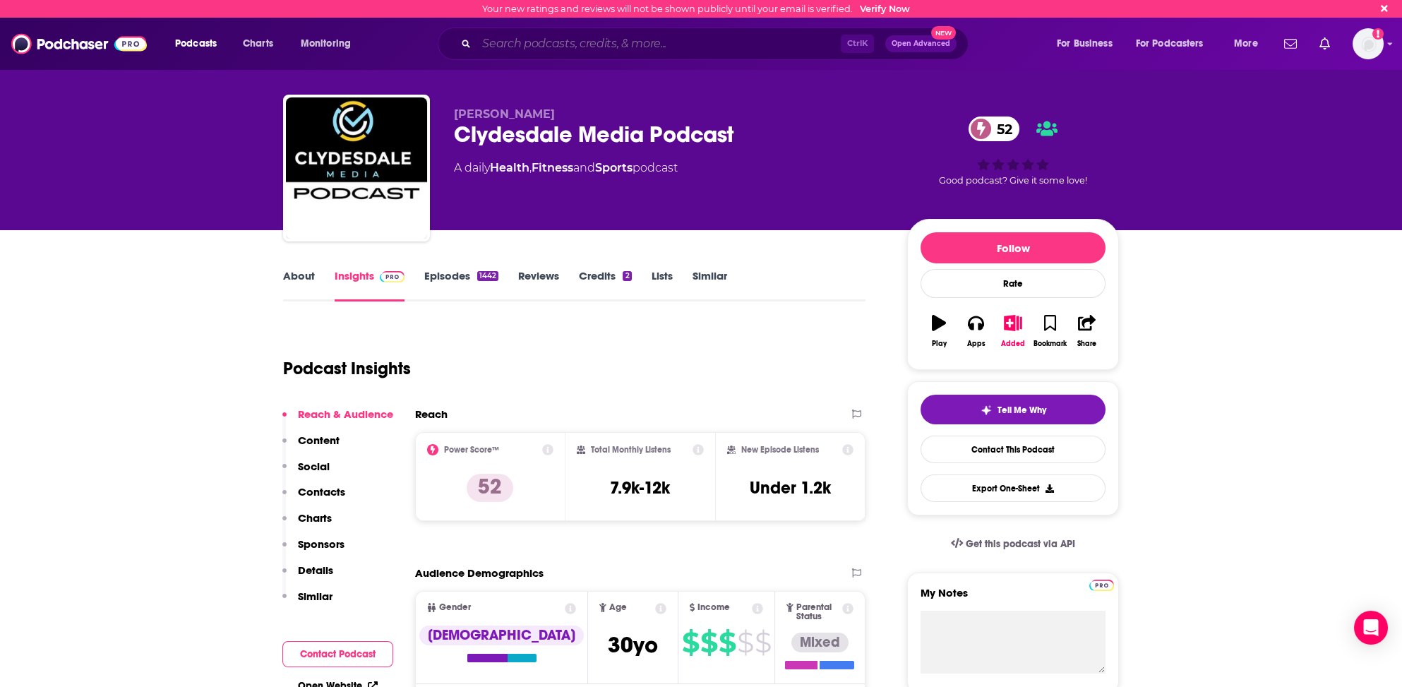
click at [565, 45] on input "Search podcasts, credits, & more..." at bounding box center [659, 43] width 364 height 23
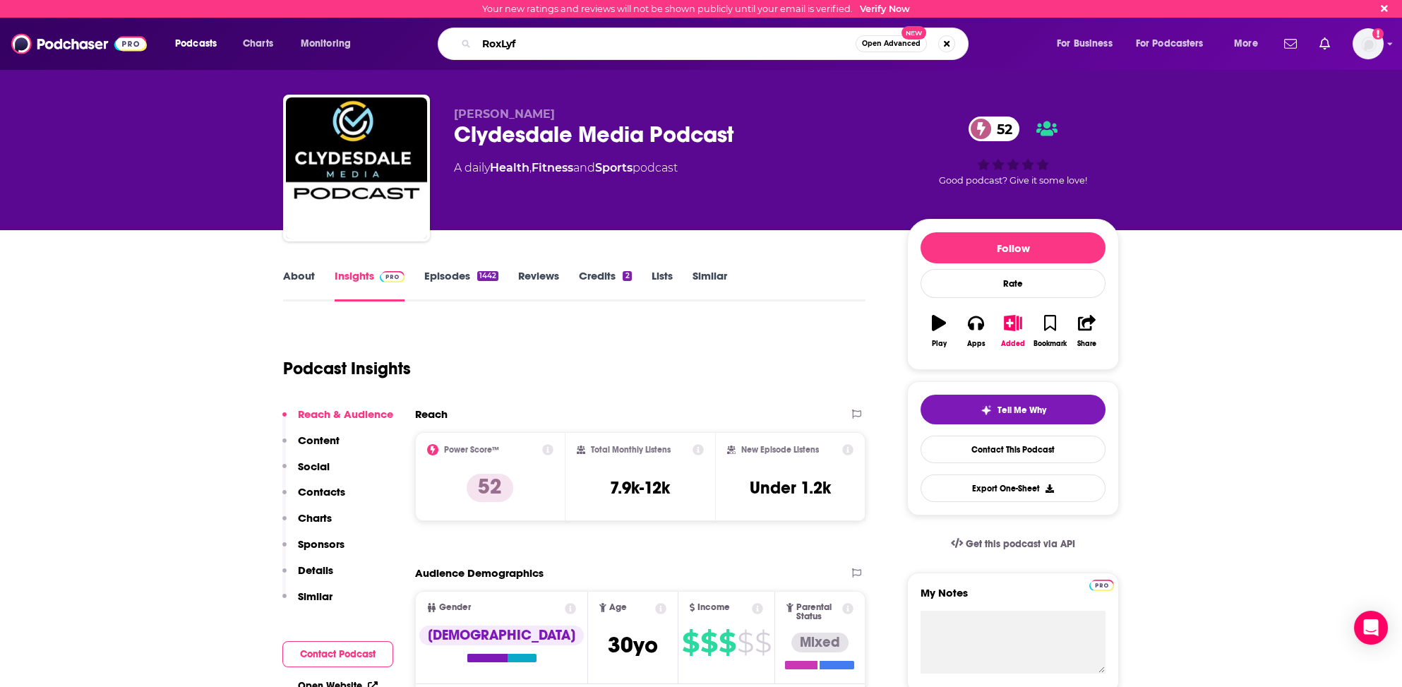
type input "RoxLyfe"
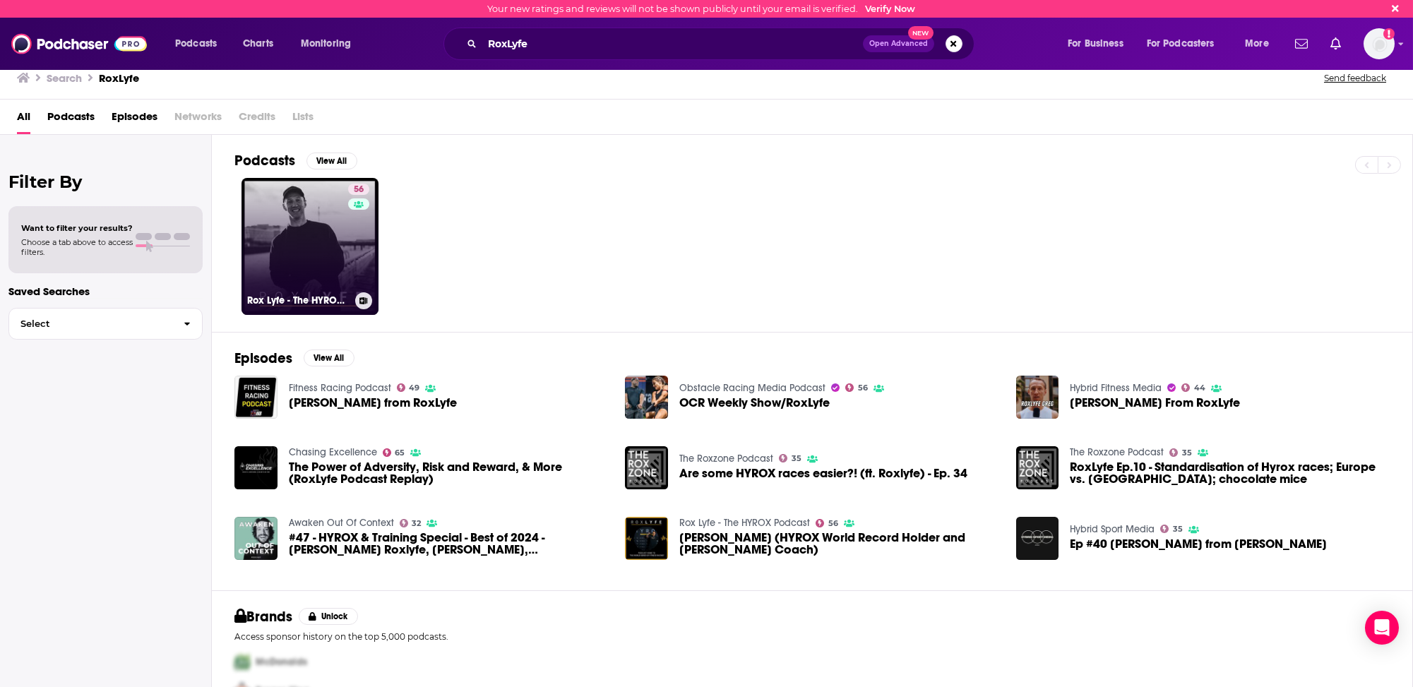
click at [282, 274] on link "56 Rox Lyfe - The HYROX Podcast" at bounding box center [309, 246] width 137 height 137
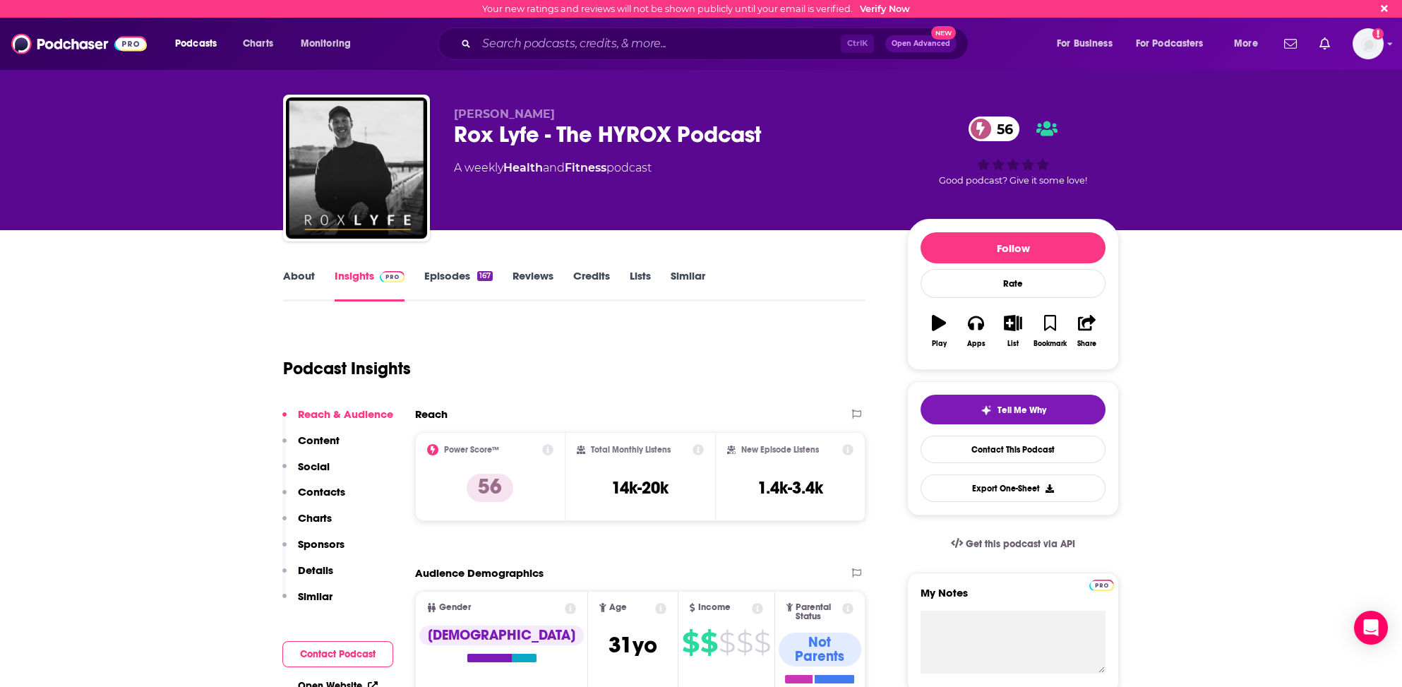
click at [328, 489] on p "Contacts" at bounding box center [321, 491] width 47 height 13
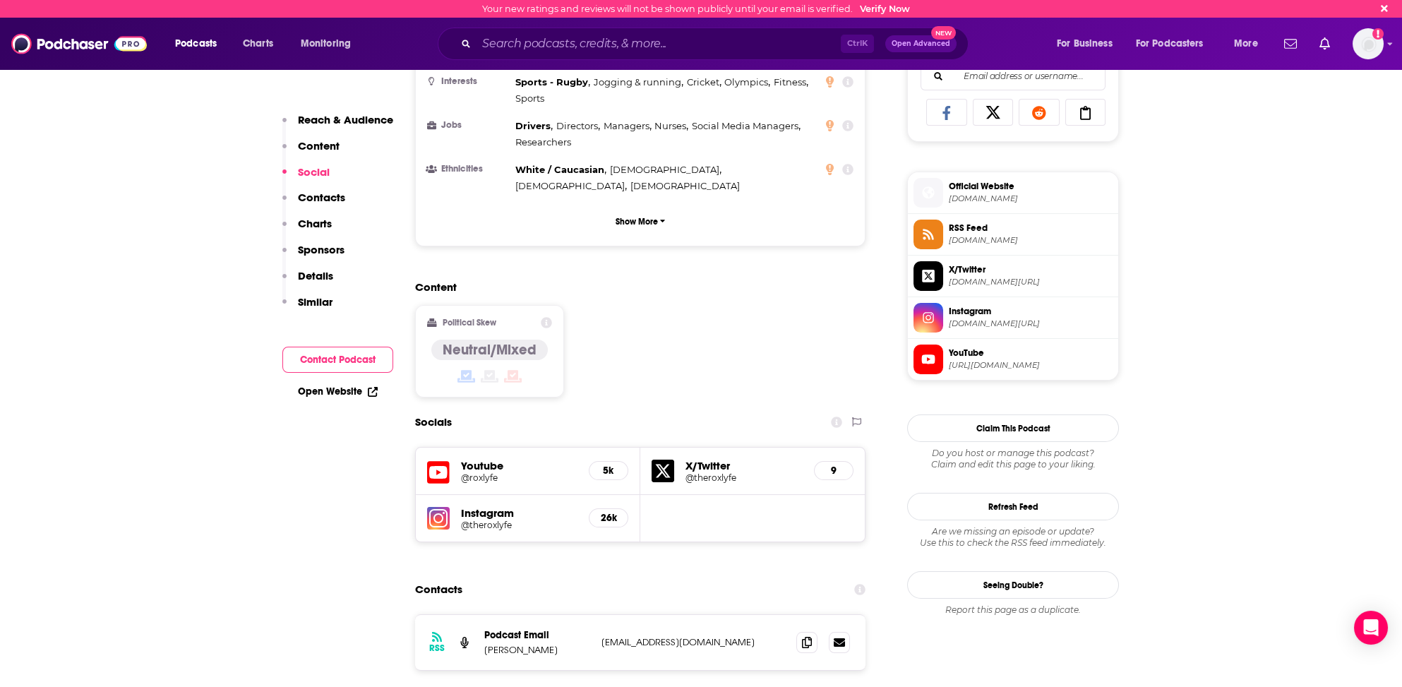
scroll to position [909, 0]
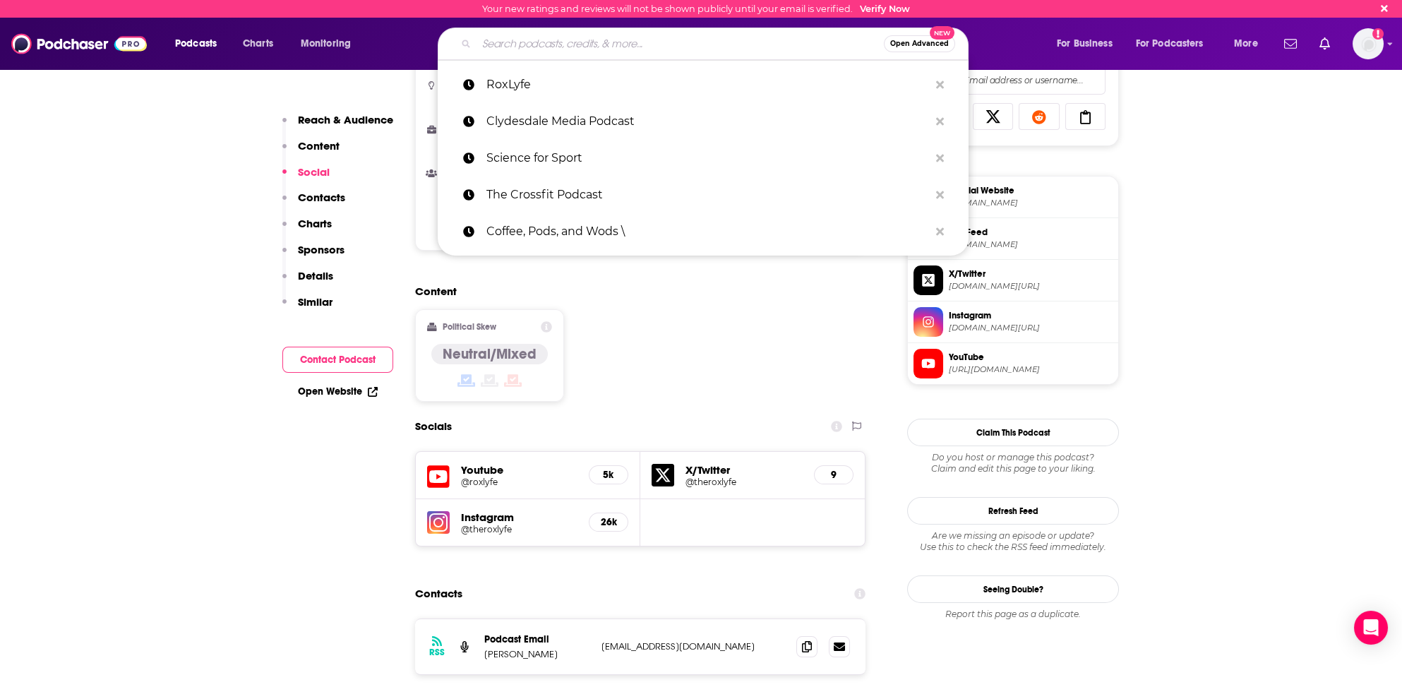
click at [498, 42] on input "Search podcasts, credits, & more..." at bounding box center [680, 43] width 407 height 23
paste input "The Crossfit Max Podcast"
type input "The Crossfit Max Podcast"
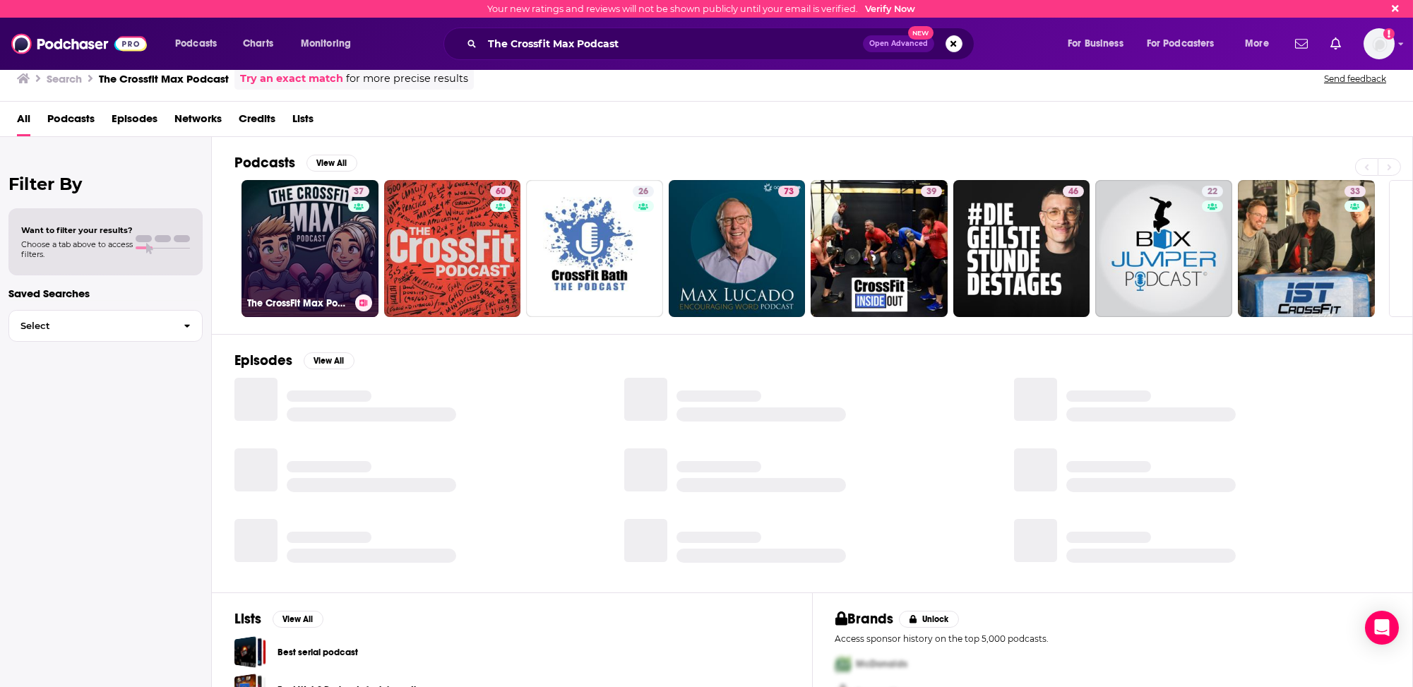
click at [270, 273] on link "37 The CrossFit Max Podcast" at bounding box center [309, 248] width 137 height 137
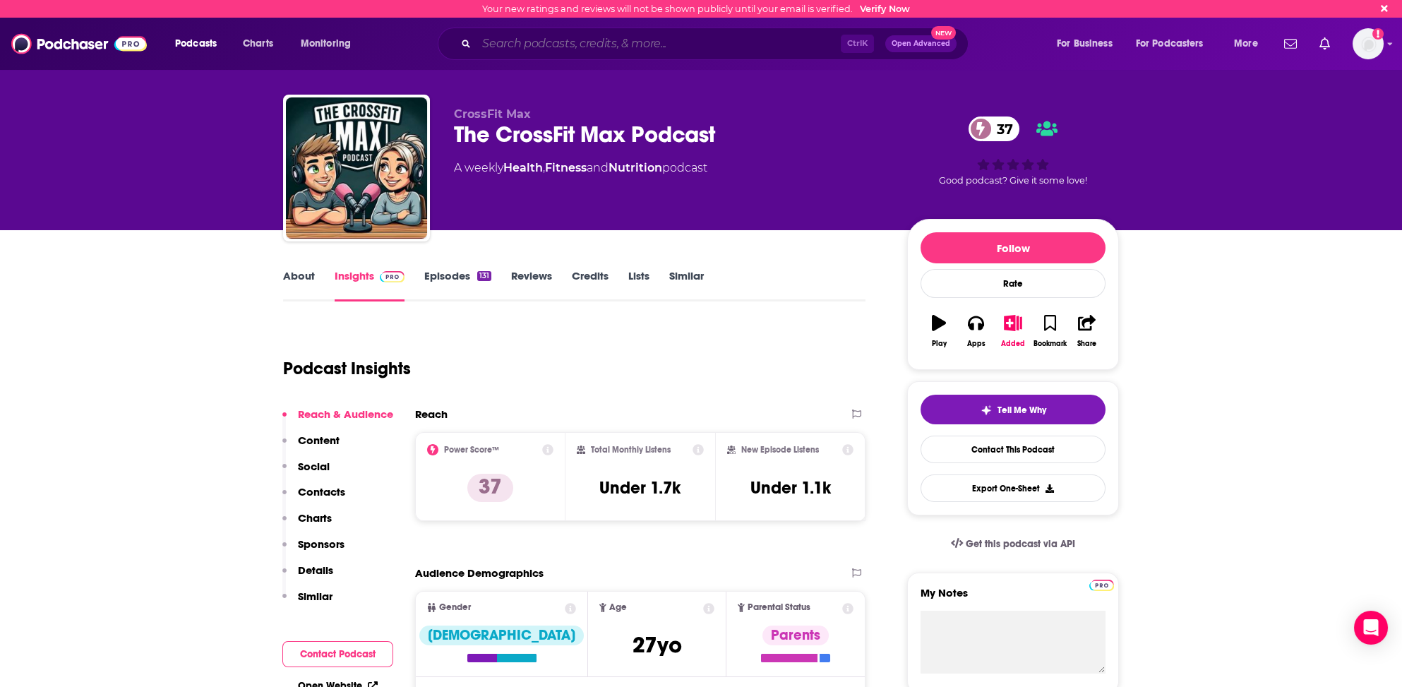
click at [542, 44] on input "Search podcasts, credits, & more..." at bounding box center [659, 43] width 364 height 23
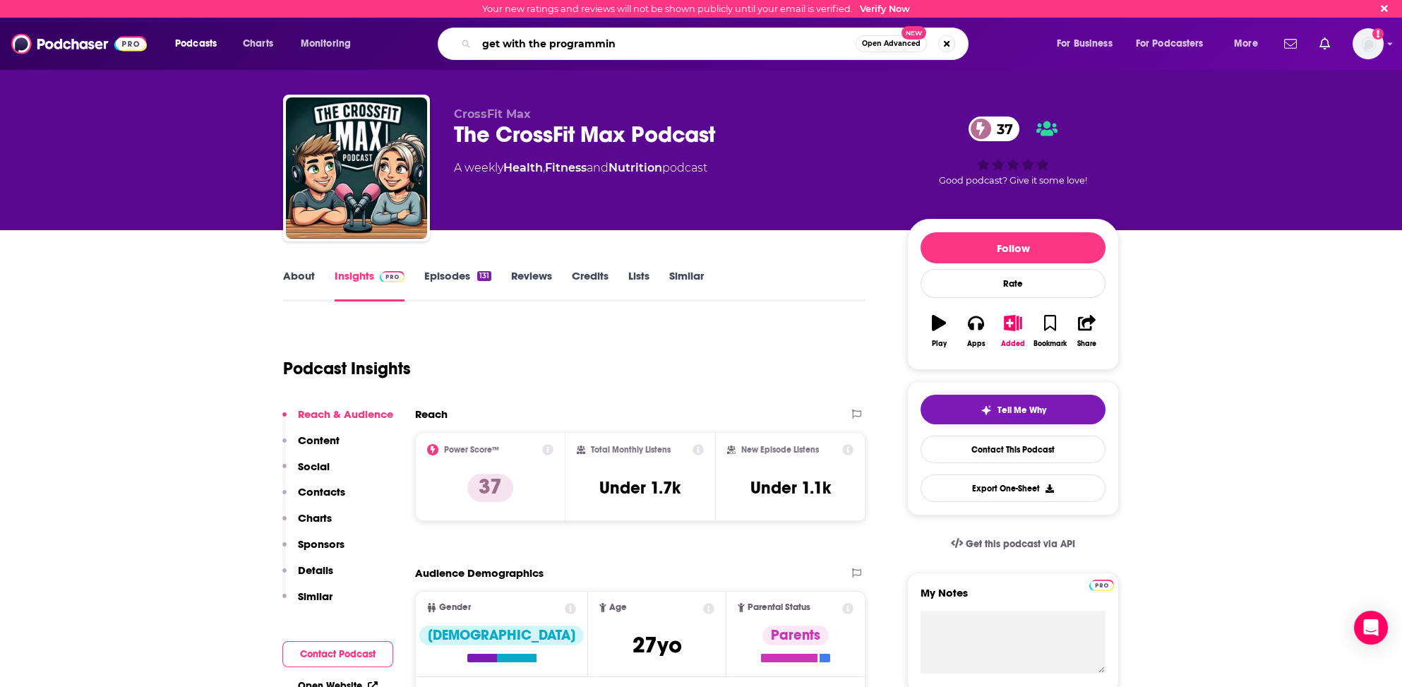
type input "get with the programming"
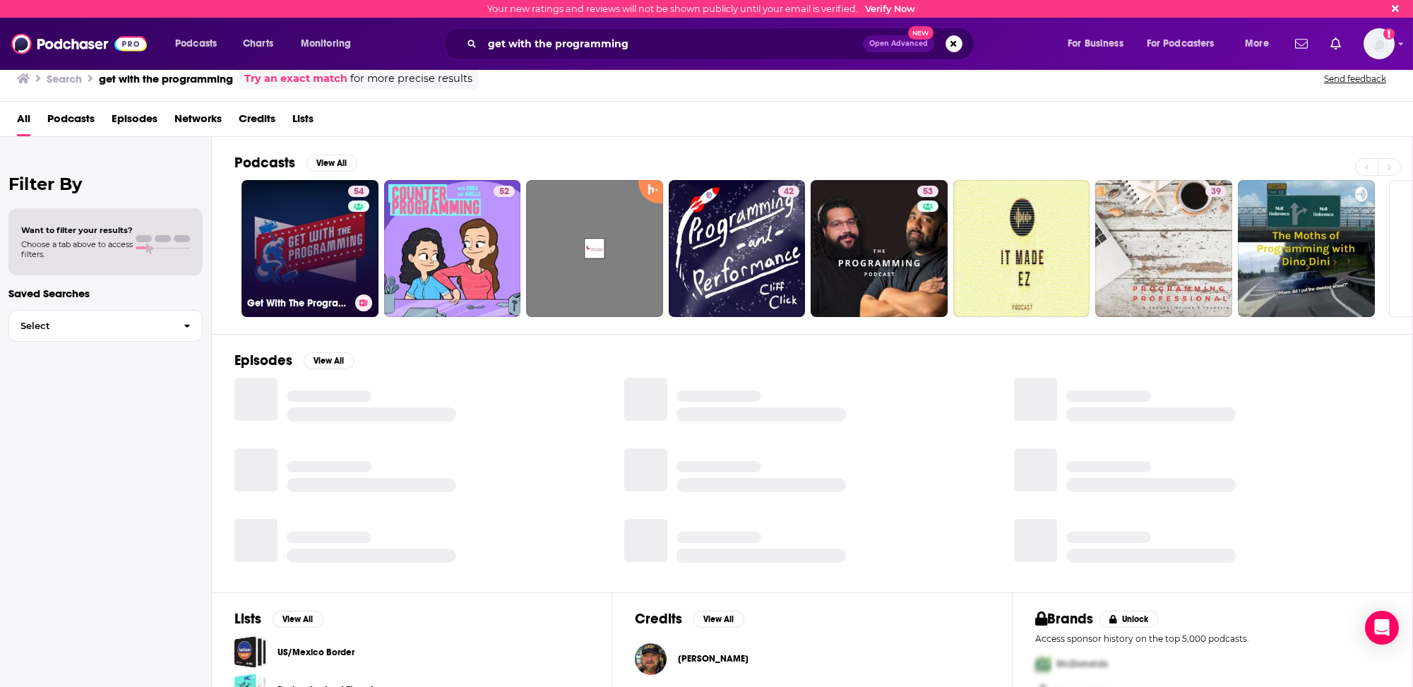
click at [256, 274] on link "54 Get With The Programming" at bounding box center [309, 248] width 137 height 137
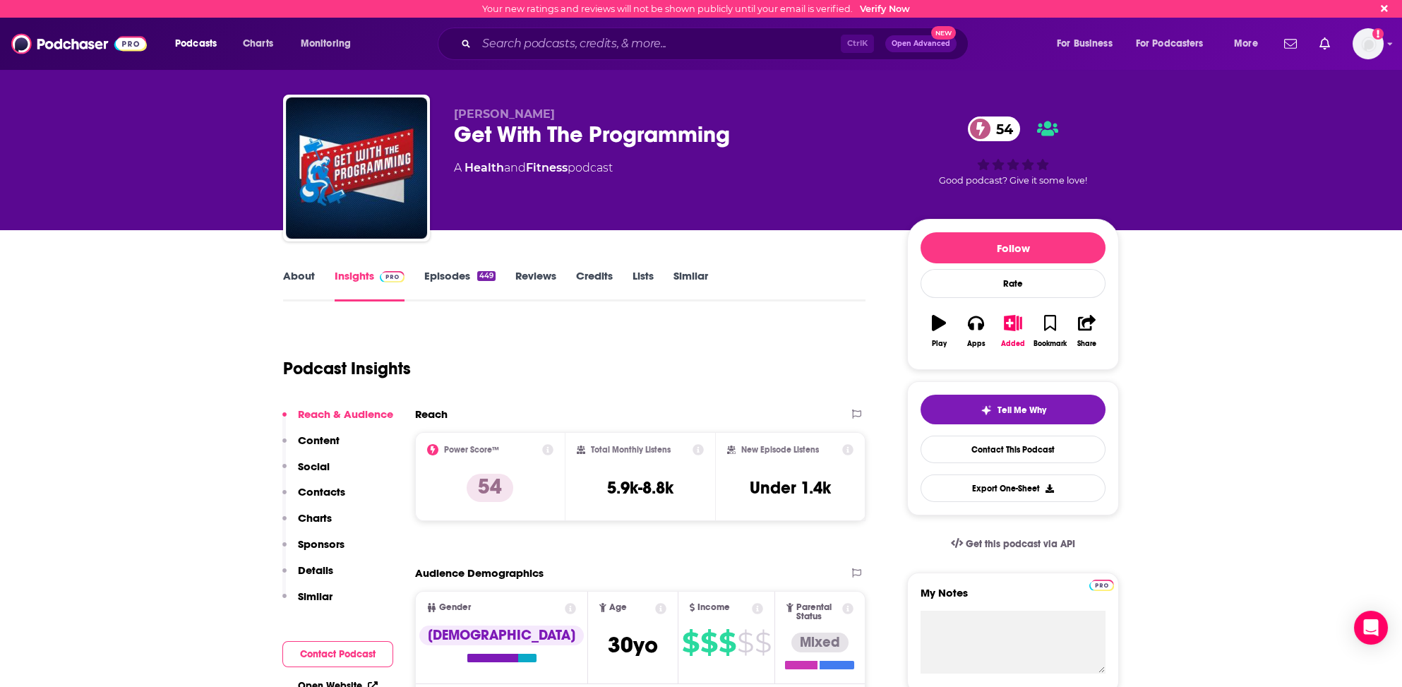
click at [333, 490] on p "Contacts" at bounding box center [321, 491] width 47 height 13
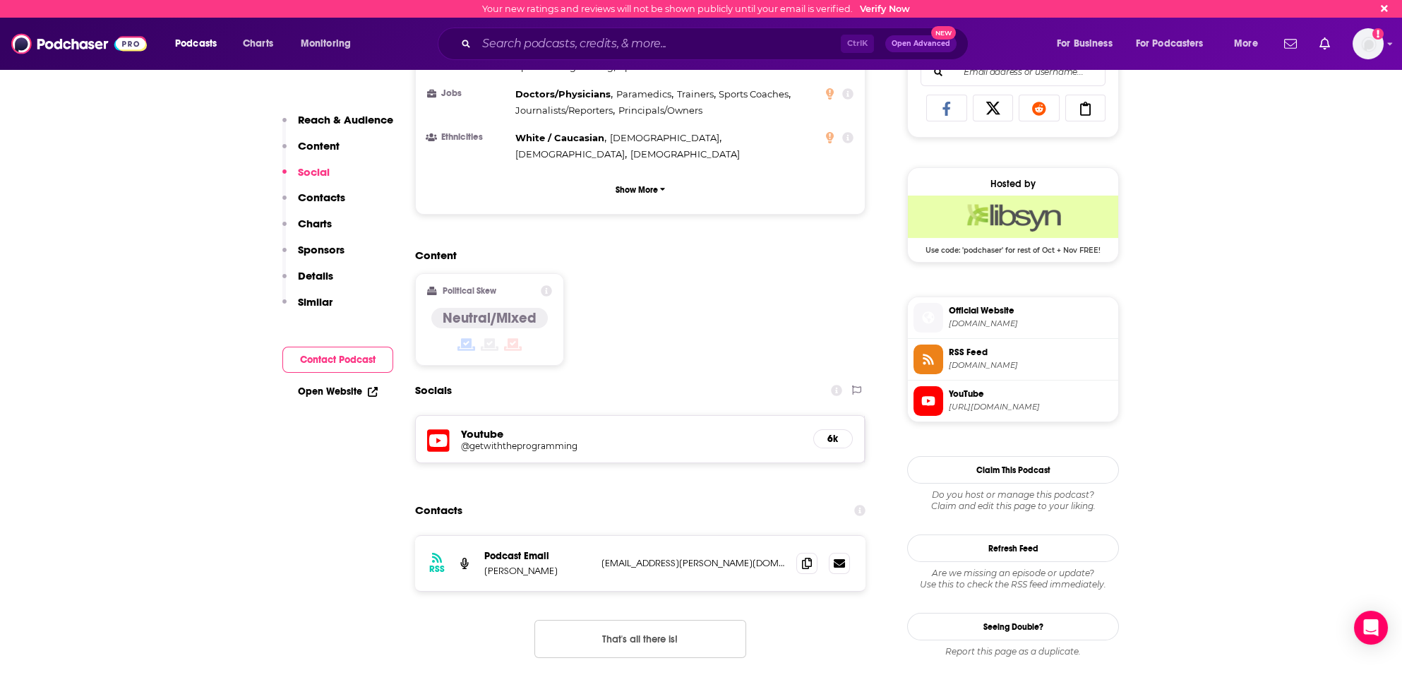
scroll to position [862, 0]
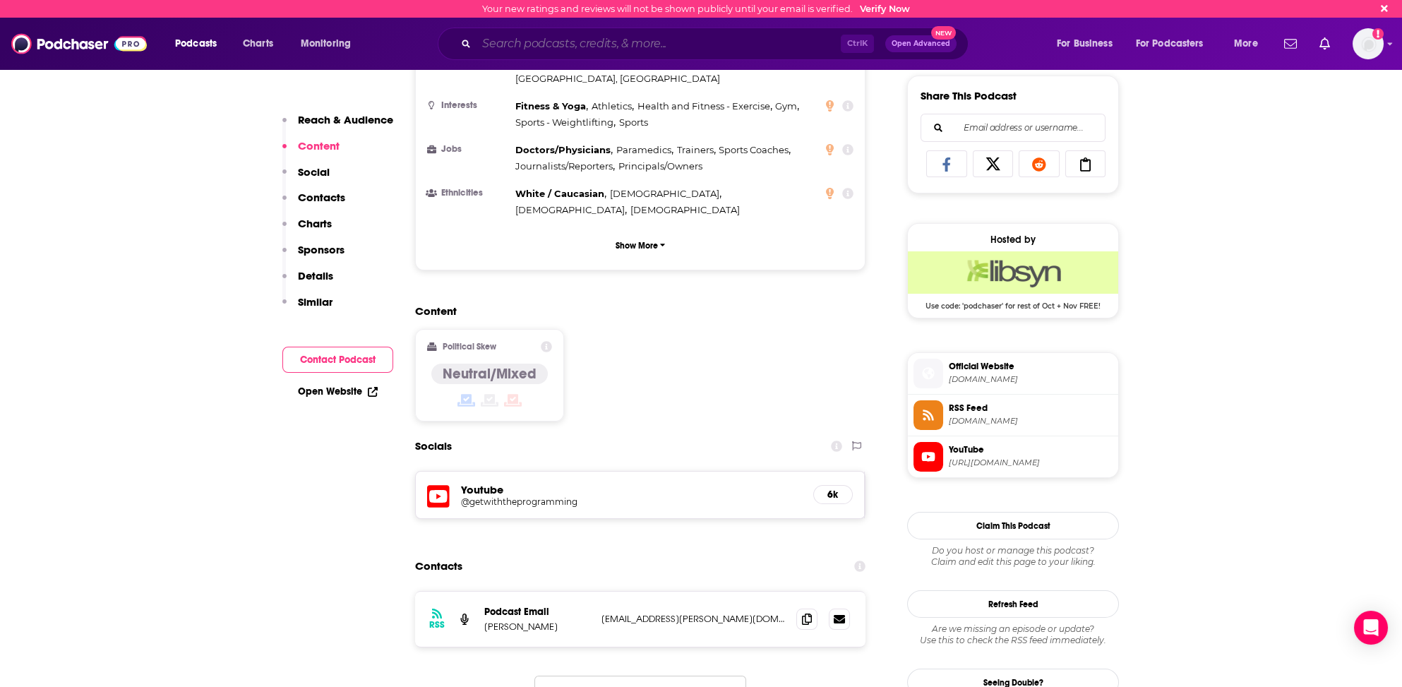
click at [498, 42] on input "Search podcasts, credits, & more..." at bounding box center [659, 43] width 364 height 23
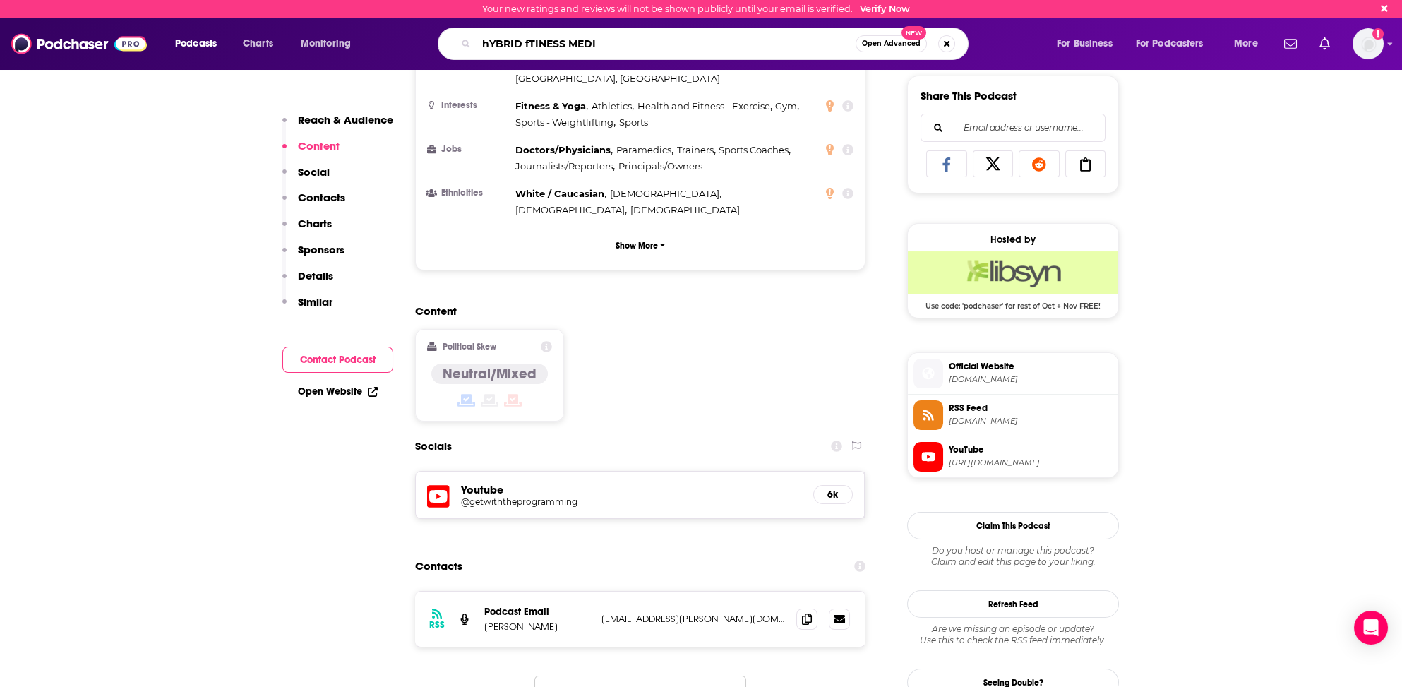
type input "hYBRID fTINESS MEDIA"
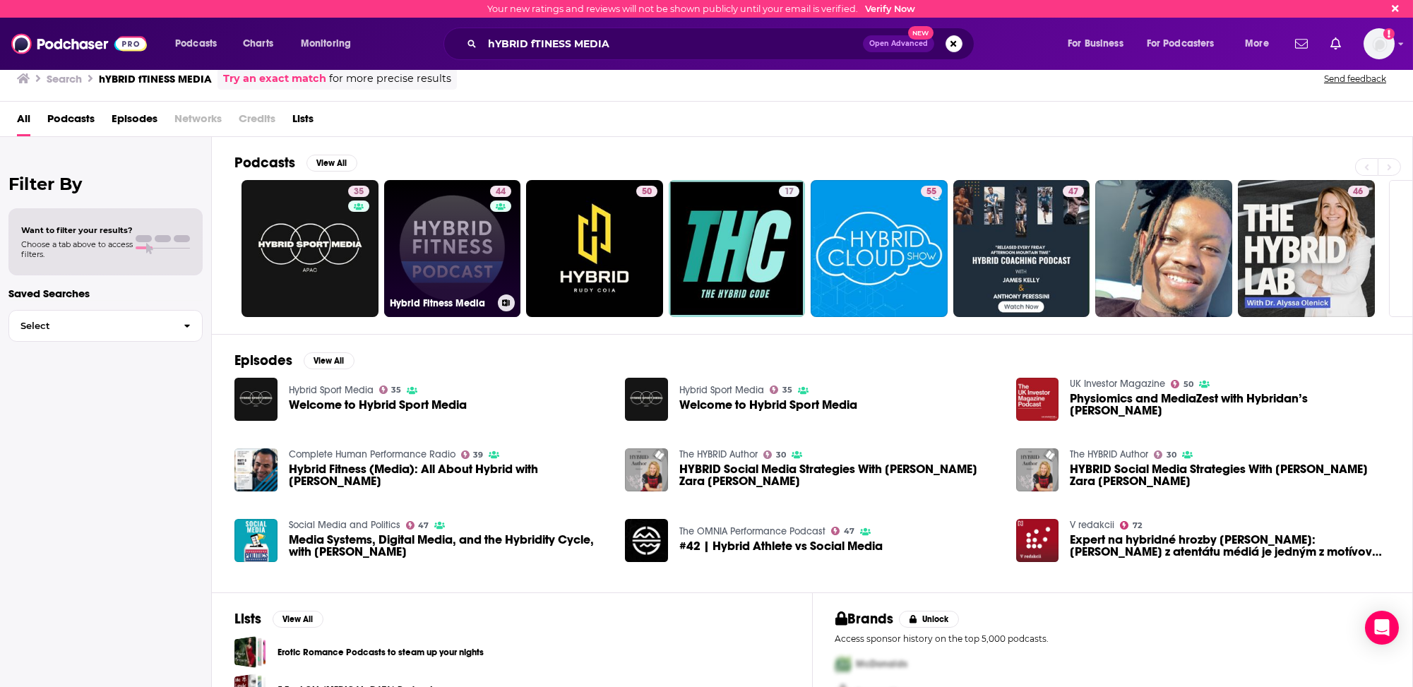
click at [436, 261] on link "44 Hybrid Fitness Media" at bounding box center [452, 248] width 137 height 137
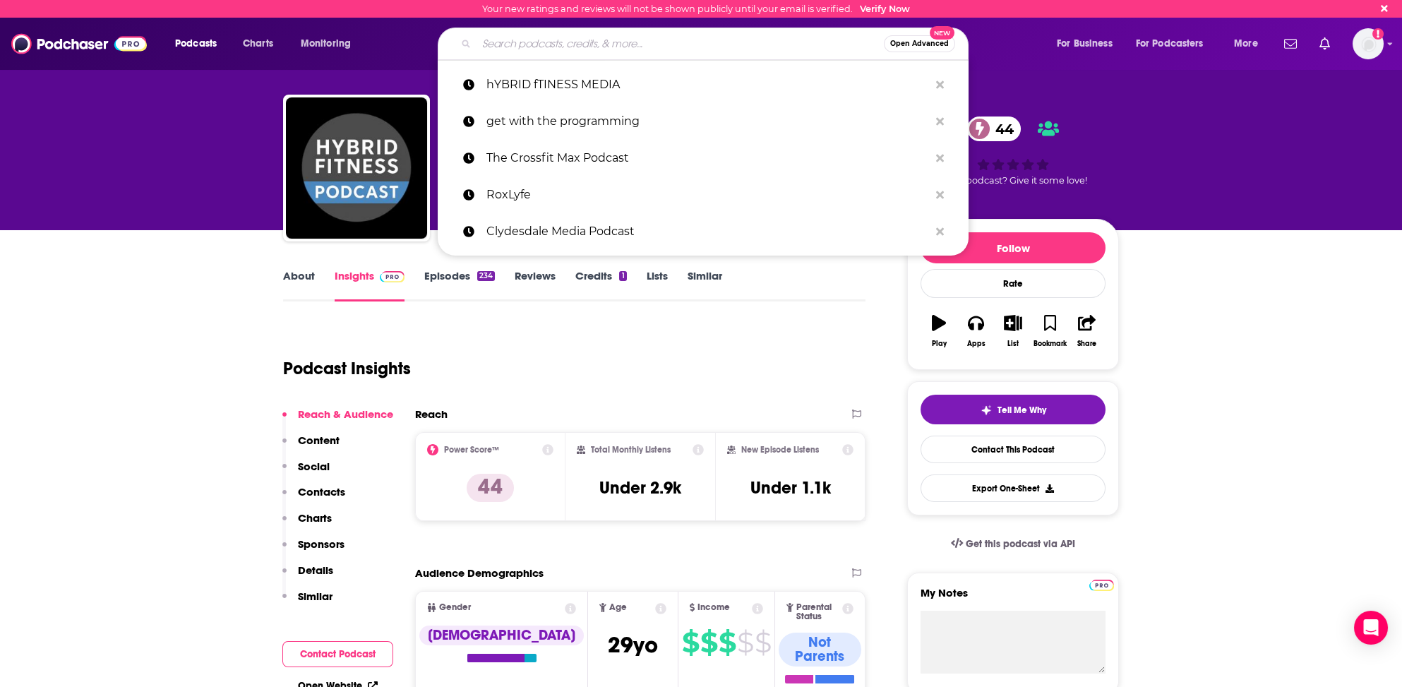
click at [484, 47] on input "Search podcasts, credits, & more..." at bounding box center [680, 43] width 407 height 23
paste input "Kettlebell Guys Show"
type input "Kettlebell Guys Show"
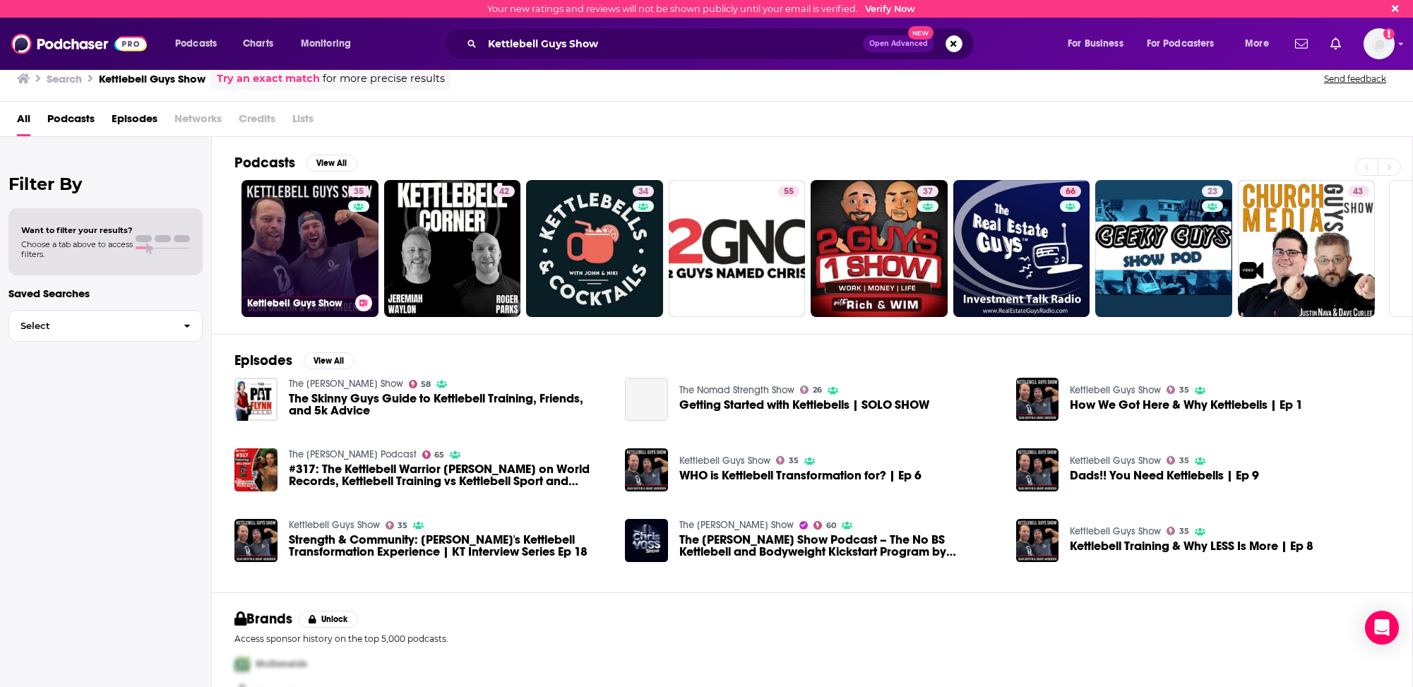
click at [297, 279] on link "35 Kettlebell Guys Show" at bounding box center [309, 248] width 137 height 137
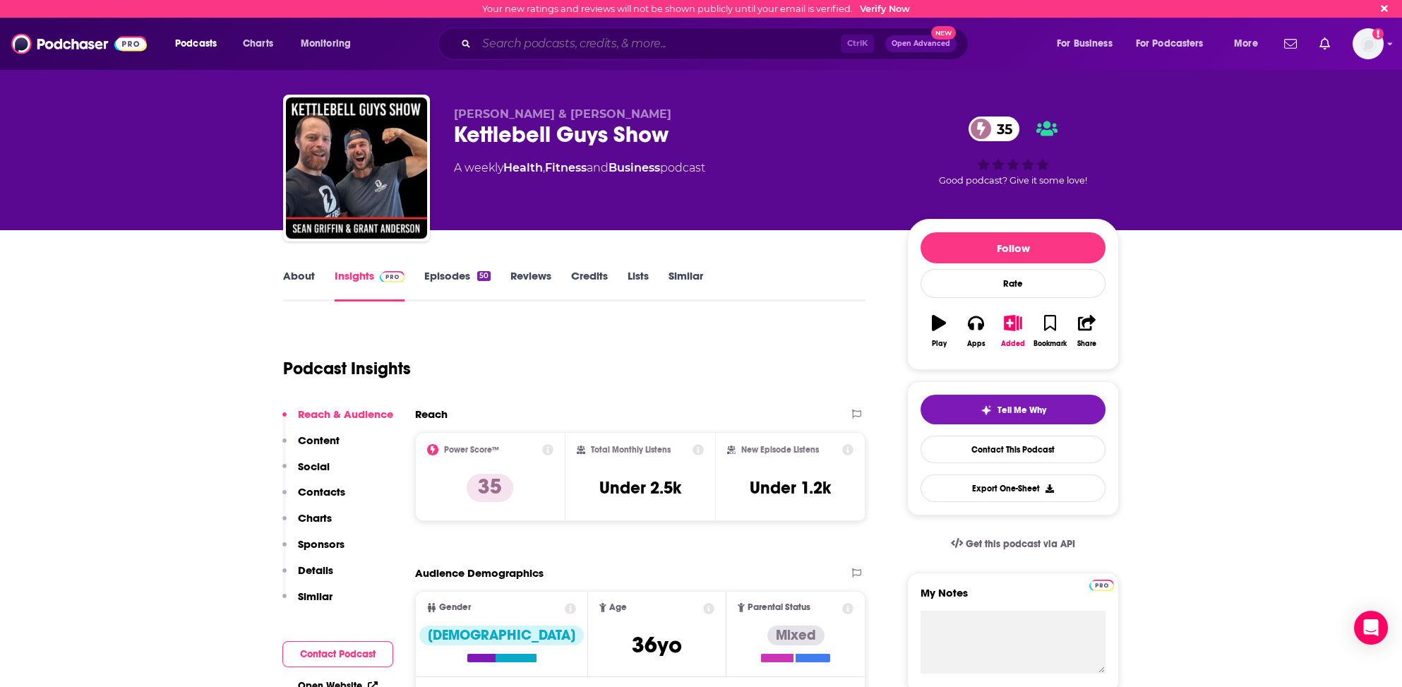
click at [494, 41] on input "Search podcasts, credits, & more..." at bounding box center [659, 43] width 364 height 23
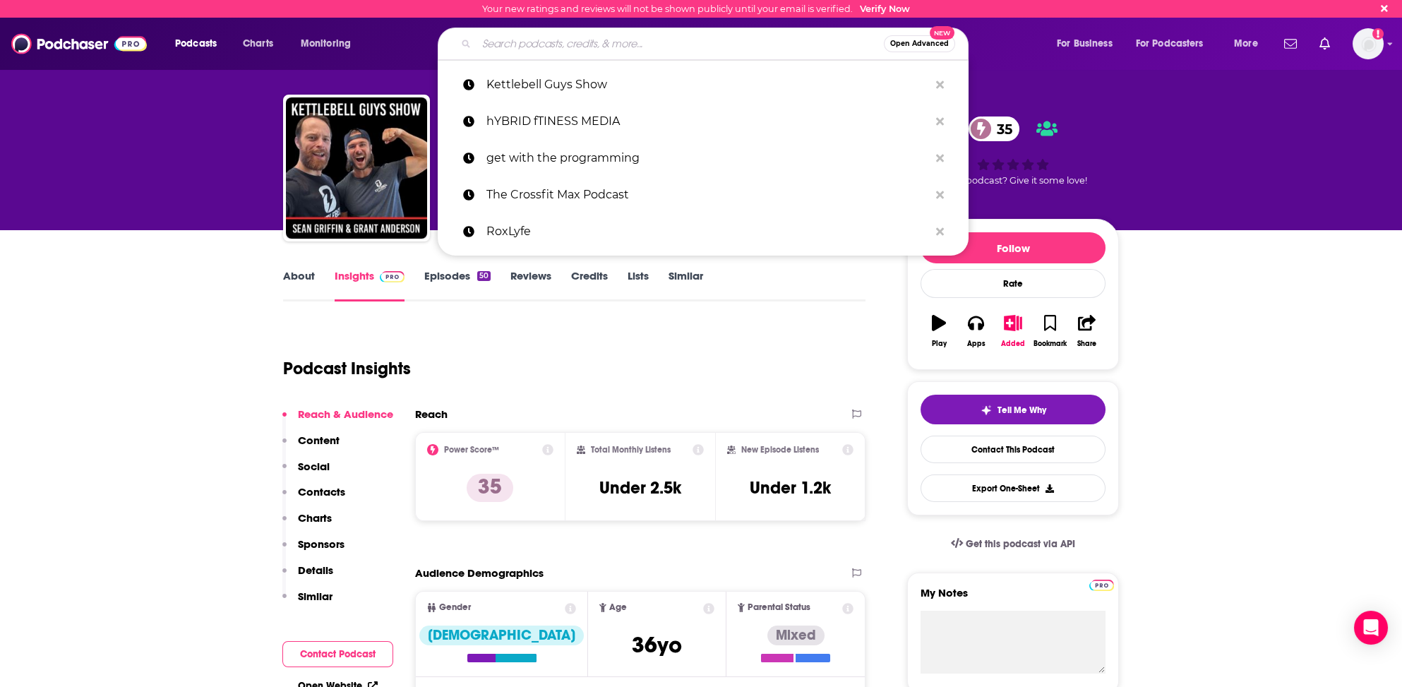
type input "p"
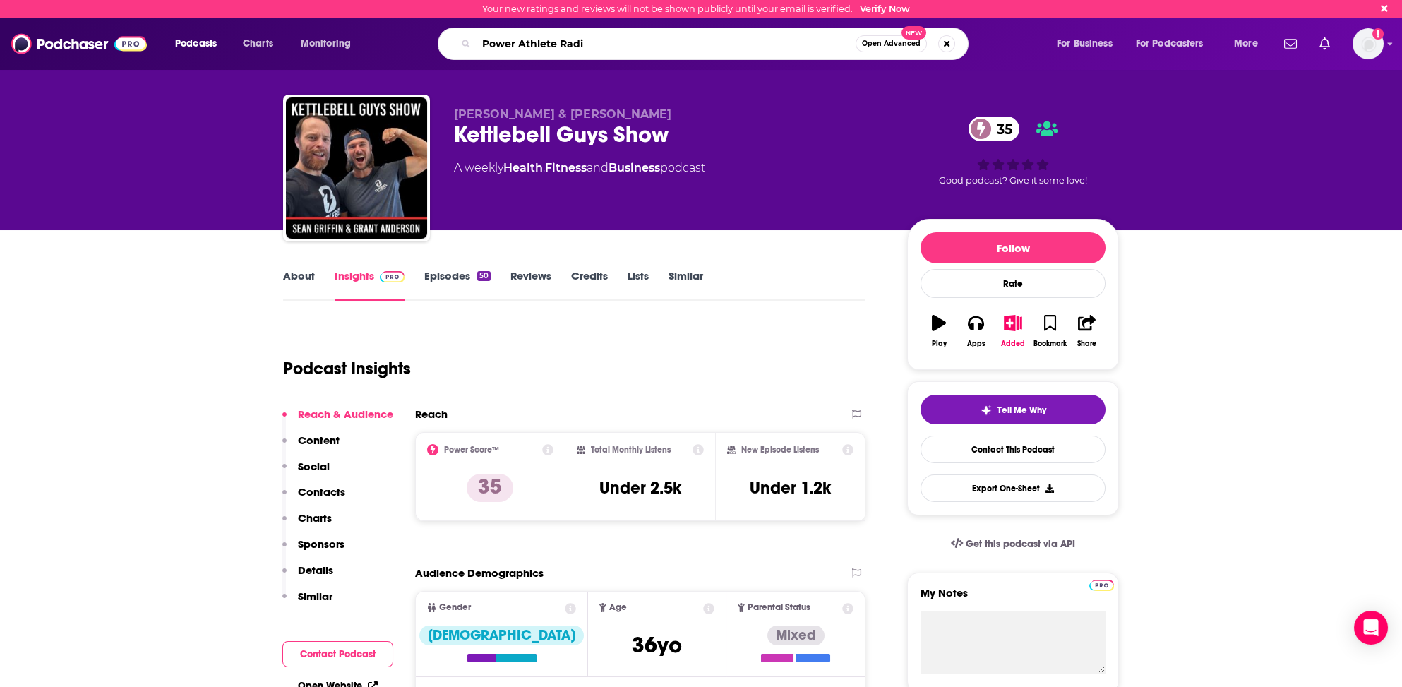
type input "Power Athlete Radio"
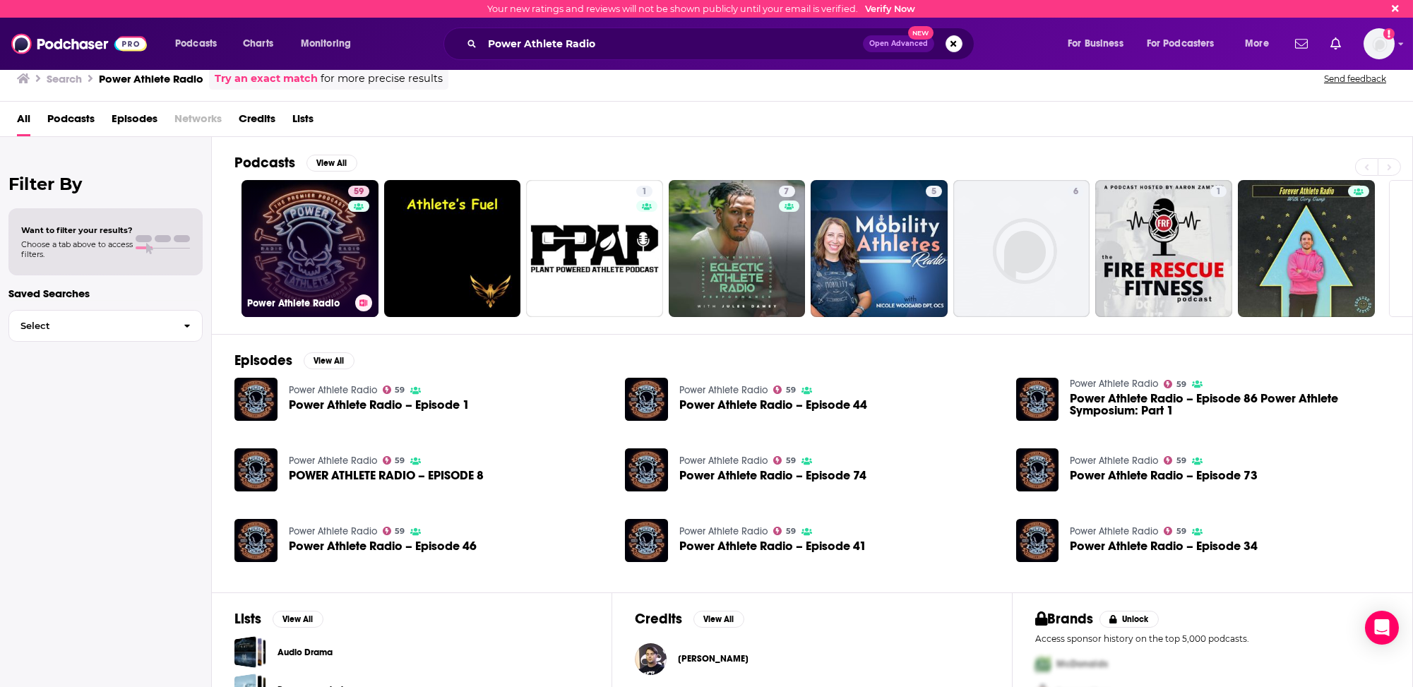
click at [270, 275] on link "59 Power Athlete Radio" at bounding box center [309, 248] width 137 height 137
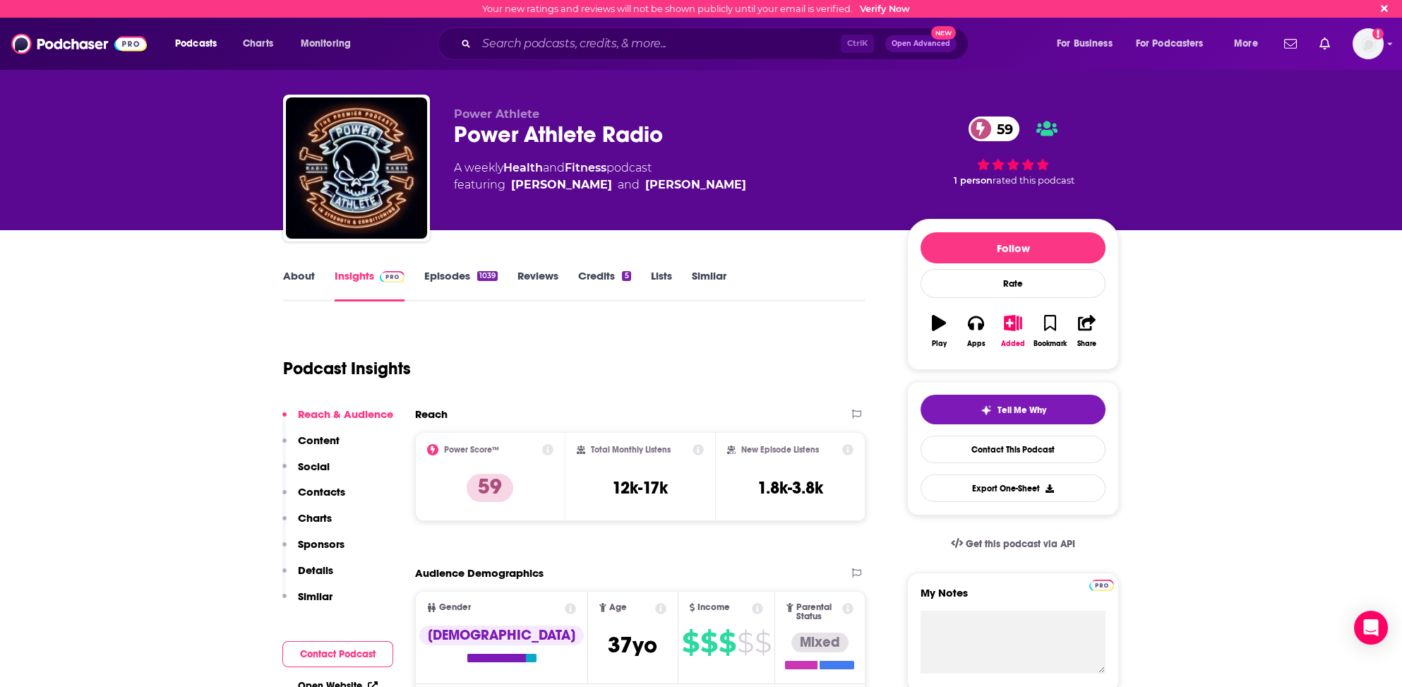
click at [328, 491] on p "Contacts" at bounding box center [321, 491] width 47 height 13
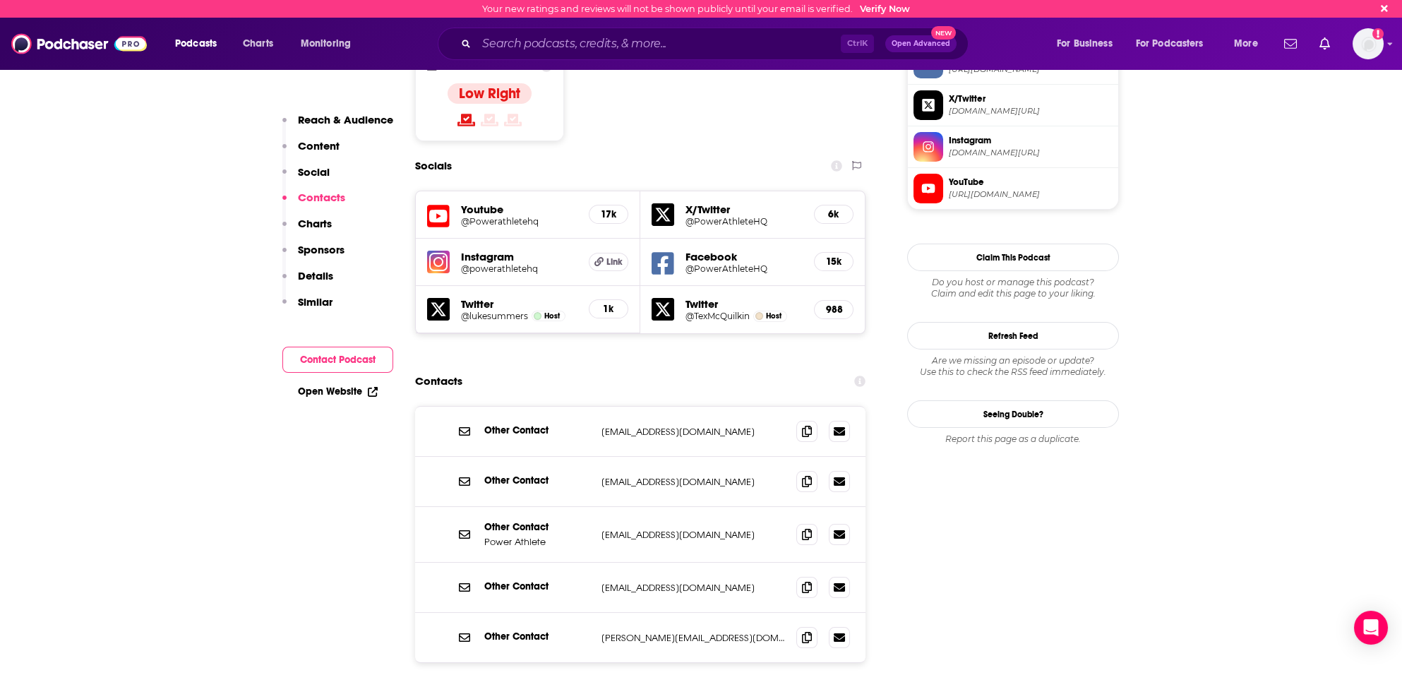
scroll to position [1099, 0]
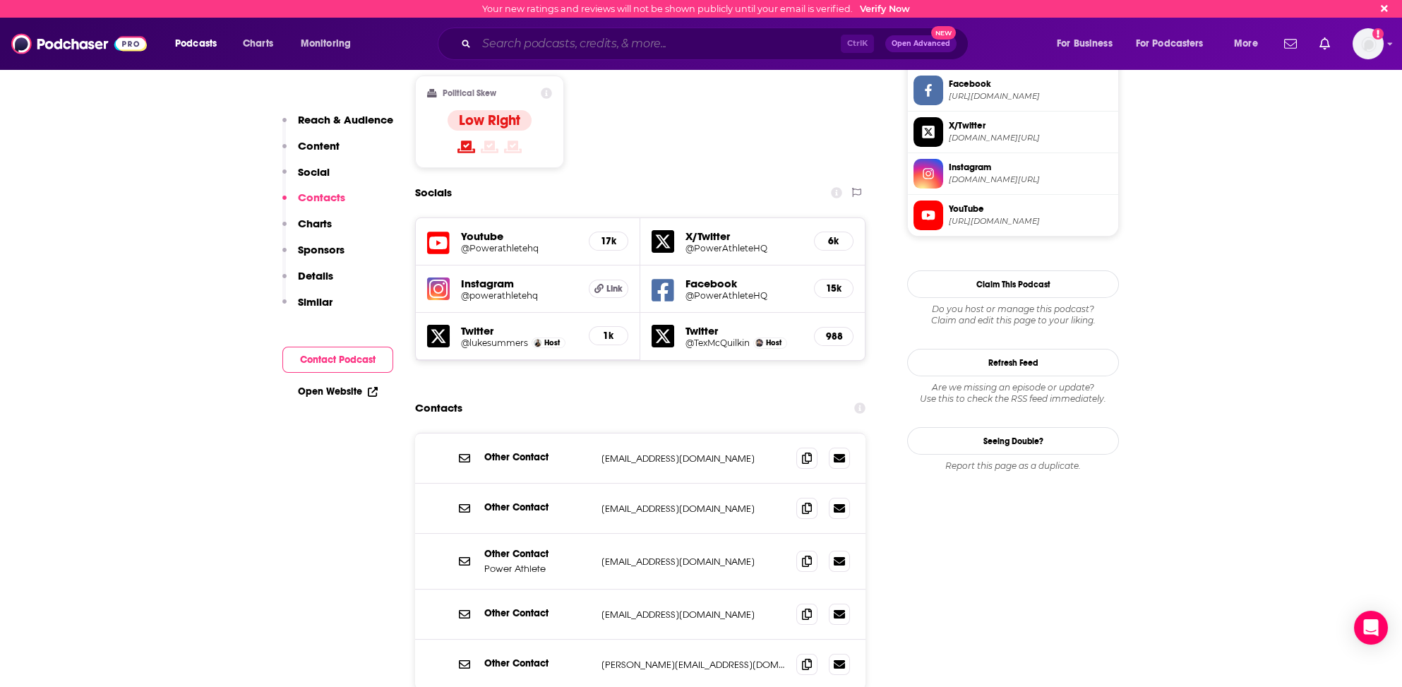
click at [553, 42] on input "Search podcasts, credits, & more..." at bounding box center [659, 43] width 364 height 23
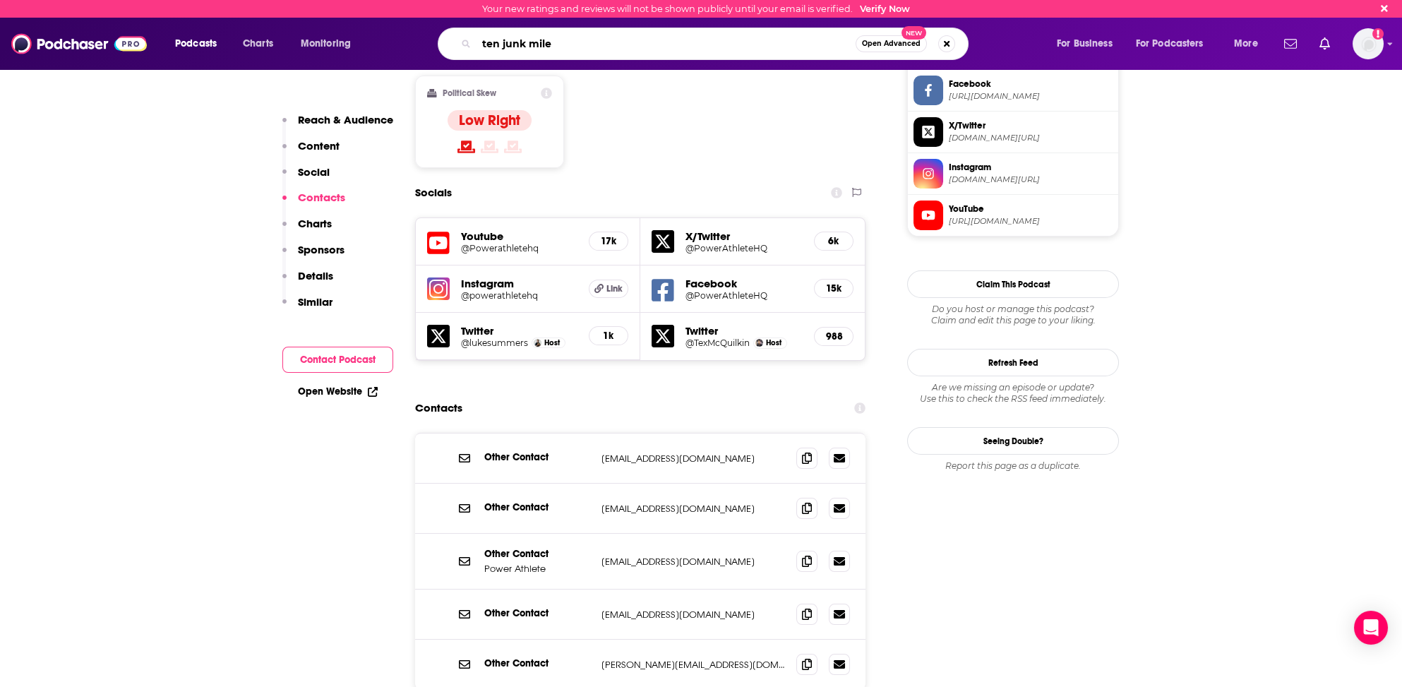
type input "ten junk miles"
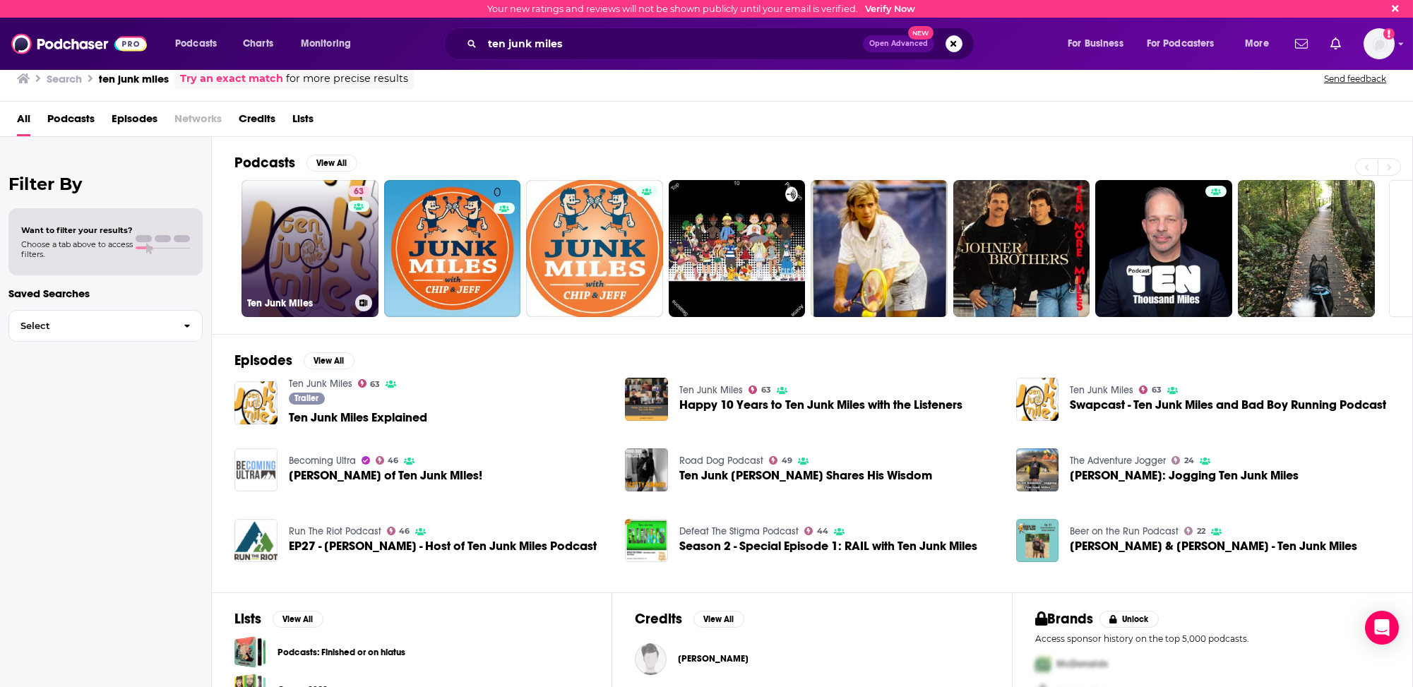
click at [269, 261] on link "63 Ten Junk Miles" at bounding box center [309, 248] width 137 height 137
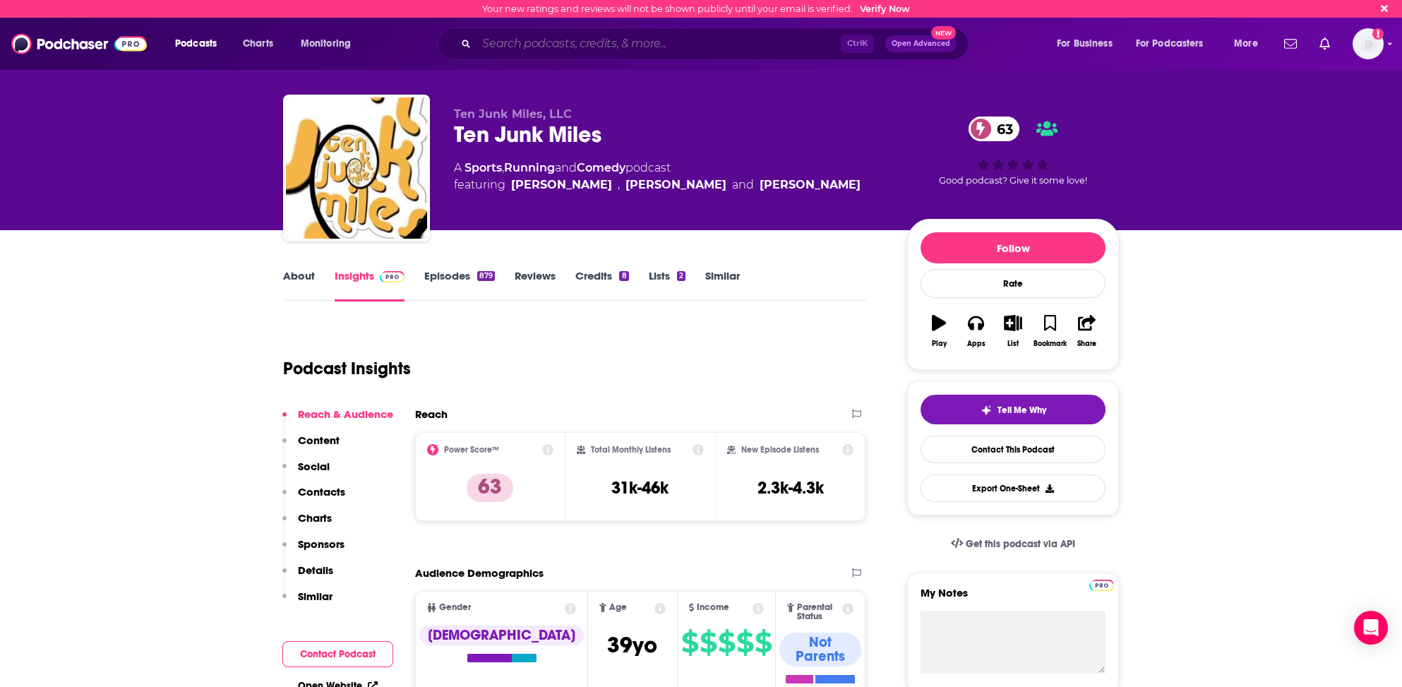
click at [529, 41] on input "Search podcasts, credits, & more..." at bounding box center [659, 43] width 364 height 23
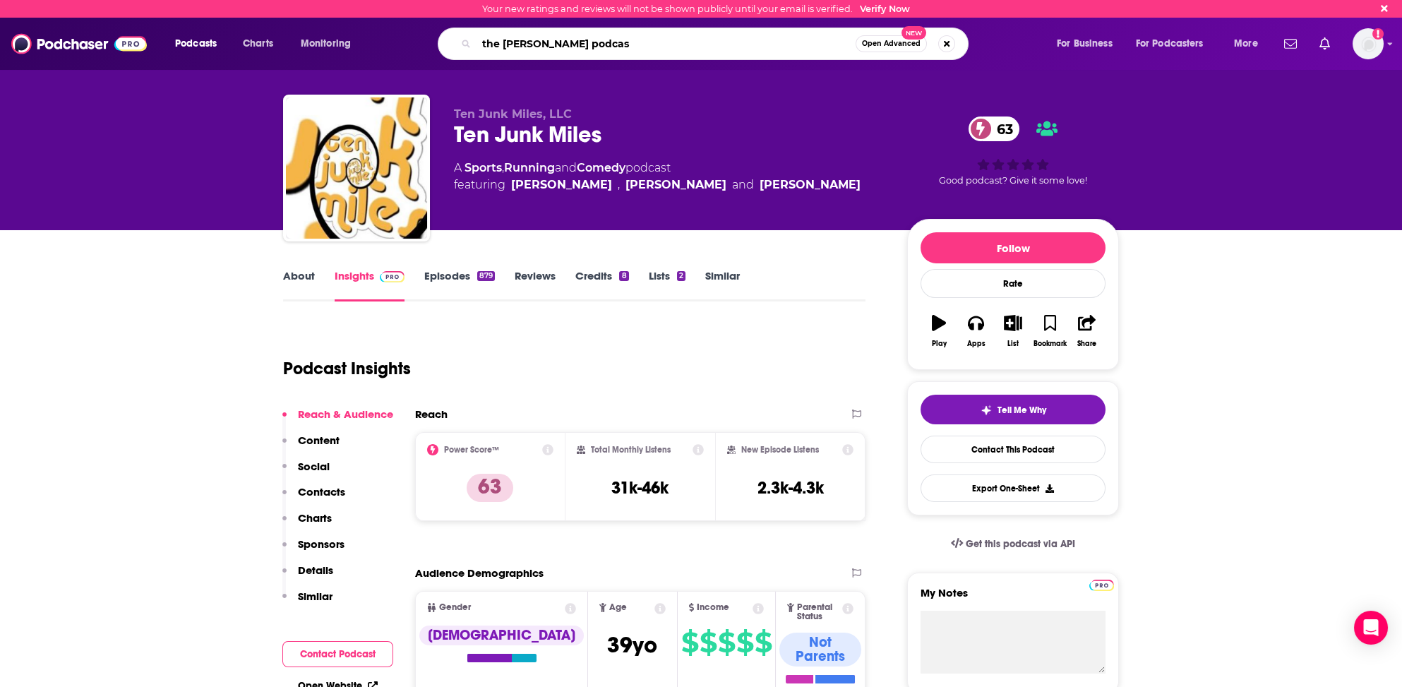
type input "the dom harvey podcast"
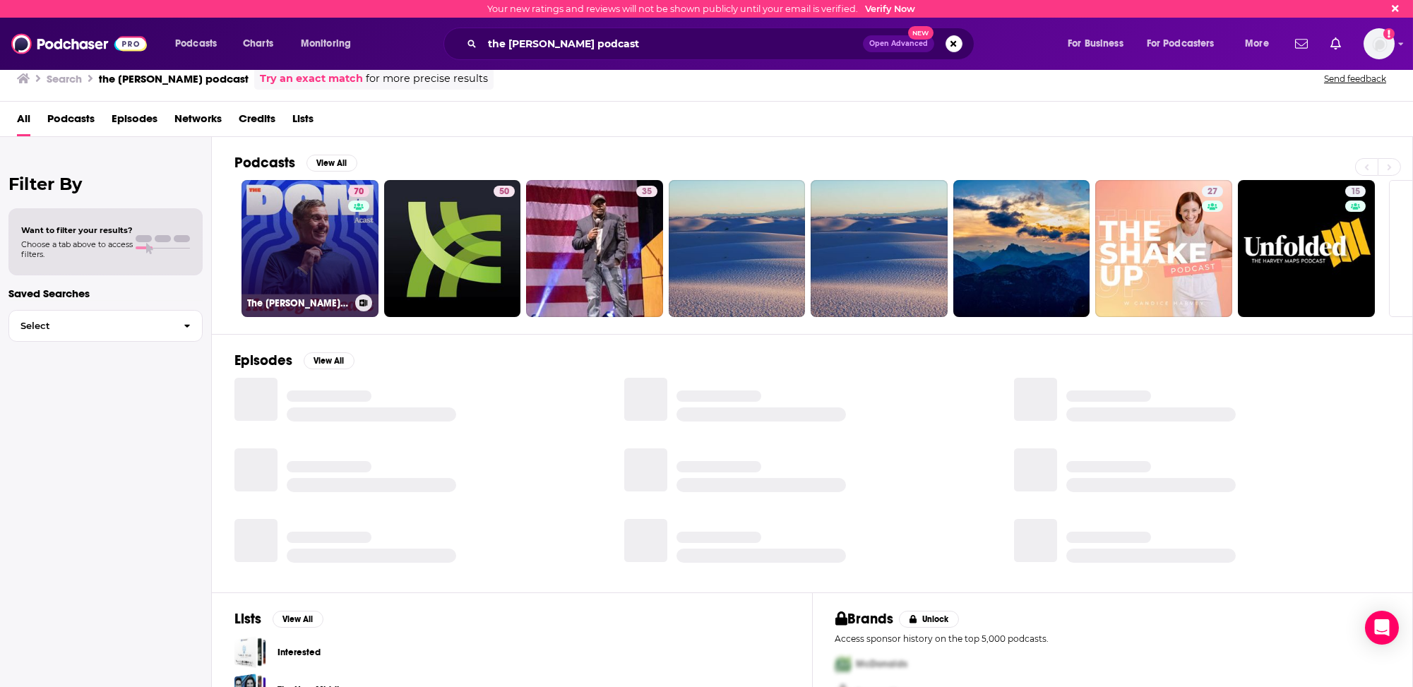
click at [257, 225] on link "70 The Dom Harvey Podcast" at bounding box center [309, 248] width 137 height 137
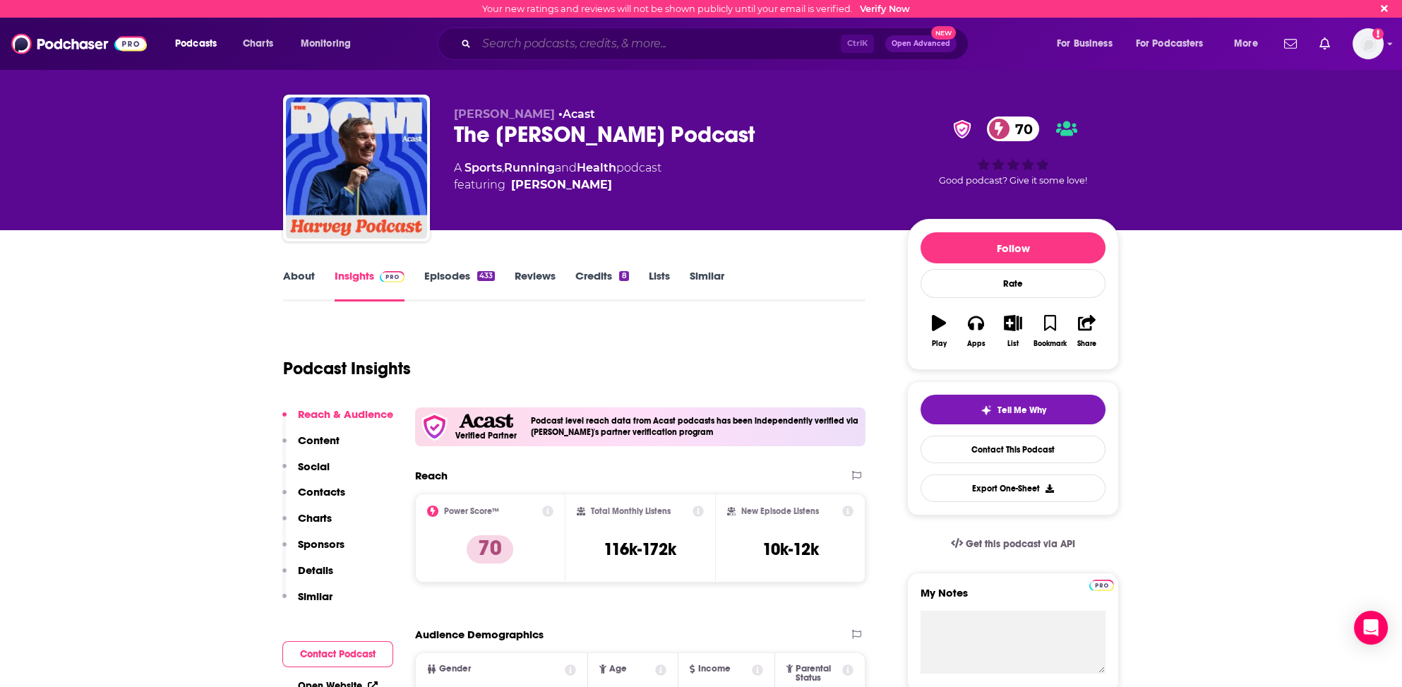
click at [521, 47] on input "Search podcasts, credits, & more..." at bounding box center [659, 43] width 364 height 23
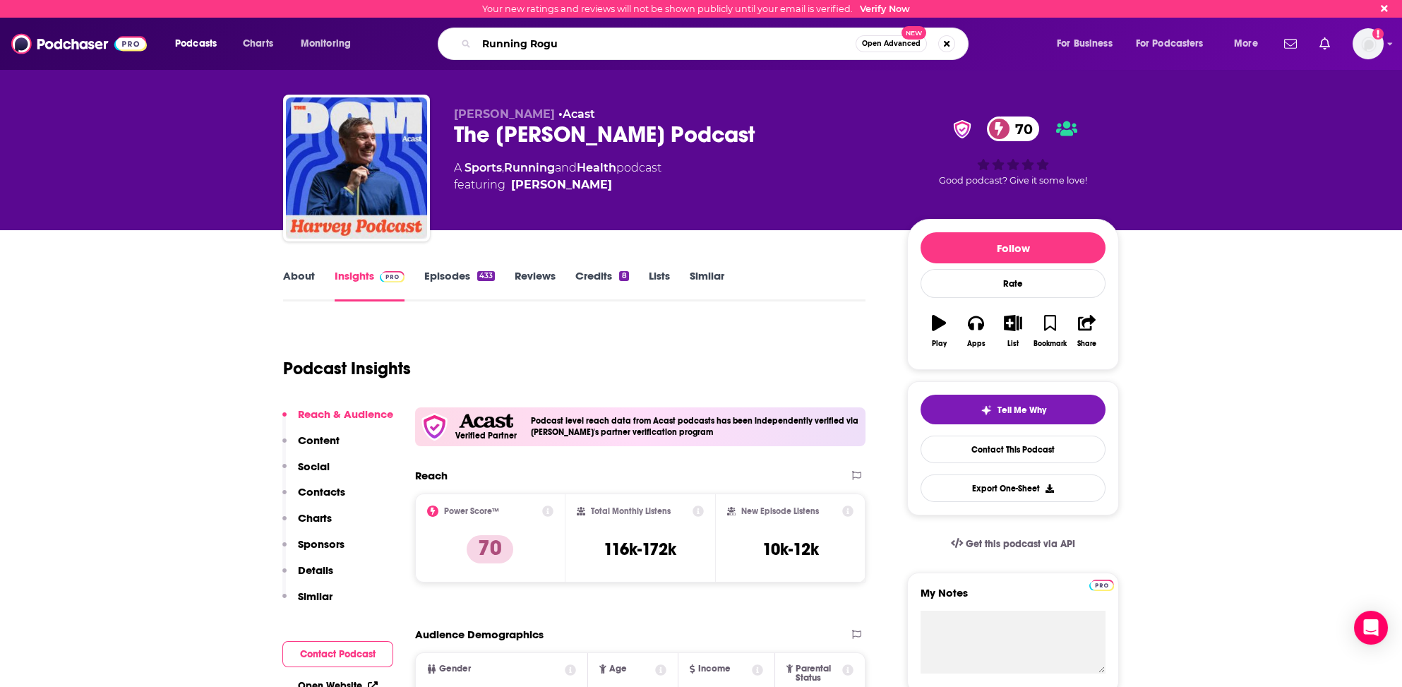
type input "Running Rogue"
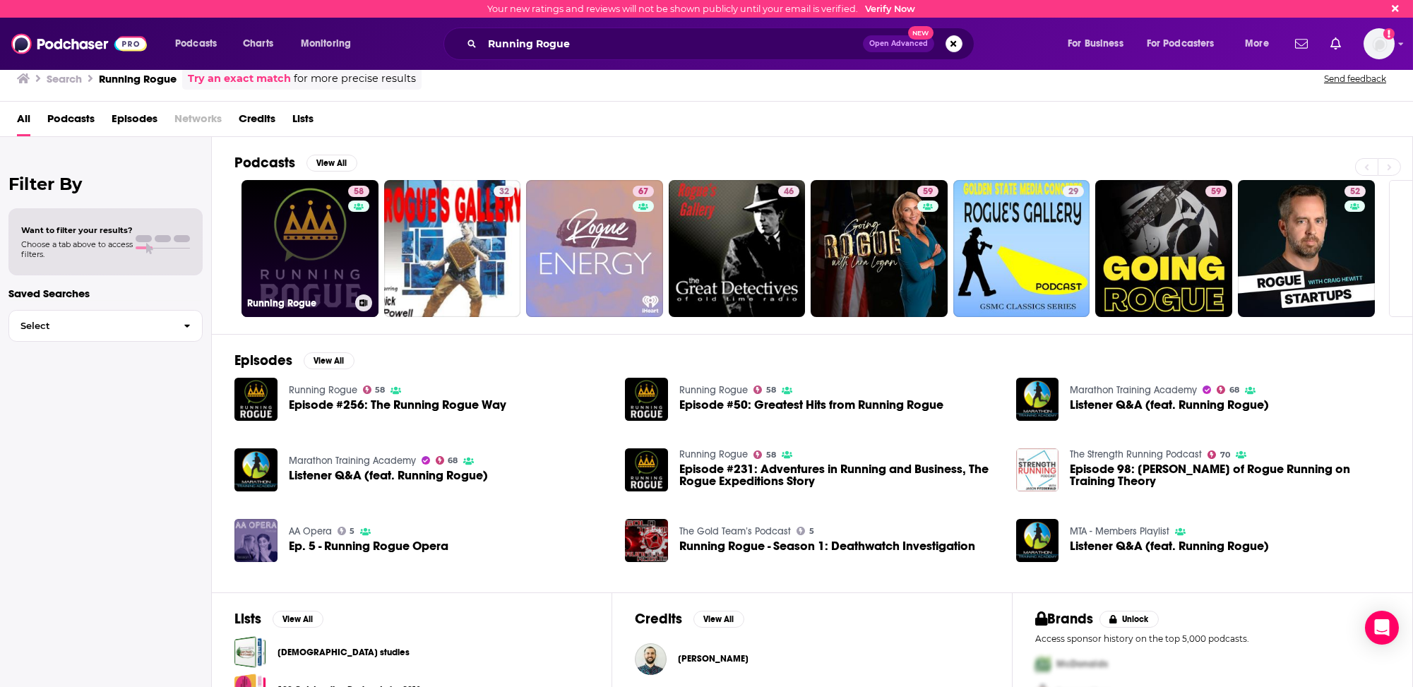
click at [307, 271] on link "58 Running Rogue" at bounding box center [309, 248] width 137 height 137
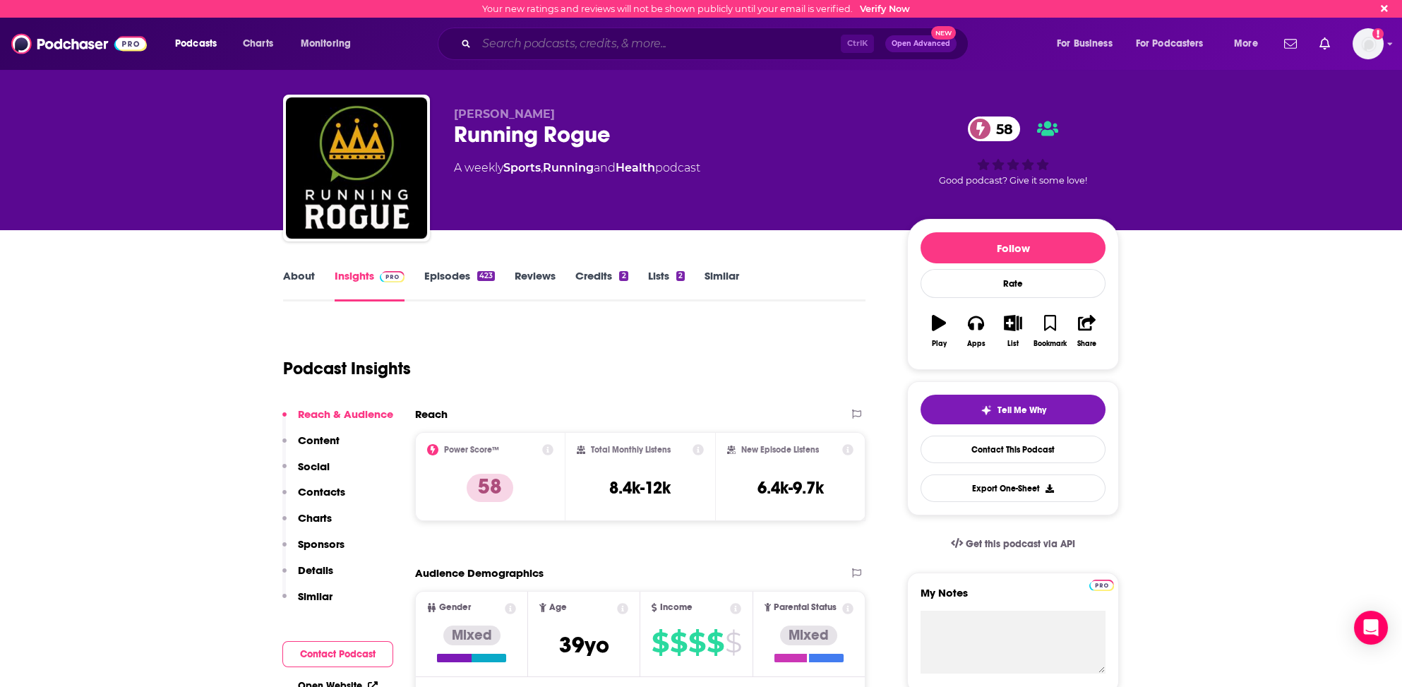
click at [517, 44] on input "Search podcasts, credits, & more..." at bounding box center [659, 43] width 364 height 23
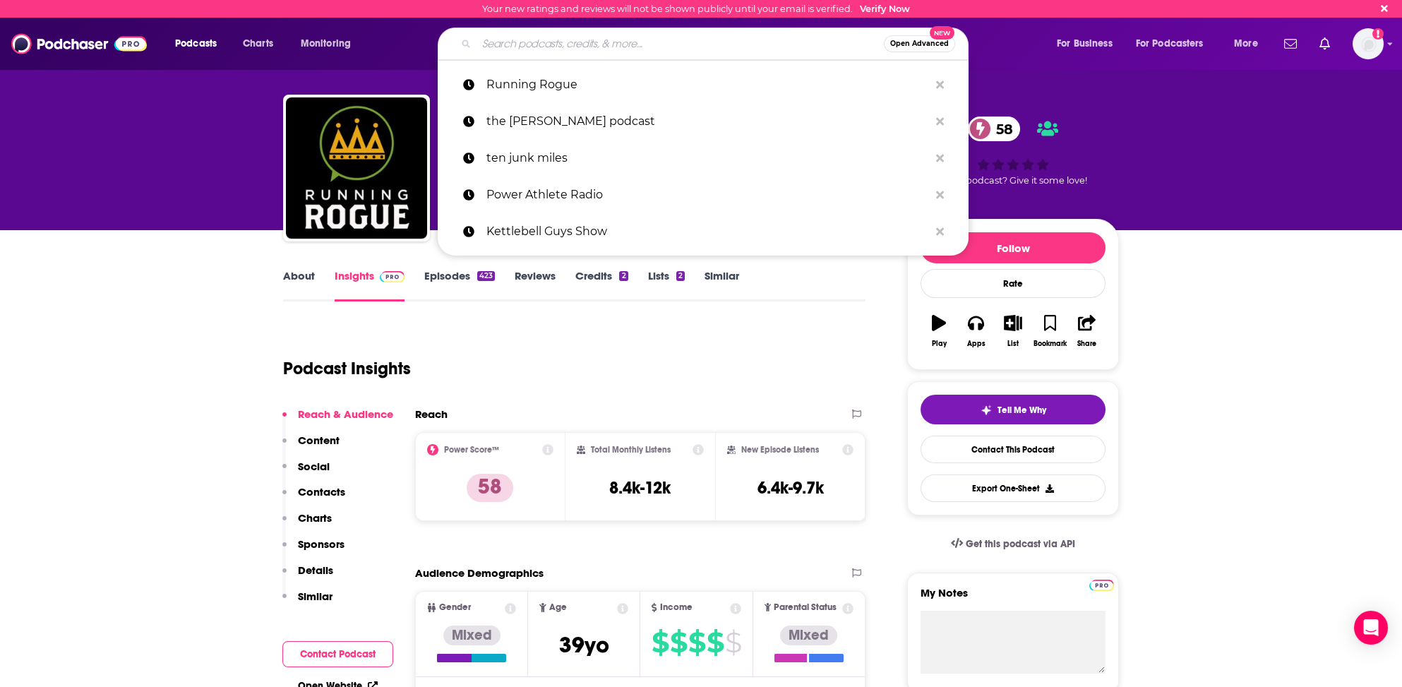
paste input "The Run Smarter Podcast"
type input "The Run Smarter Podcast"
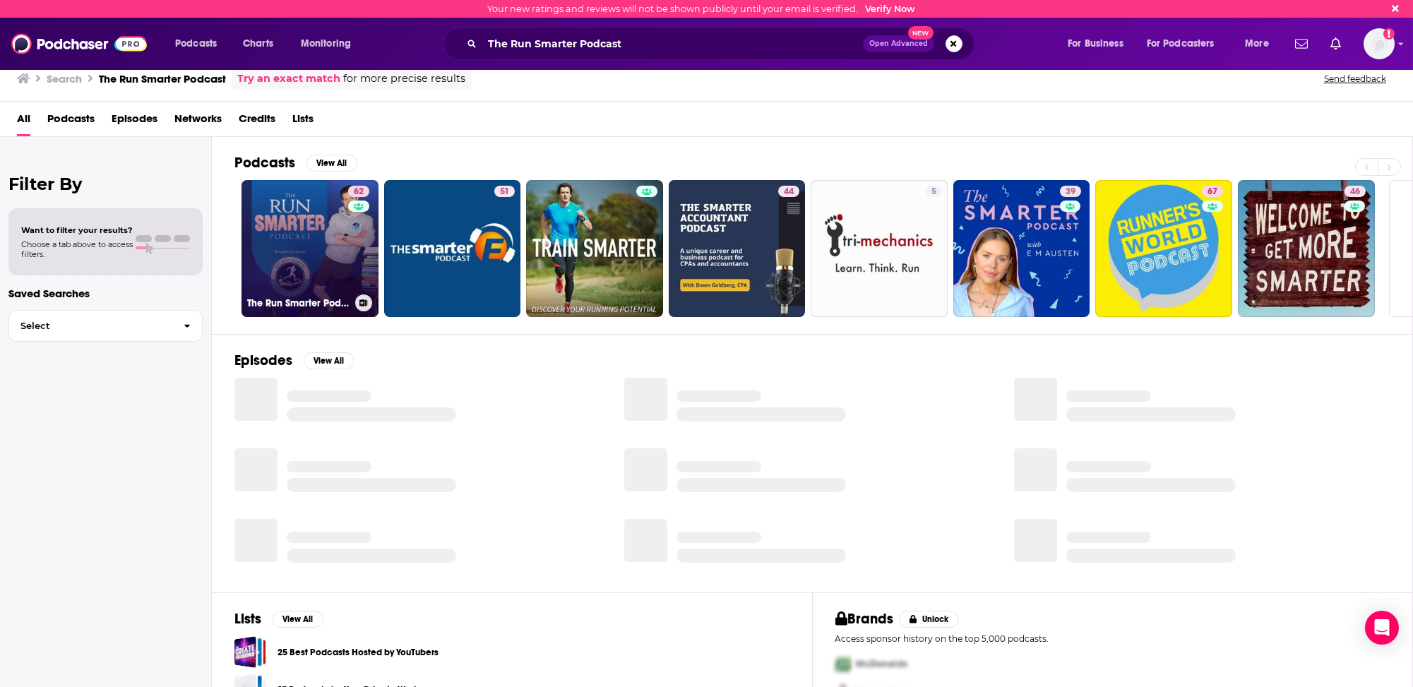
click at [243, 247] on link "62 The Run Smarter Podcast" at bounding box center [309, 248] width 137 height 137
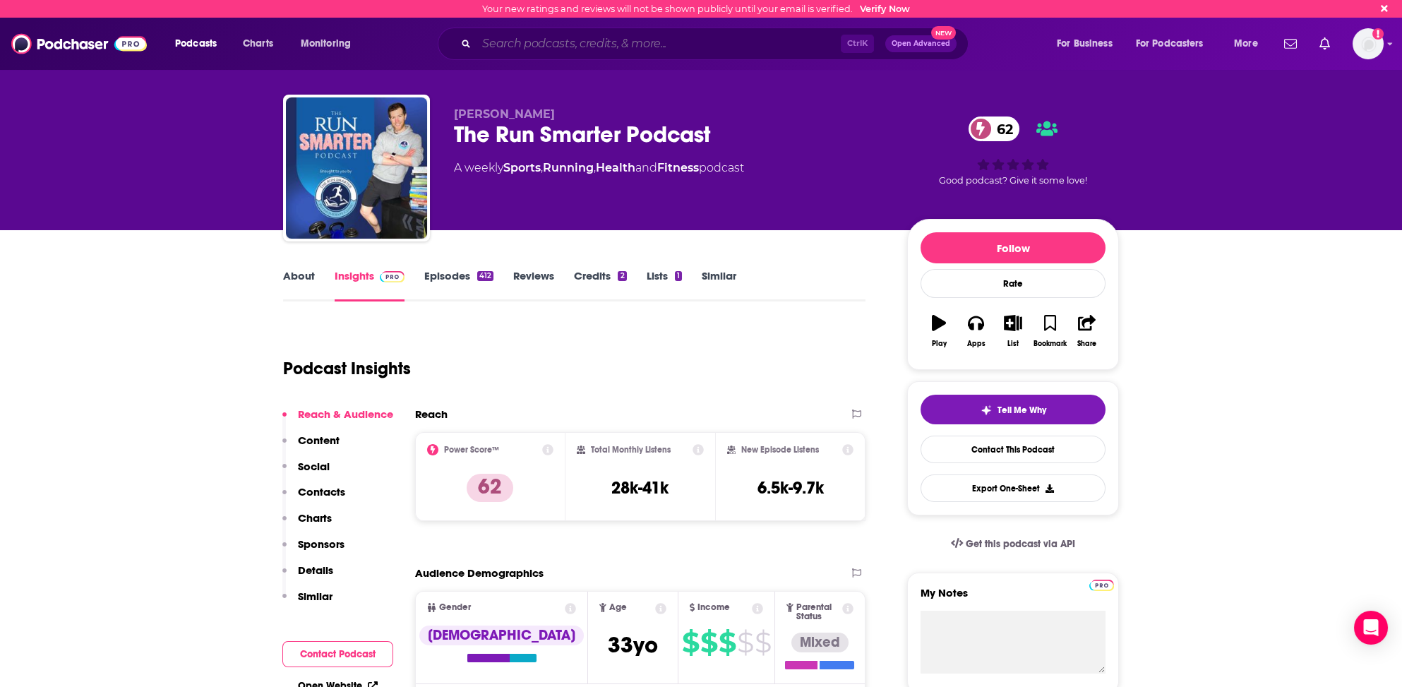
click at [500, 42] on input "Search podcasts, credits, & more..." at bounding box center [659, 43] width 364 height 23
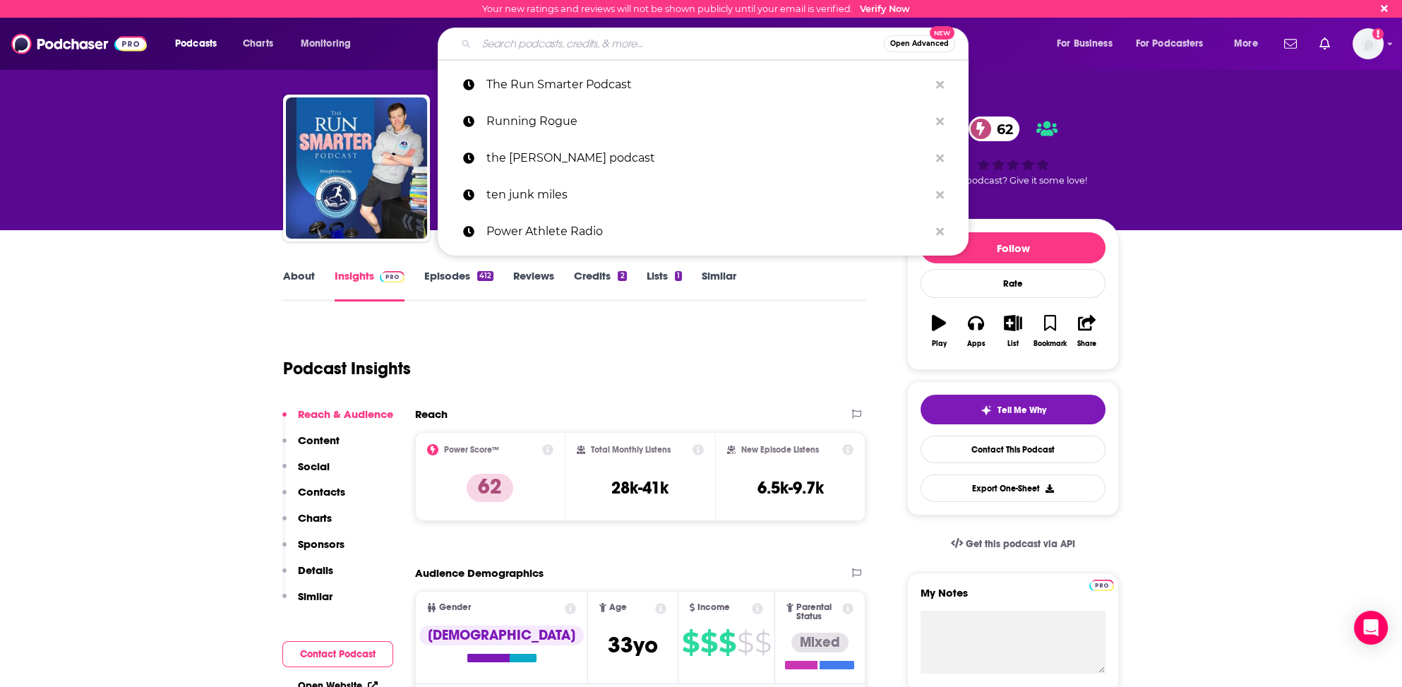
paste input "The Runna Podcast"
type input "The Runna Podcast"
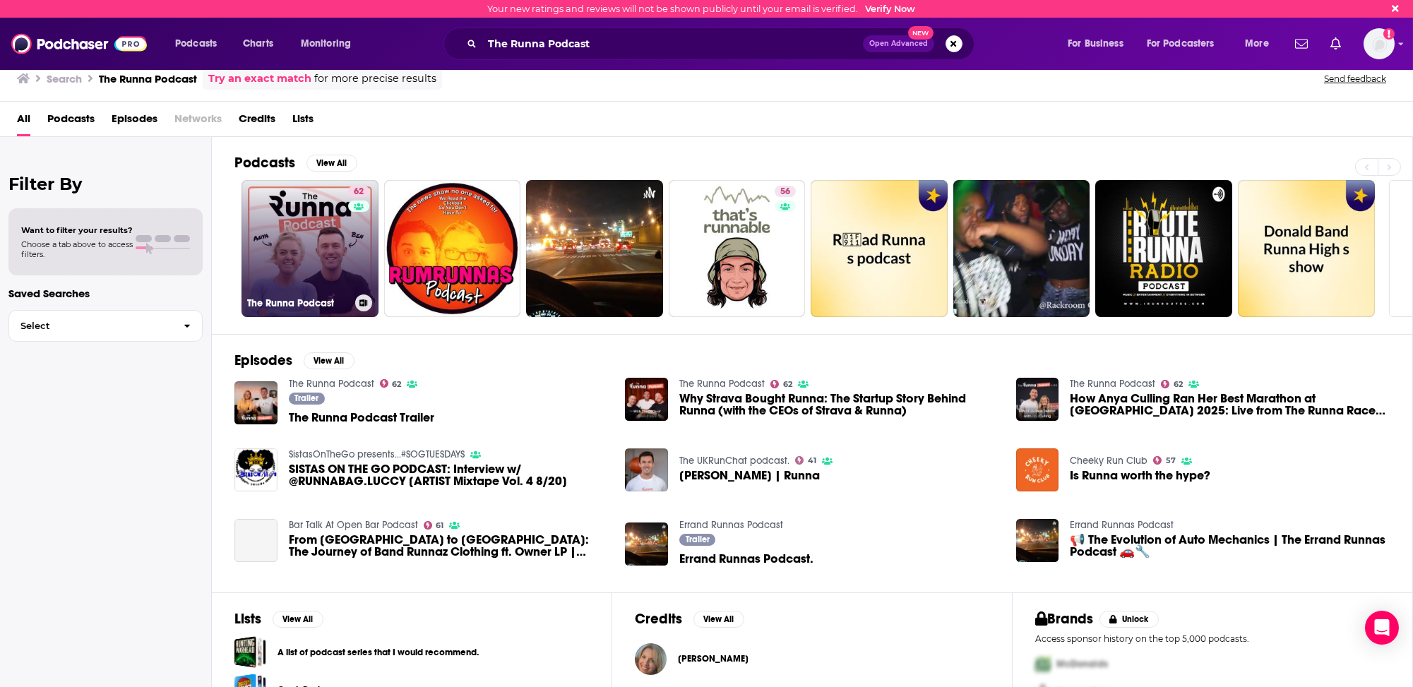
click at [288, 262] on link "62 The Runna Podcast" at bounding box center [309, 248] width 137 height 137
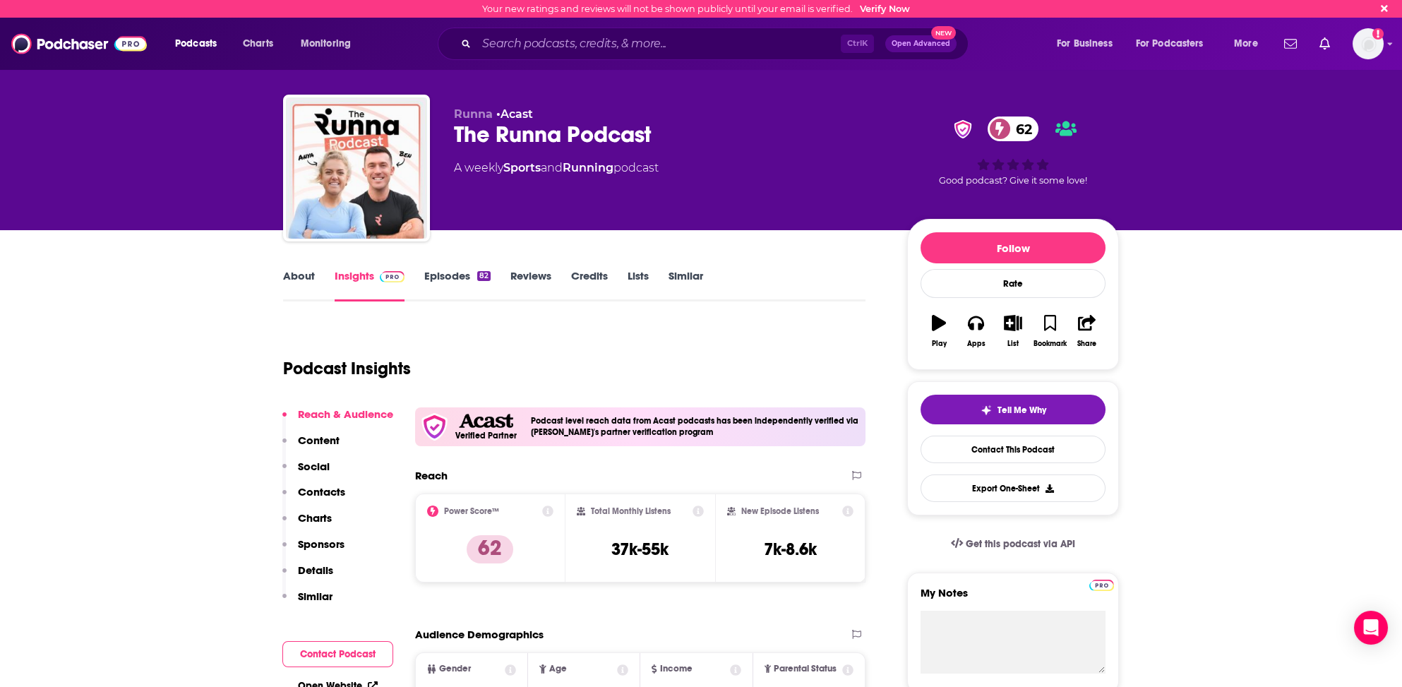
click at [316, 489] on p "Contacts" at bounding box center [321, 491] width 47 height 13
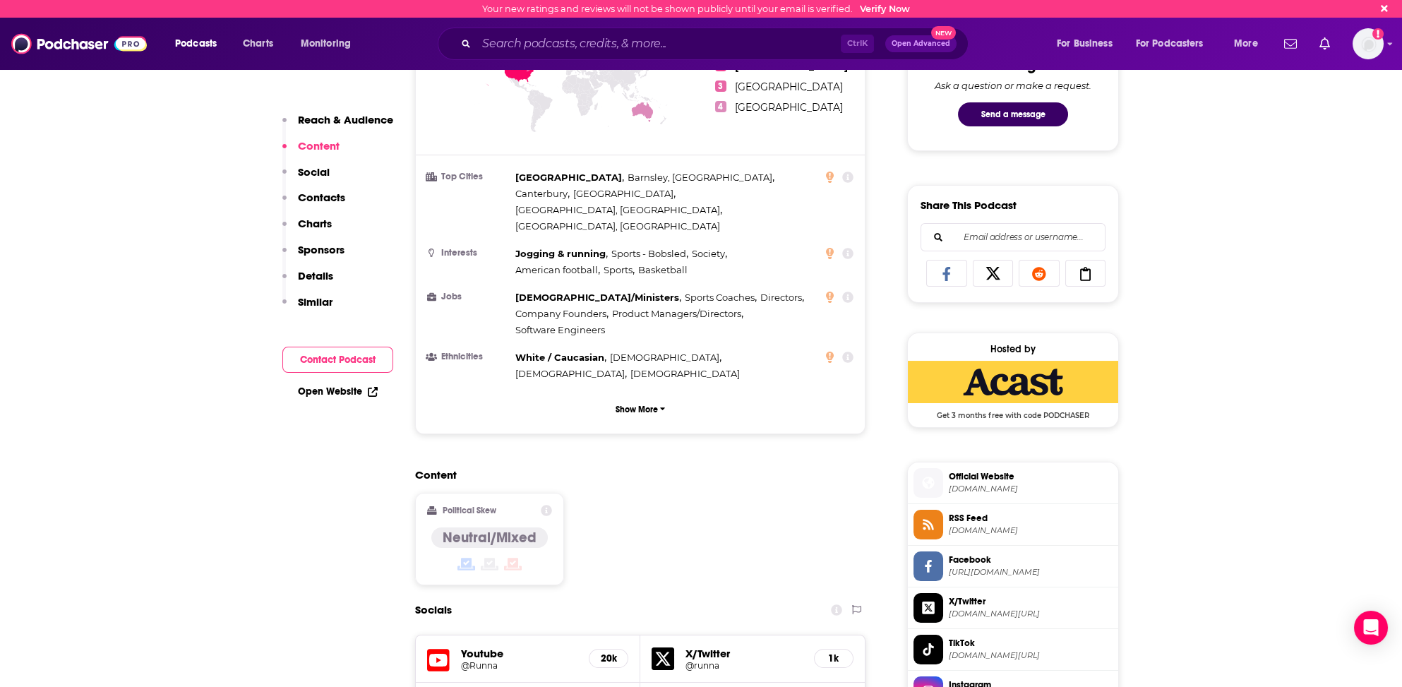
scroll to position [682, 0]
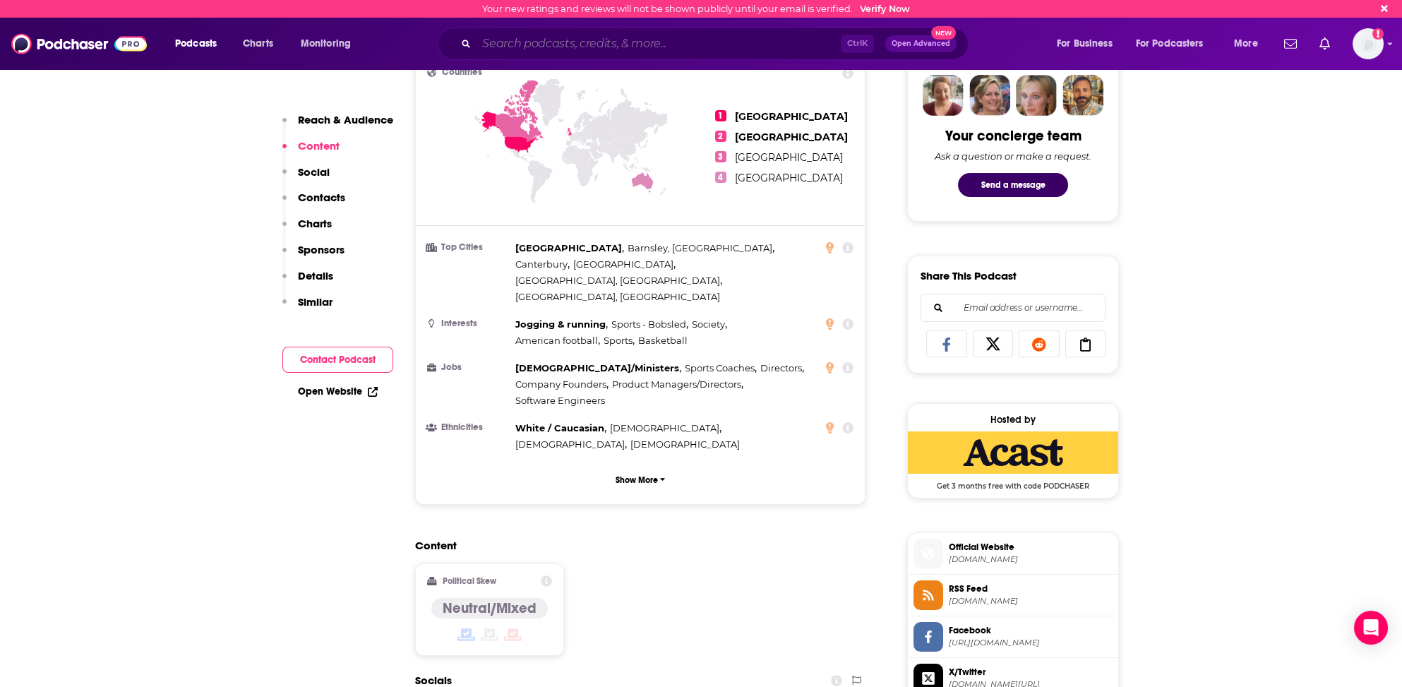
click at [500, 47] on input "Search podcasts, credits, & more..." at bounding box center [659, 43] width 364 height 23
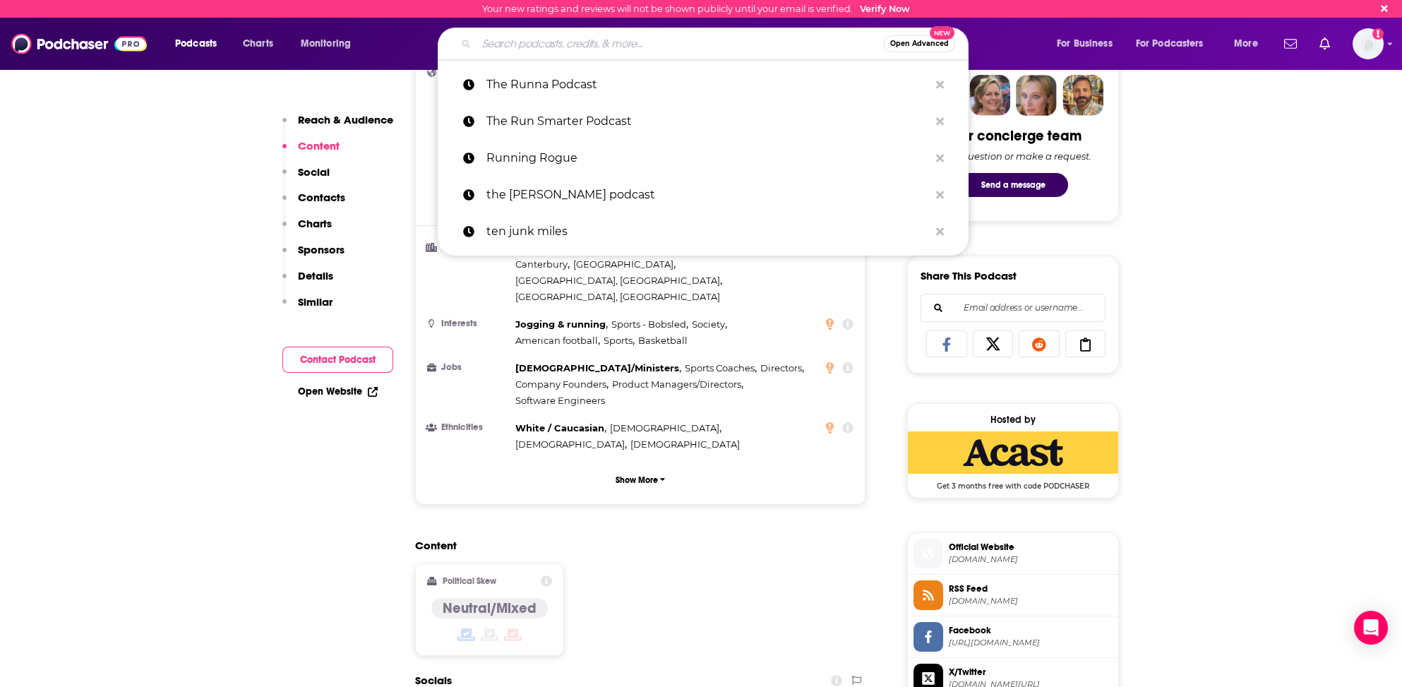
paste input "The CITIUS MAG Podcast"
type input "The CITIUS MAG Podcast"
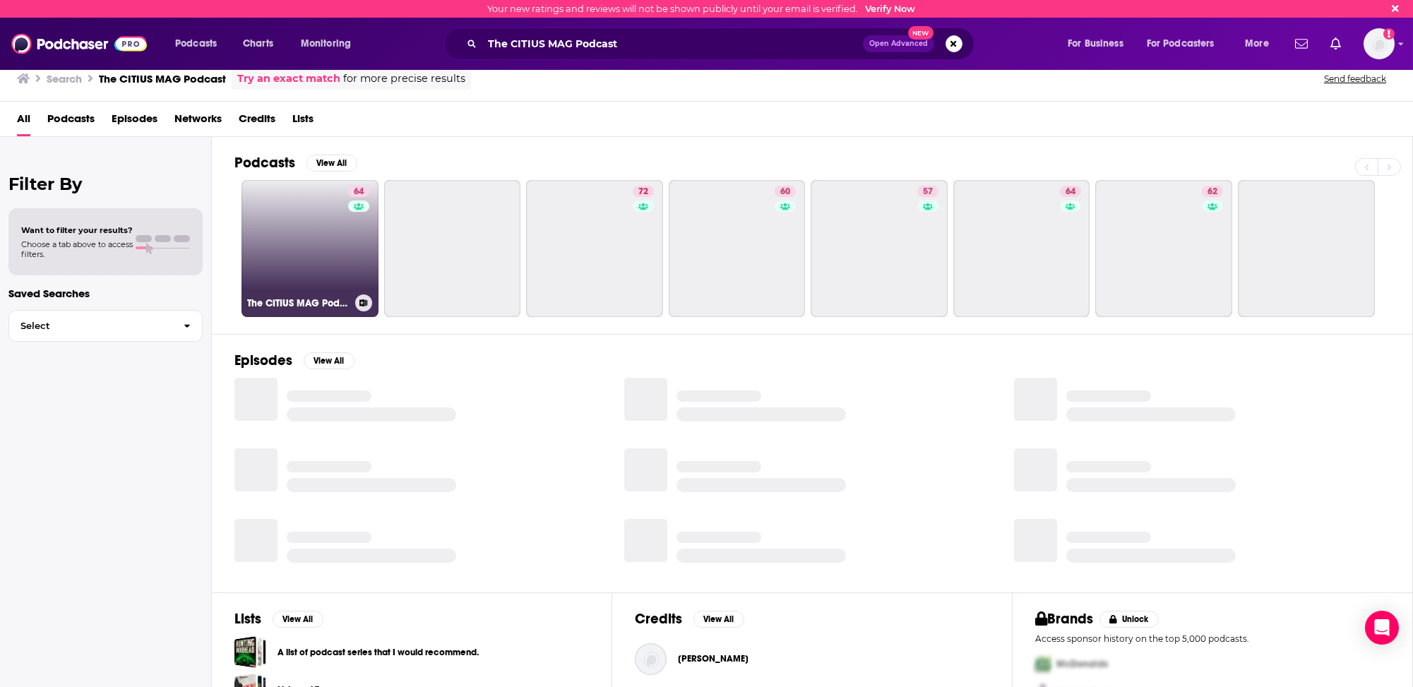
click at [274, 264] on link "64 The CITIUS MAG Podcast | A Running + Track and Field Show" at bounding box center [309, 248] width 137 height 137
